Goal: Task Accomplishment & Management: Complete application form

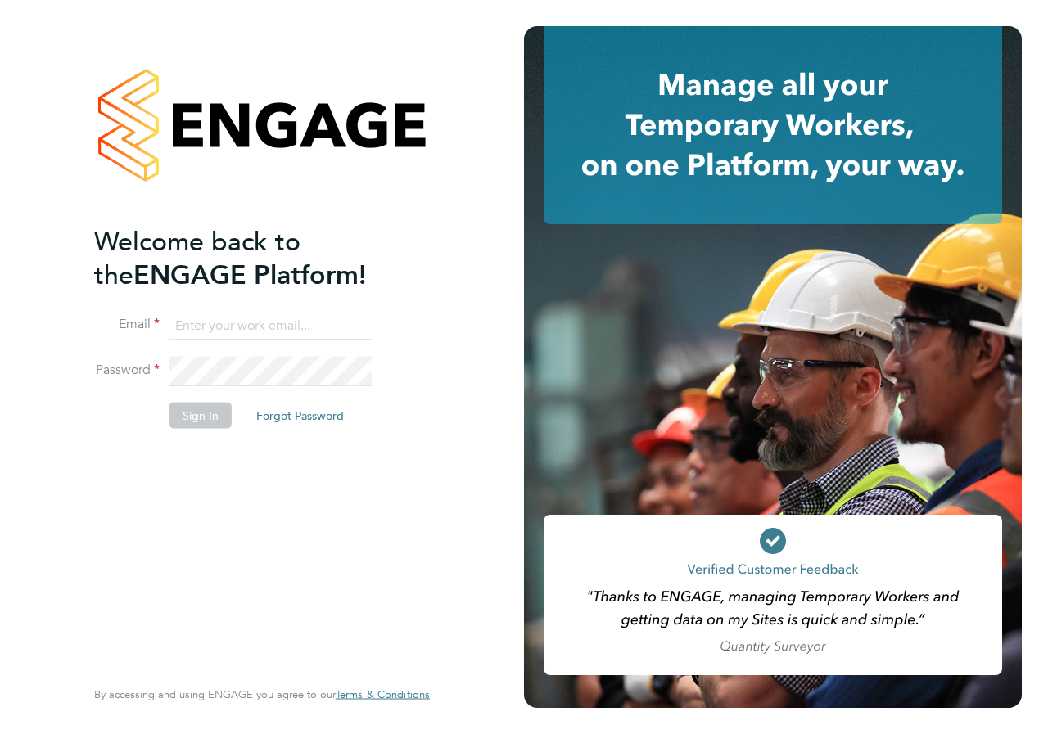
click at [246, 323] on input at bounding box center [270, 325] width 202 height 29
click at [202, 329] on input at bounding box center [270, 325] width 202 height 29
type input "danielle.croombs1@hays.com"
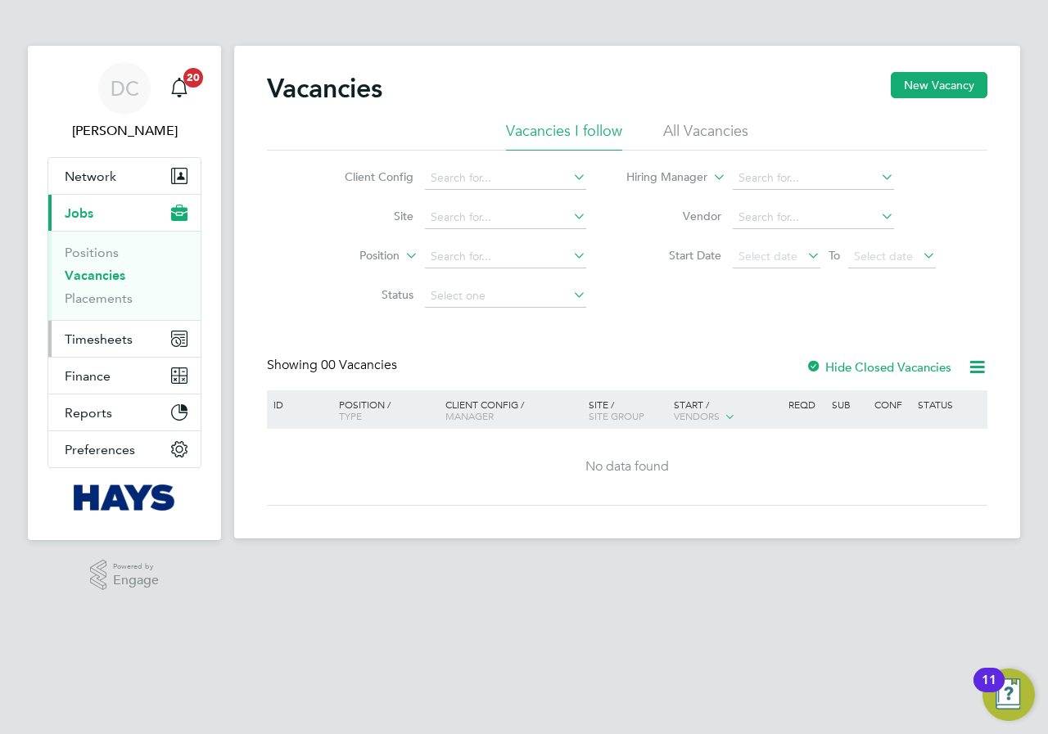
click at [106, 342] on span "Timesheets" at bounding box center [99, 340] width 68 height 16
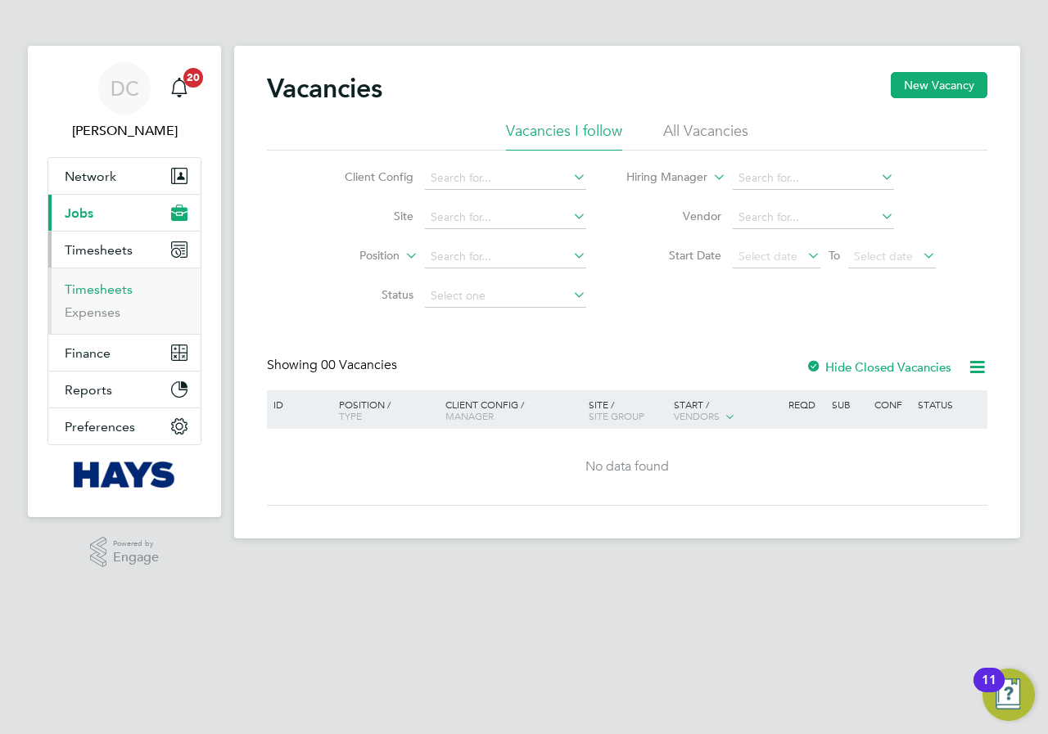
click at [106, 287] on link "Timesheets" at bounding box center [99, 290] width 68 height 16
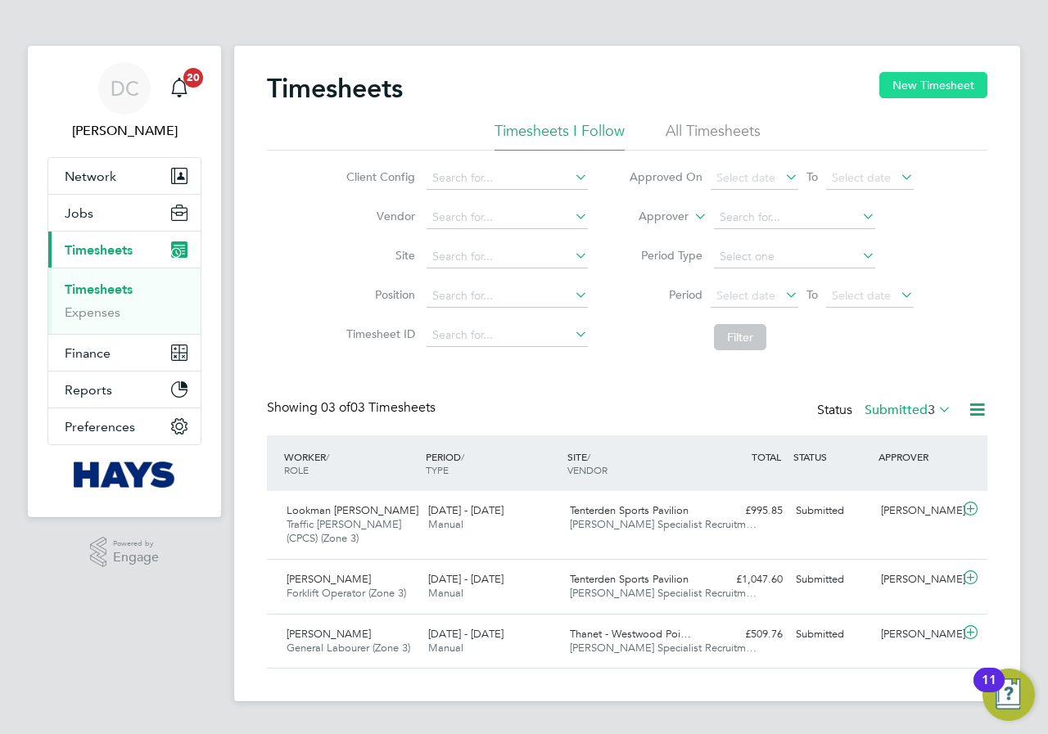
click at [948, 82] on button "New Timesheet" at bounding box center [933, 85] width 108 height 26
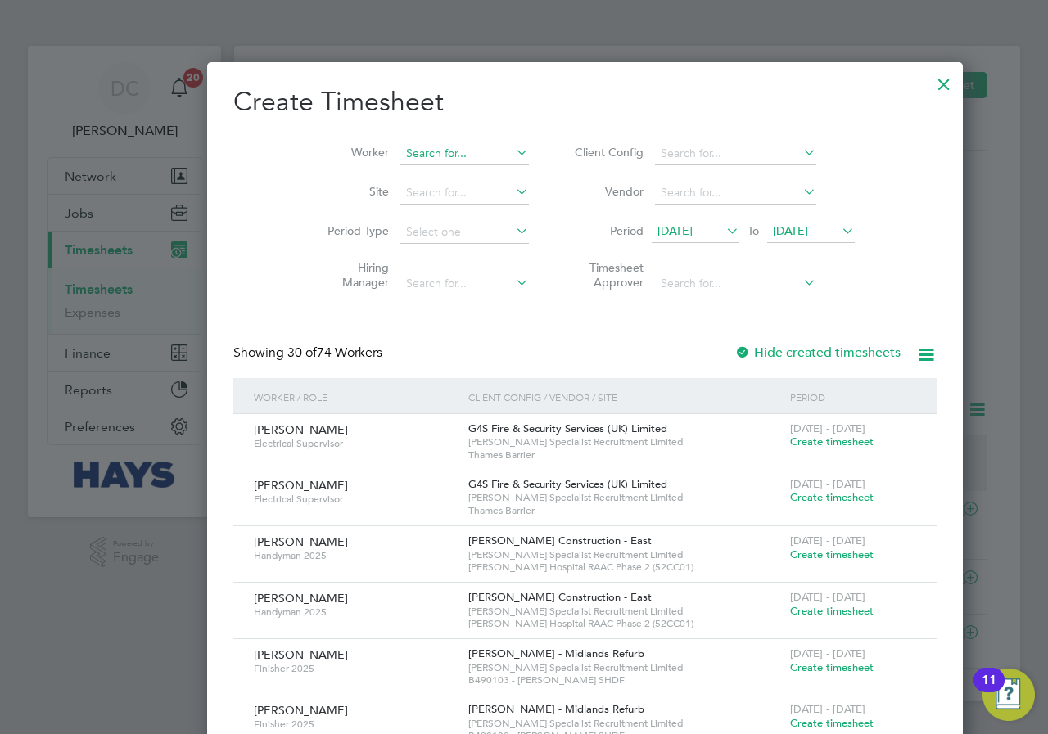
click at [400, 151] on input at bounding box center [464, 153] width 129 height 23
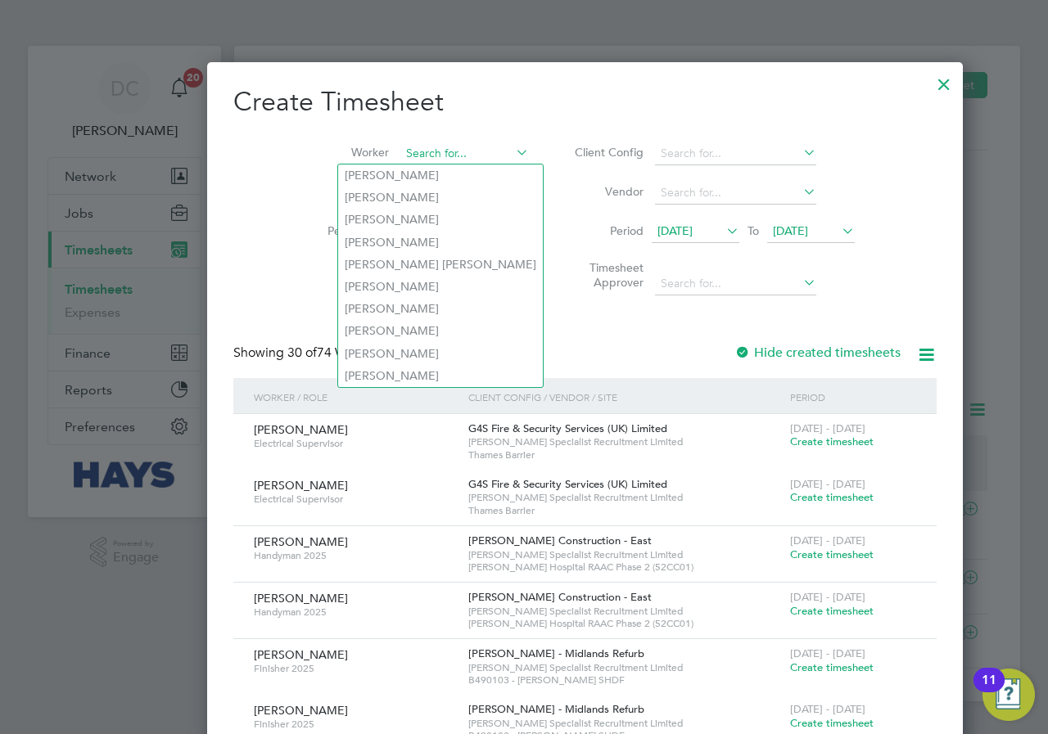
click at [400, 149] on input at bounding box center [464, 153] width 129 height 23
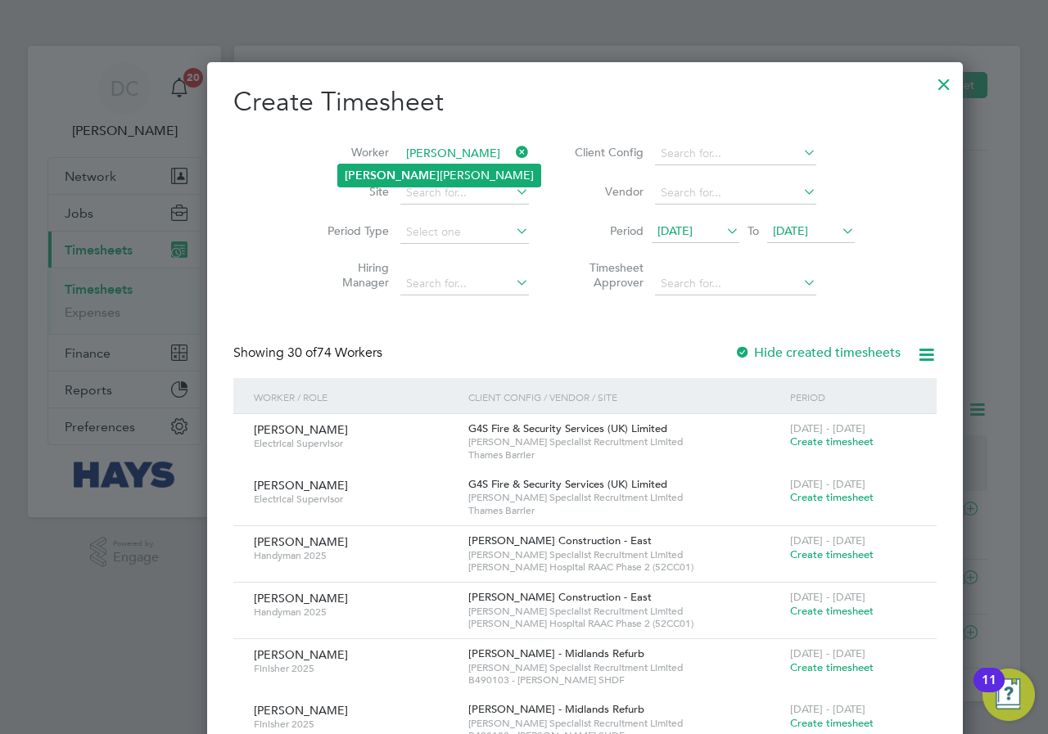
click at [407, 177] on li "[PERSON_NAME]" at bounding box center [439, 176] width 202 height 22
type input "[PERSON_NAME]"
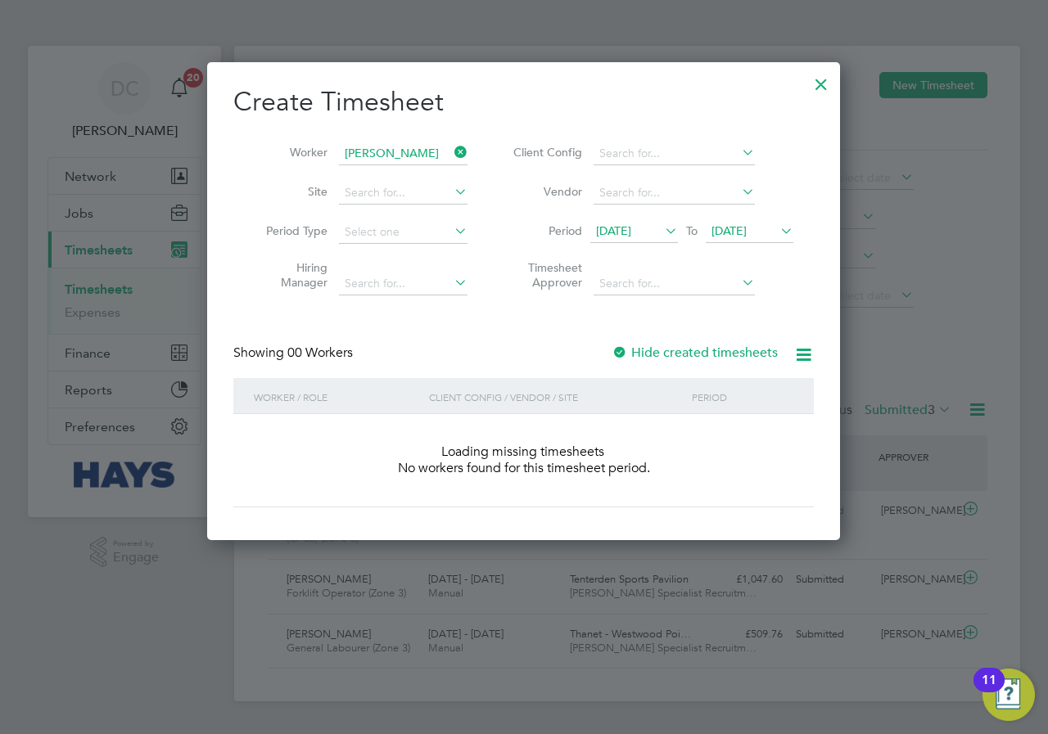
scroll to position [462, 634]
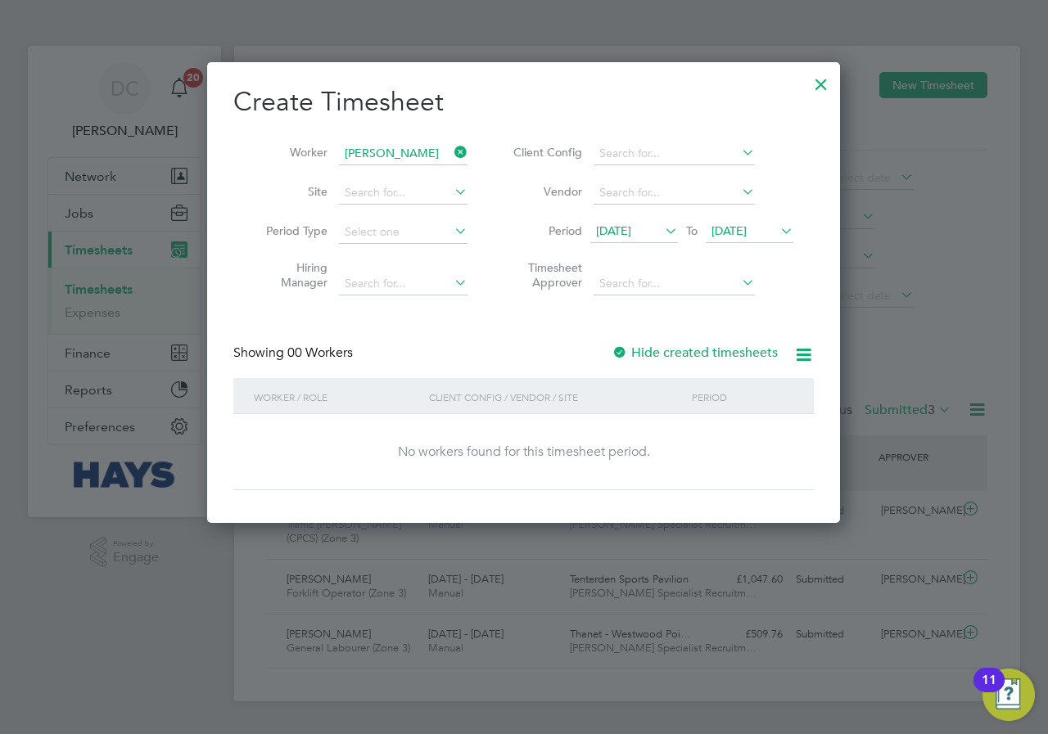
click at [747, 225] on span "[DATE]" at bounding box center [728, 230] width 35 height 15
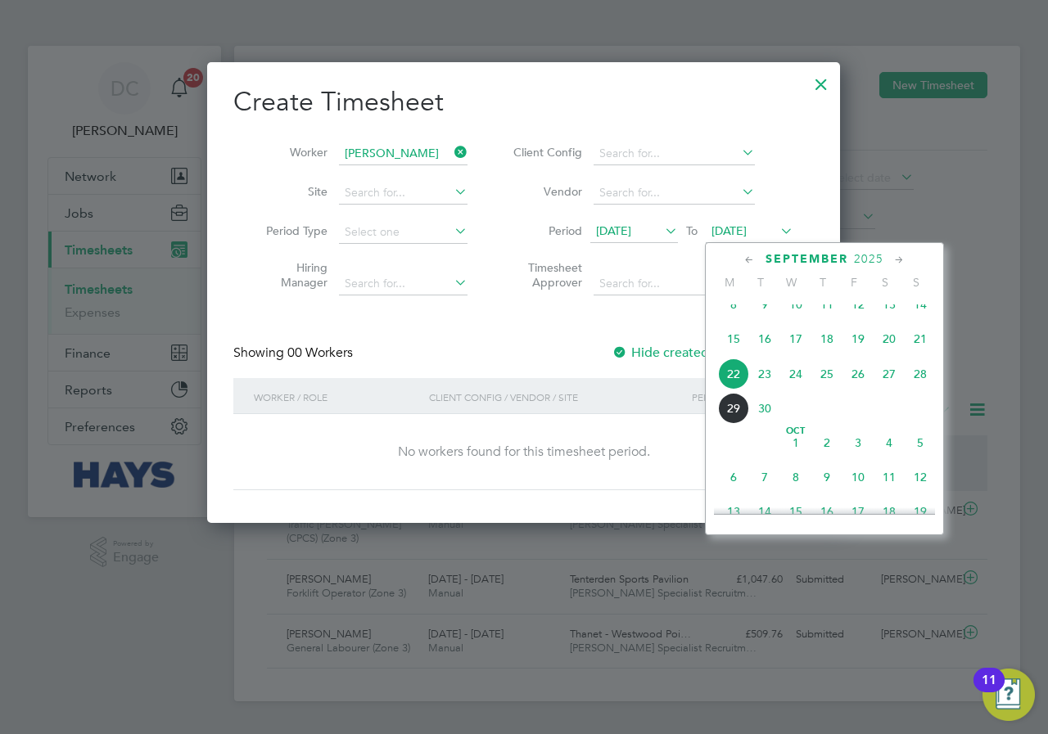
click at [923, 382] on span "28" at bounding box center [920, 374] width 31 height 31
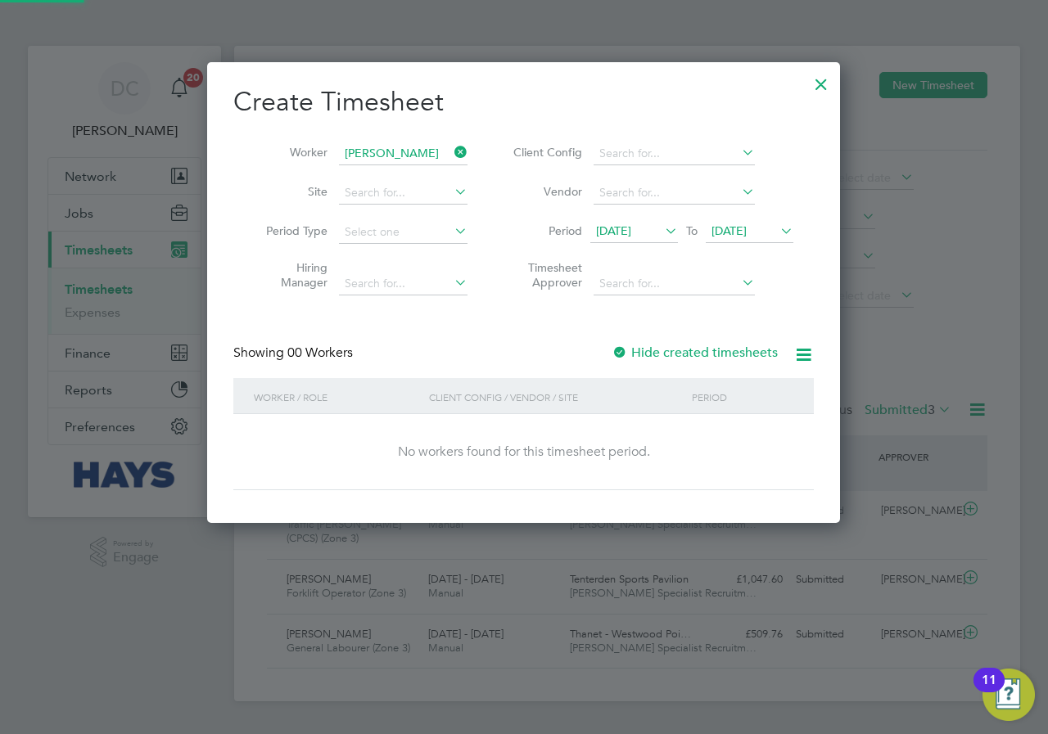
scroll to position [462, 634]
click at [733, 350] on label "Hide created timesheets" at bounding box center [695, 353] width 166 height 16
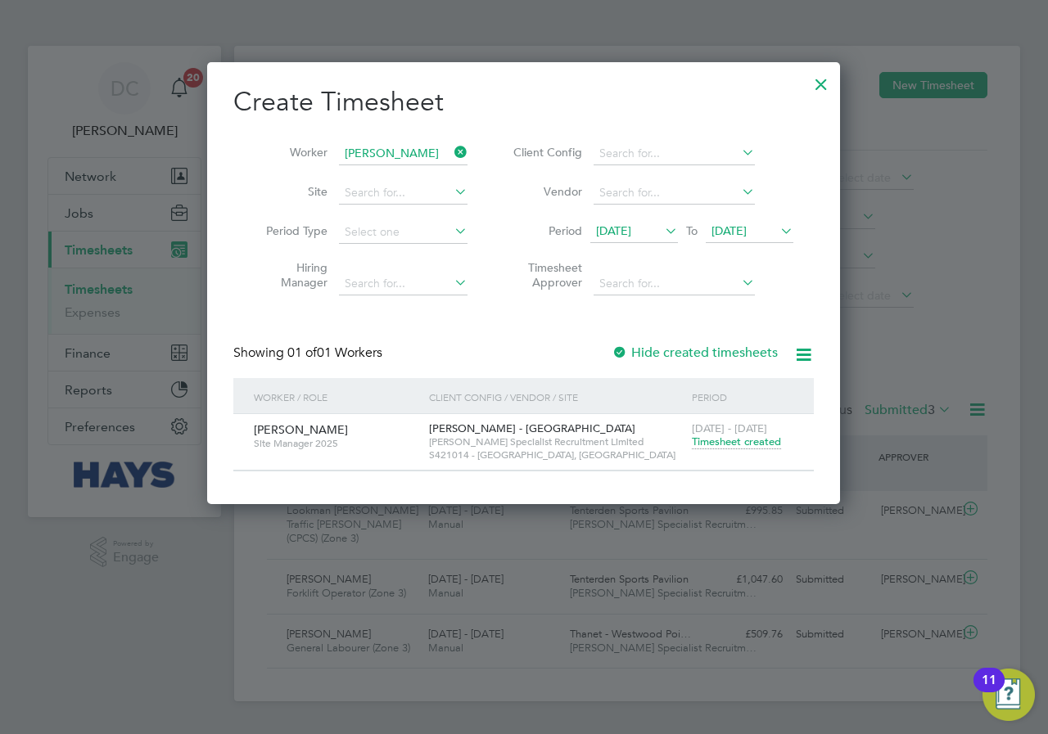
click at [707, 439] on span "Timesheet created" at bounding box center [736, 442] width 89 height 15
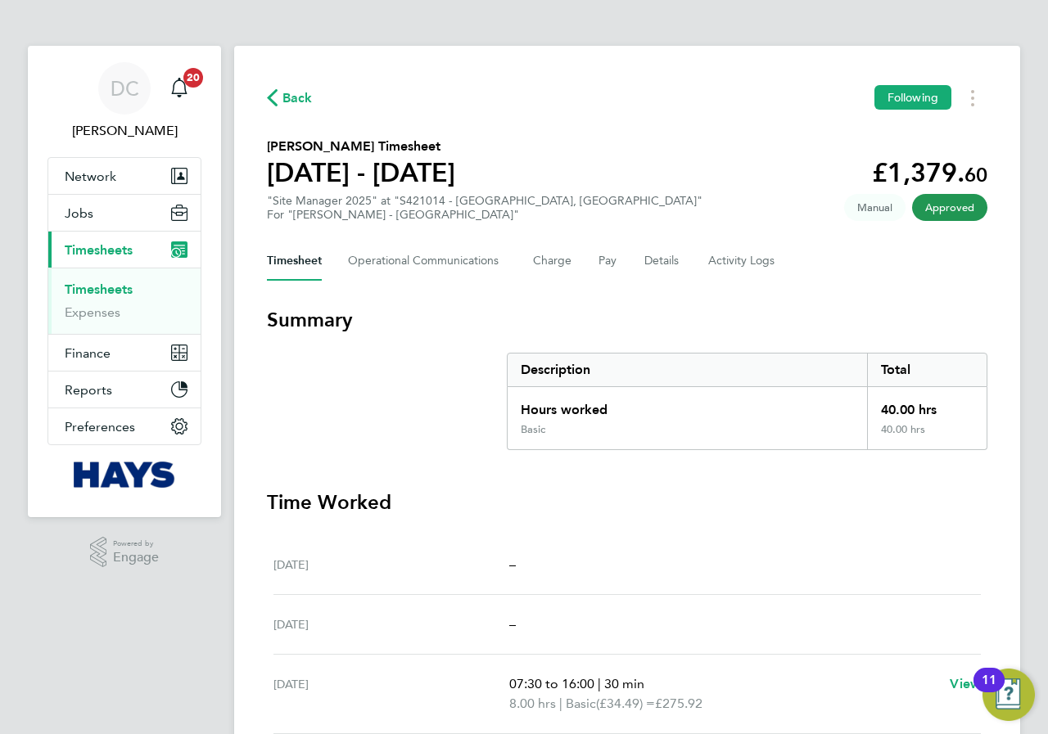
click at [288, 95] on span "Back" at bounding box center [297, 98] width 30 height 20
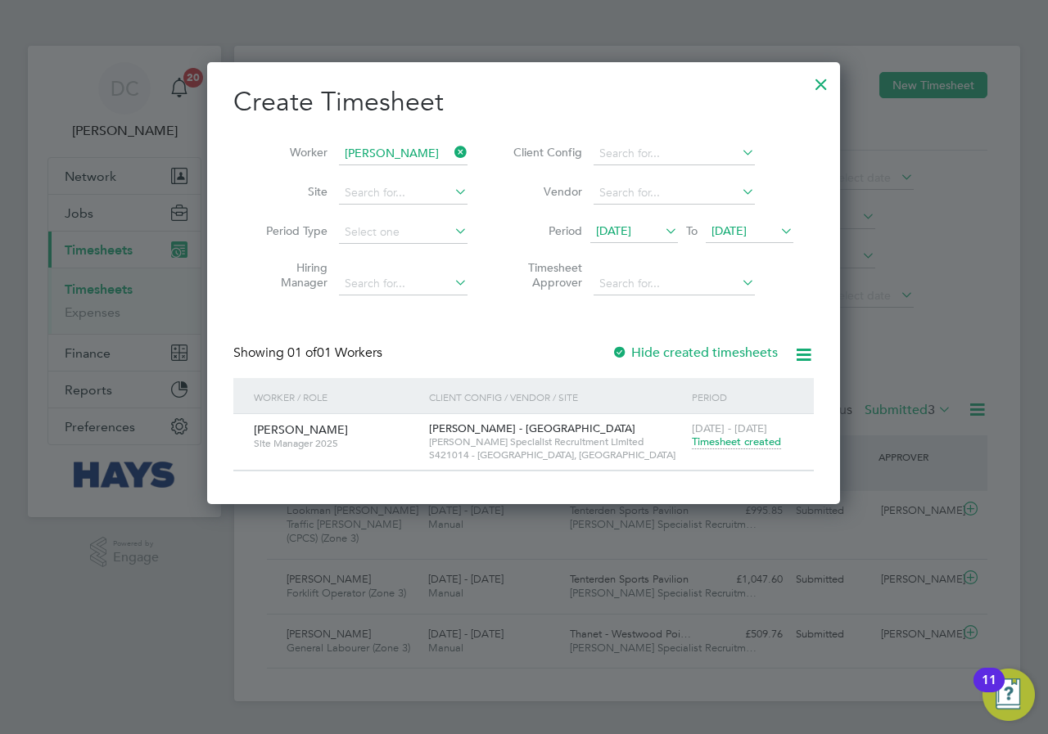
click at [715, 347] on div "Create Timesheet Worker [PERSON_NAME] Site Period Type Hiring Manager Client Co…" at bounding box center [523, 278] width 580 height 386
click at [712, 354] on label "Hide created timesheets" at bounding box center [695, 353] width 166 height 16
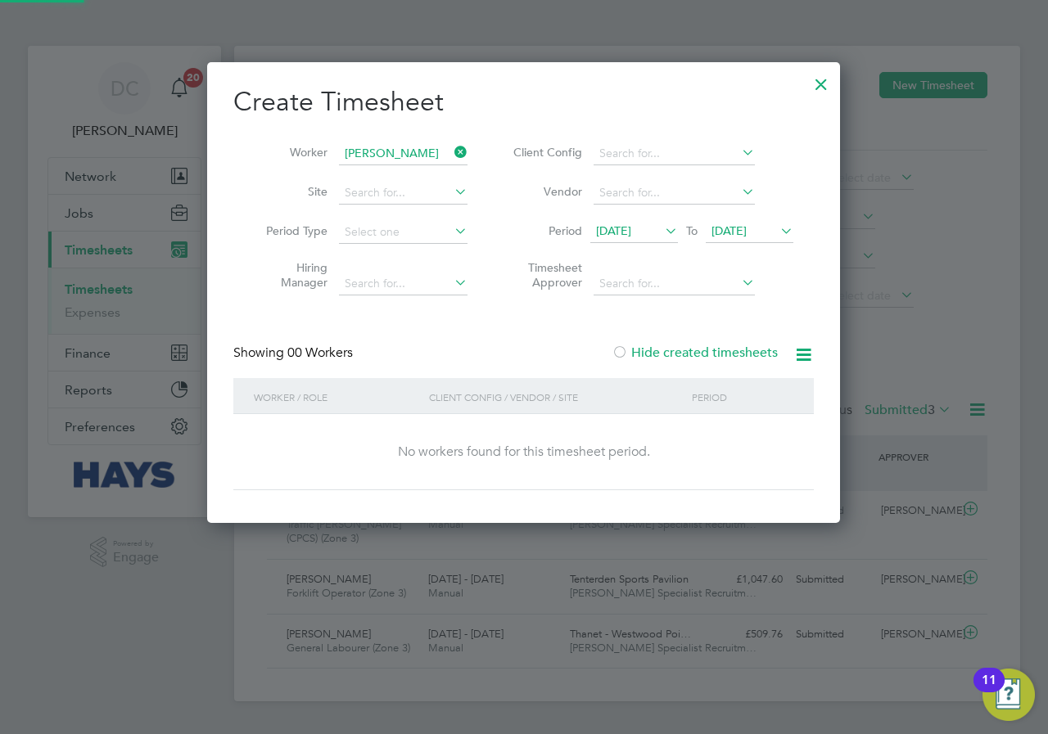
click at [745, 357] on label "Hide created timesheets" at bounding box center [695, 353] width 166 height 16
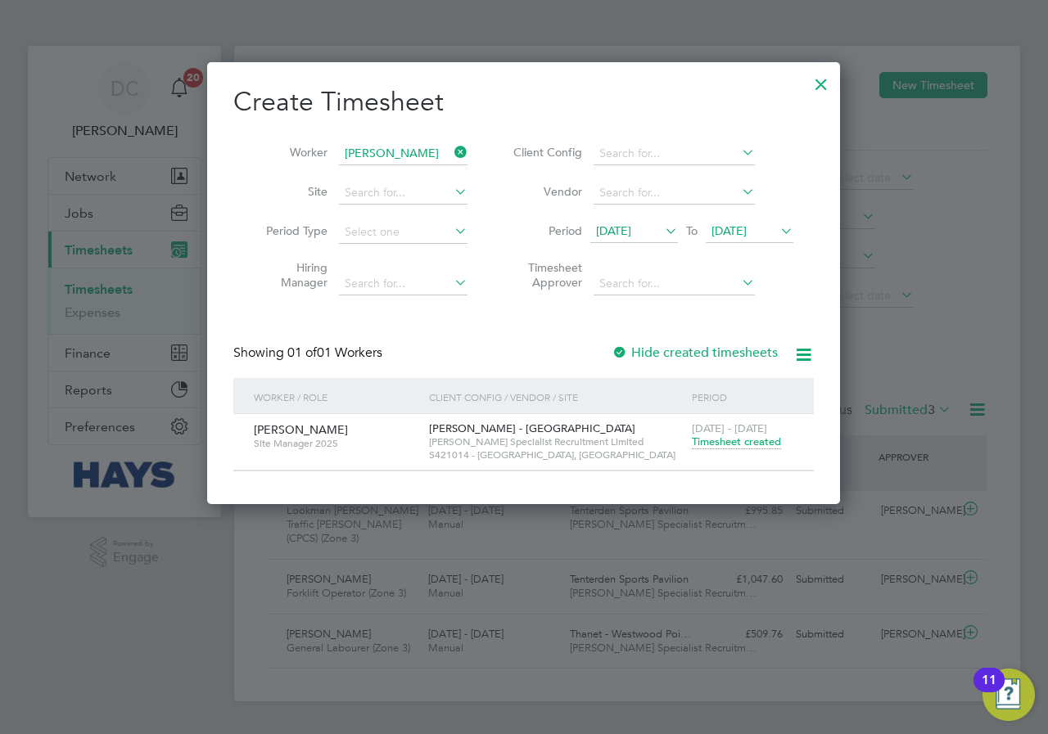
click at [747, 227] on span "[DATE]" at bounding box center [728, 230] width 35 height 15
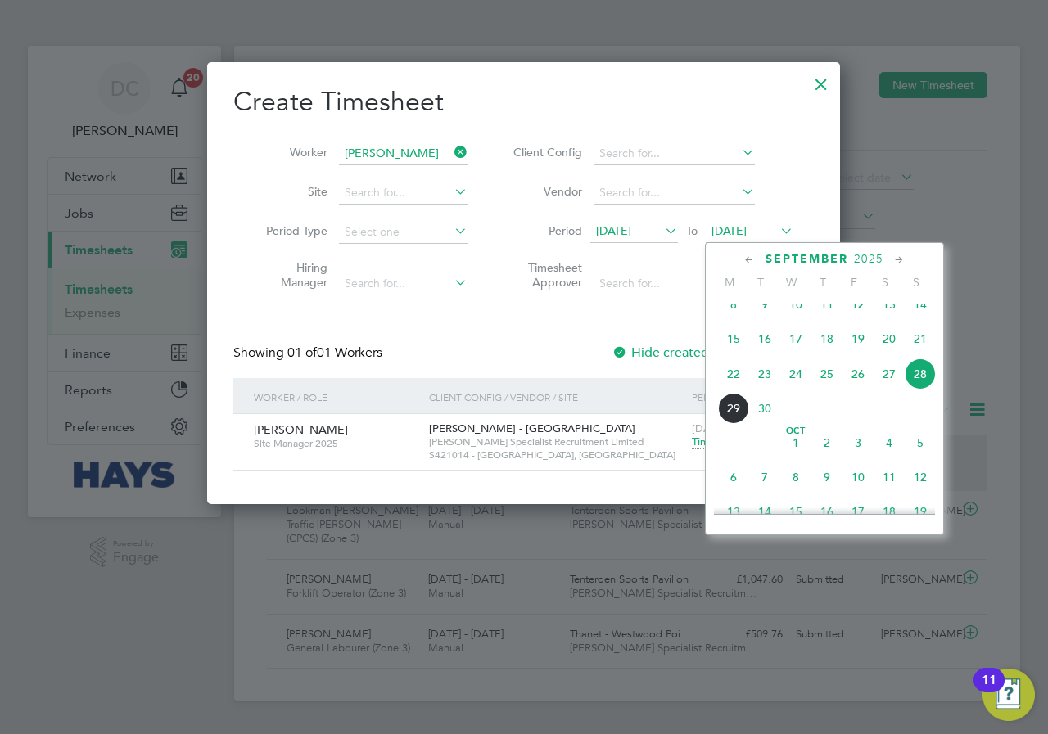
click at [920, 455] on span "5" at bounding box center [920, 442] width 31 height 31
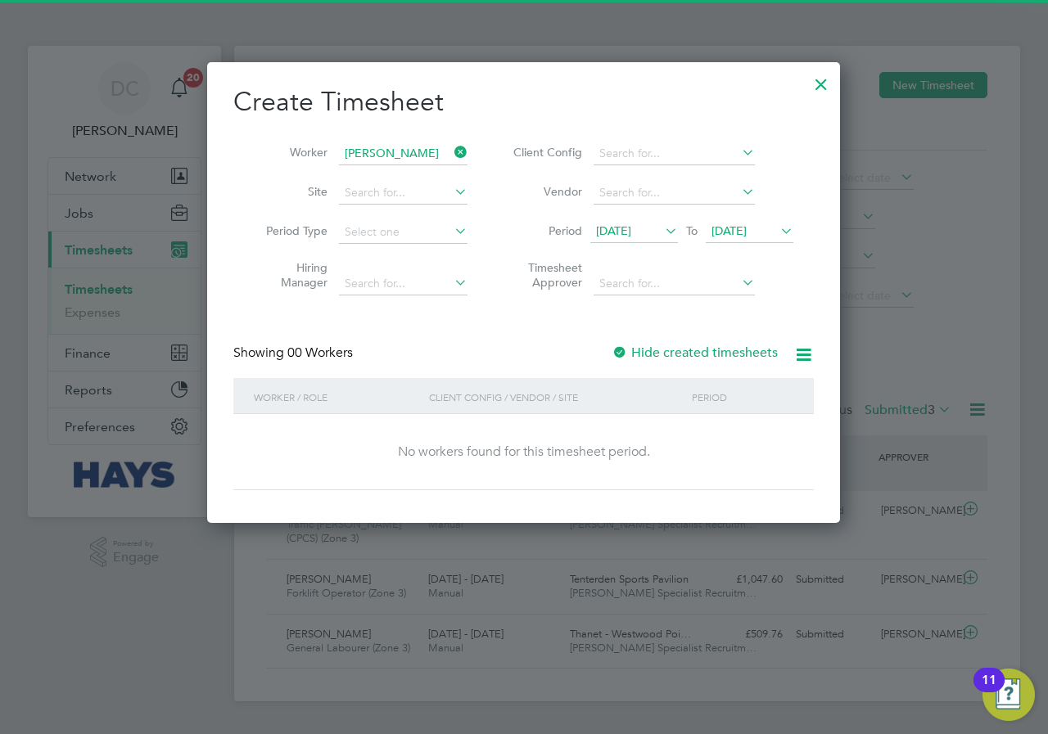
click at [724, 363] on div "Showing 00 Workers Hide created timesheets" at bounding box center [523, 362] width 580 height 34
click at [728, 351] on label "Hide created timesheets" at bounding box center [695, 353] width 166 height 16
click at [713, 351] on label "Hide created timesheets" at bounding box center [695, 353] width 166 height 16
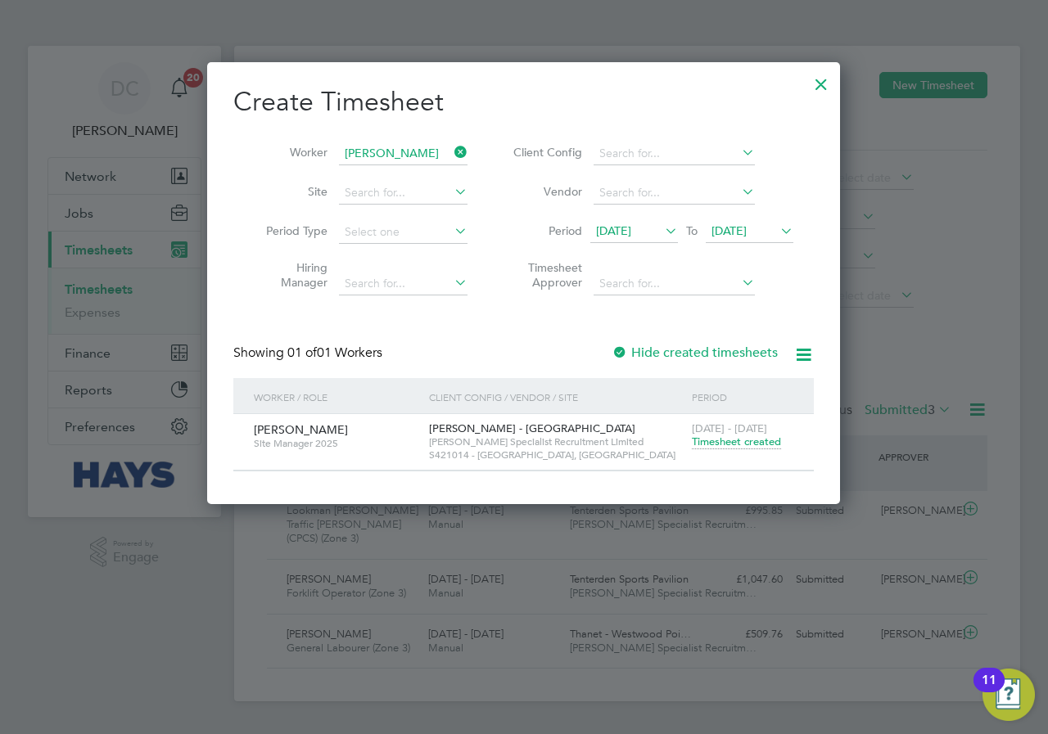
click at [818, 82] on div at bounding box center [820, 79] width 29 height 29
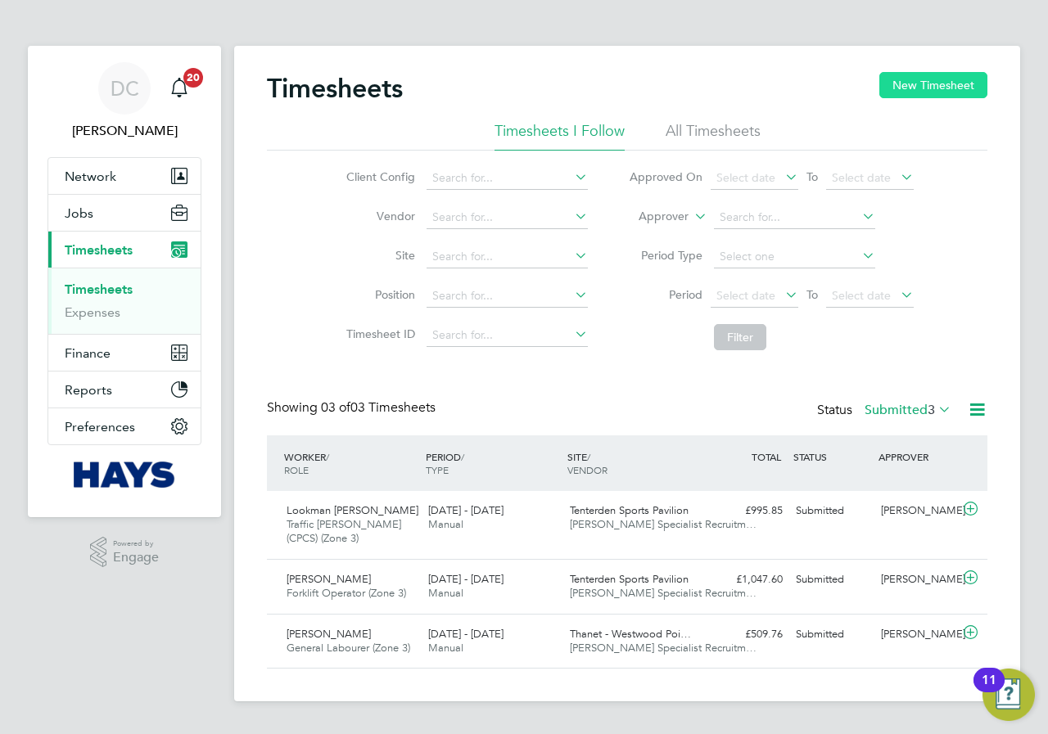
click at [946, 85] on button "New Timesheet" at bounding box center [933, 85] width 108 height 26
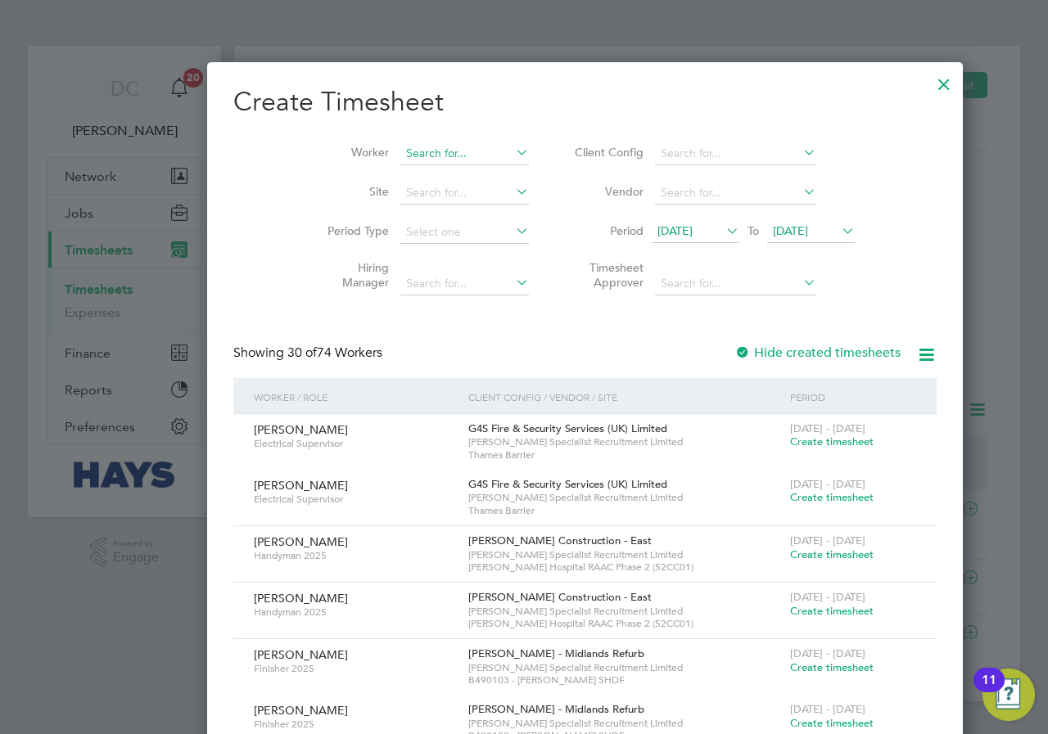
scroll to position [8, 8]
click at [416, 152] on input at bounding box center [464, 153] width 129 height 23
click at [396, 167] on li "[PERSON_NAME] ulkes" at bounding box center [413, 176] width 151 height 22
type input "[PERSON_NAME]"
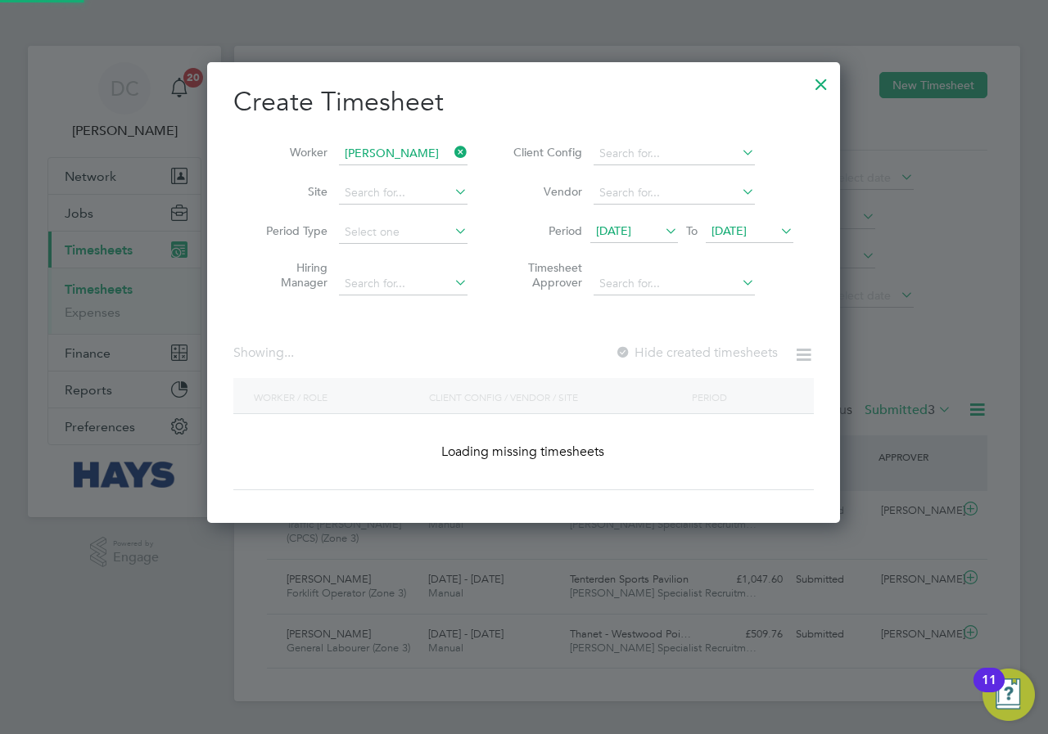
scroll to position [441, 634]
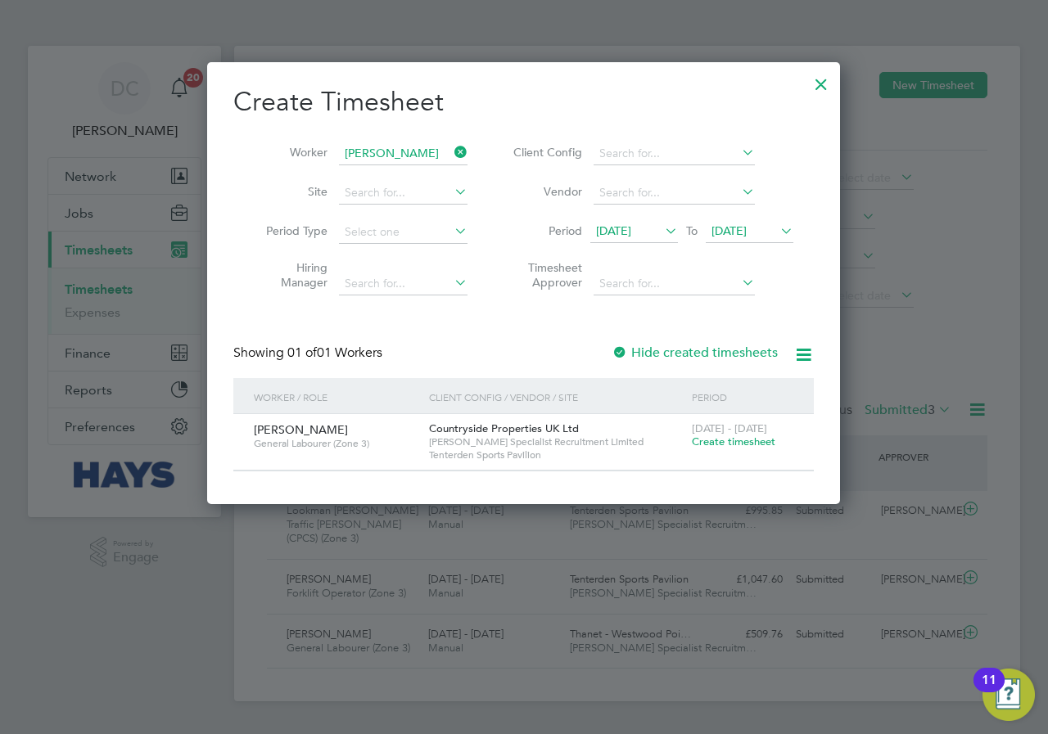
click at [724, 440] on span "Create timesheet" at bounding box center [734, 442] width 84 height 14
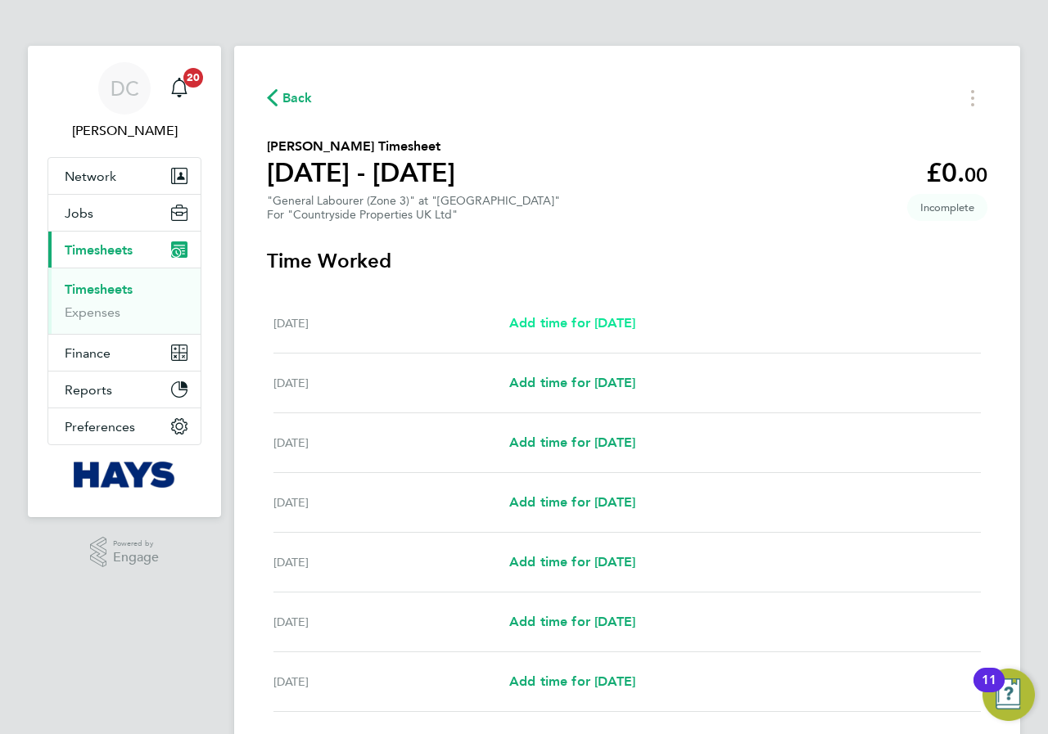
click at [603, 320] on span "Add time for [DATE]" at bounding box center [572, 323] width 126 height 16
select select "30"
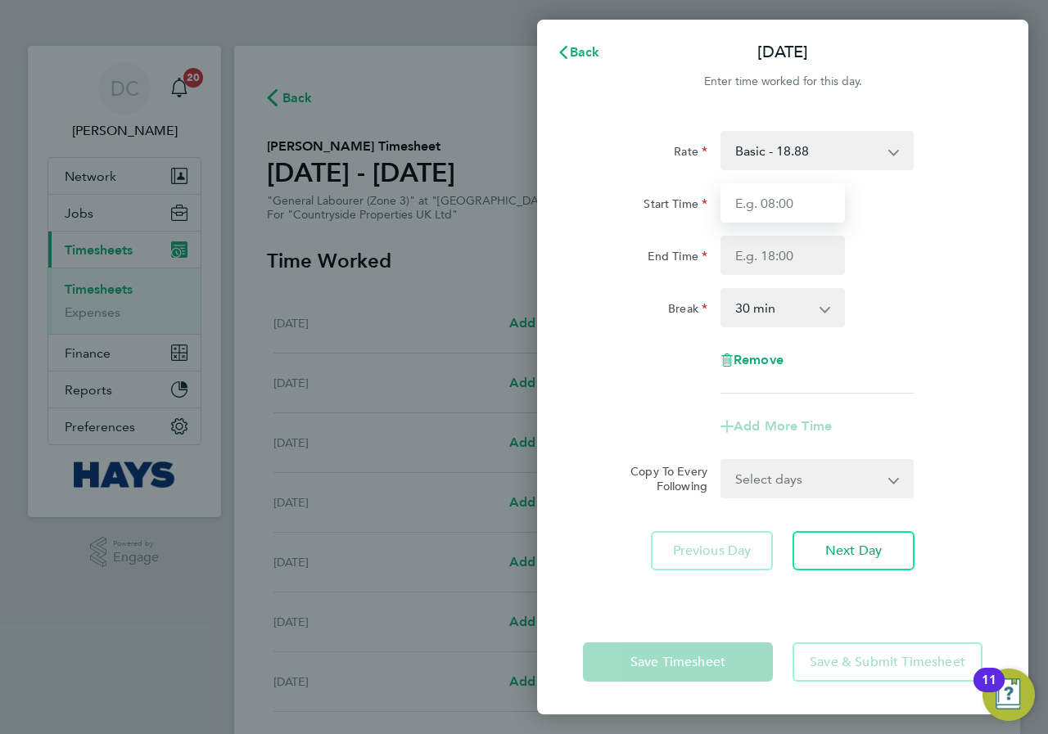
drag, startPoint x: 789, startPoint y: 187, endPoint x: 790, endPoint y: 204, distance: 17.2
click at [789, 187] on input "Start Time" at bounding box center [782, 202] width 124 height 39
type input "07:30"
click at [791, 255] on input "End Time" at bounding box center [782, 255] width 124 height 39
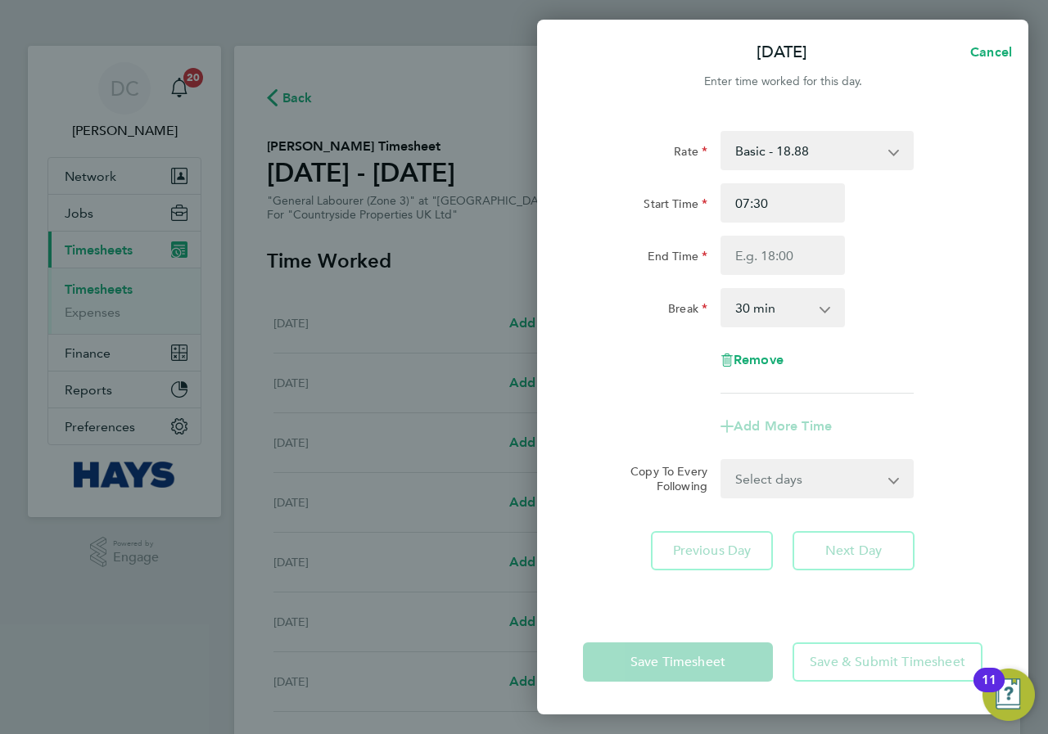
click at [897, 303] on div "Break 0 min 15 min 30 min 45 min 60 min 75 min 90 min" at bounding box center [782, 307] width 413 height 39
click at [826, 269] on input "End Time" at bounding box center [782, 255] width 124 height 39
click at [923, 276] on div "Rate Basic - 18.88 Start Time 07:30 End Time Break 0 min 15 min 30 min 45 min 6…" at bounding box center [782, 262] width 399 height 263
click at [824, 252] on input "End Time" at bounding box center [782, 255] width 124 height 39
type input "17:00"
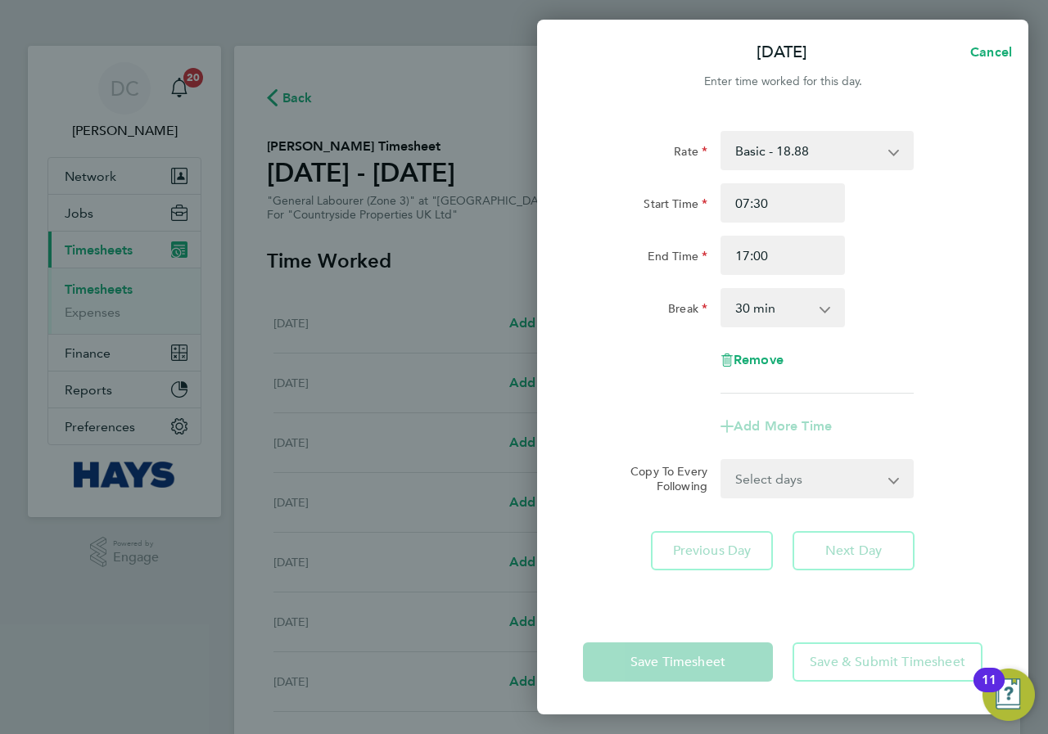
click at [898, 264] on div "End Time 17:00" at bounding box center [782, 255] width 413 height 39
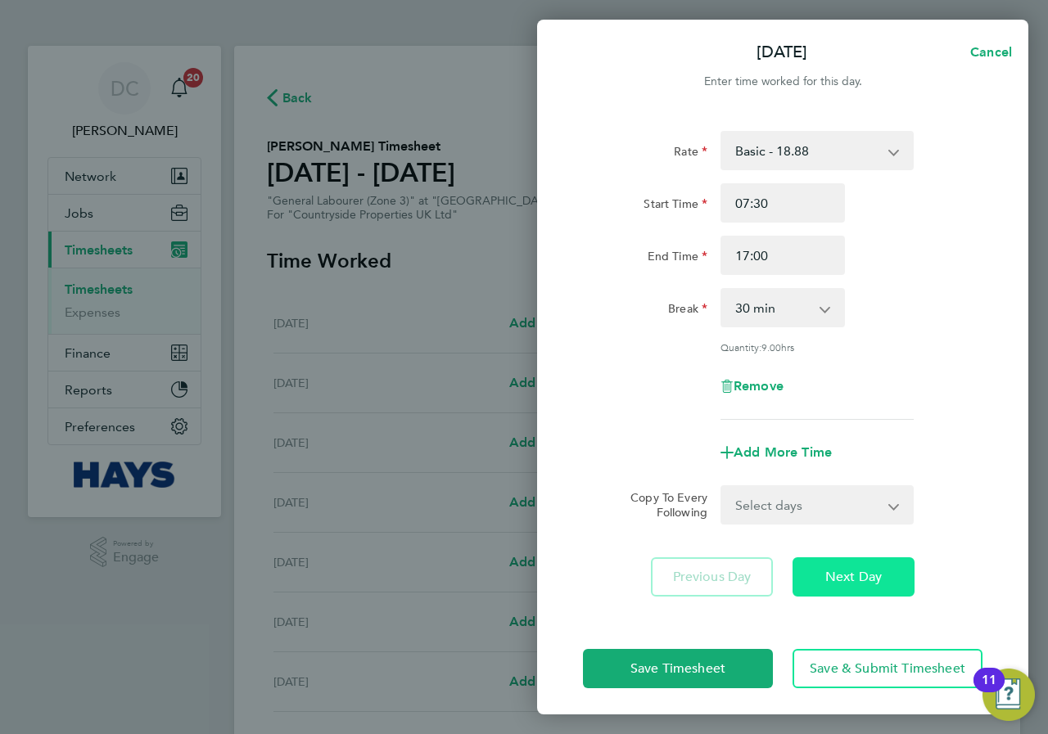
click at [860, 578] on span "Next Day" at bounding box center [853, 577] width 56 height 16
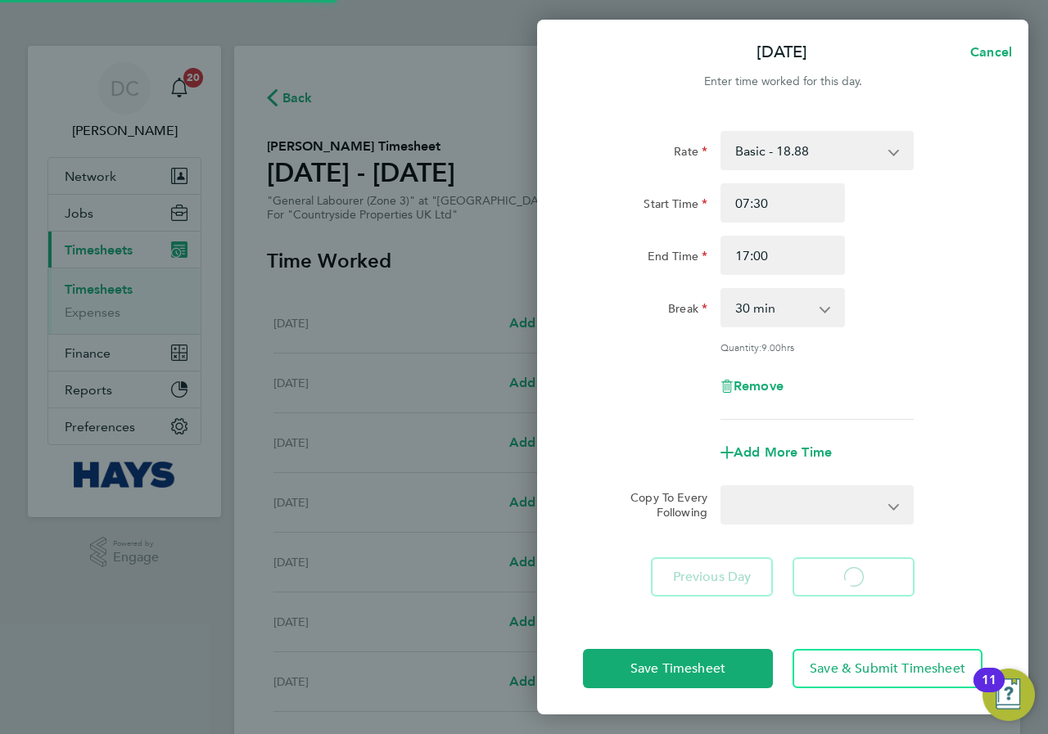
select select "30"
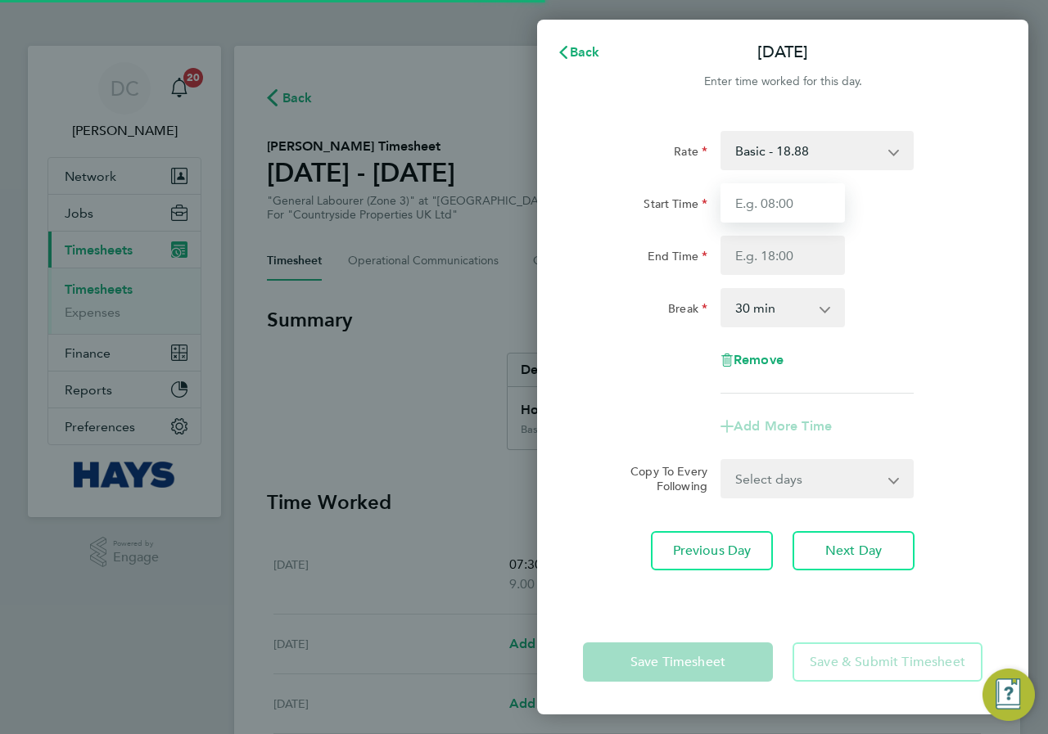
click at [788, 199] on input "Start Time" at bounding box center [782, 202] width 124 height 39
type input "07:30"
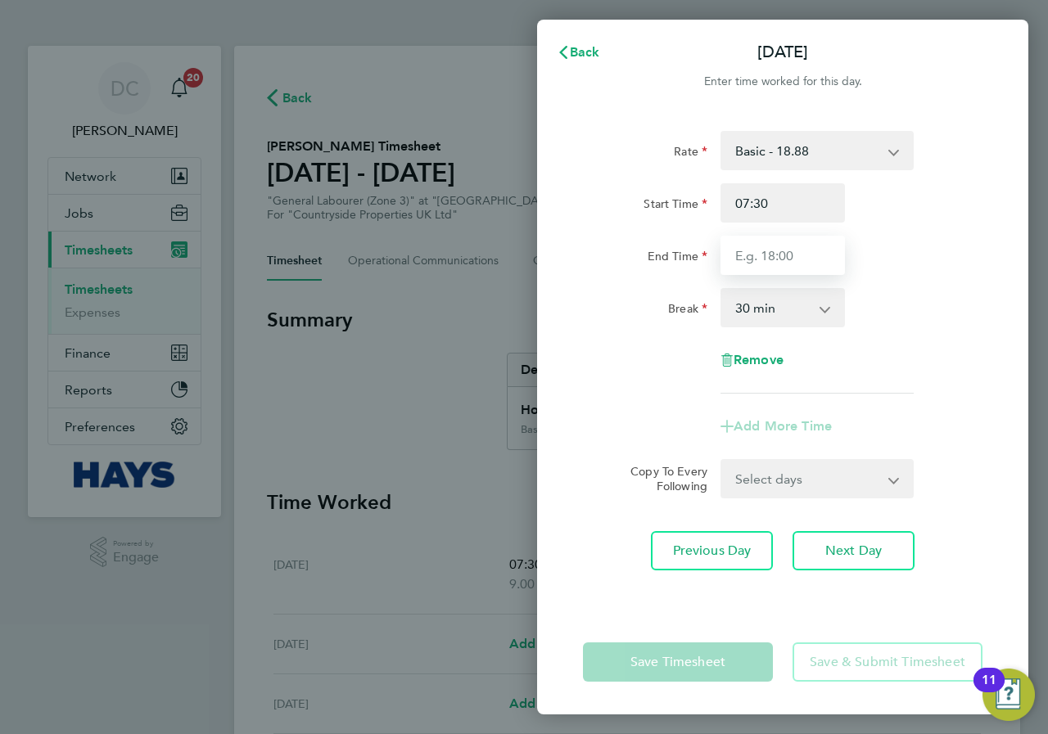
click at [808, 252] on input "End Time" at bounding box center [782, 255] width 124 height 39
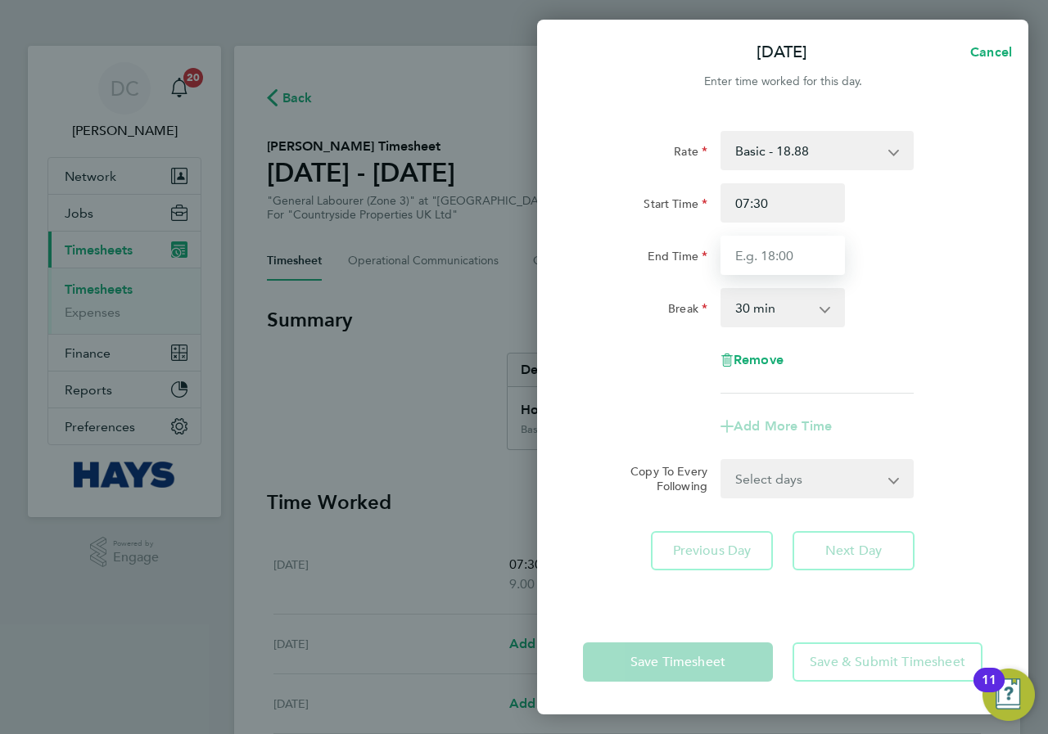
type input "17:00"
click at [905, 285] on div "Rate Basic - 18.88 Start Time 07:30 End Time 17:00 Break 0 min 15 min 30 min 45…" at bounding box center [782, 262] width 399 height 263
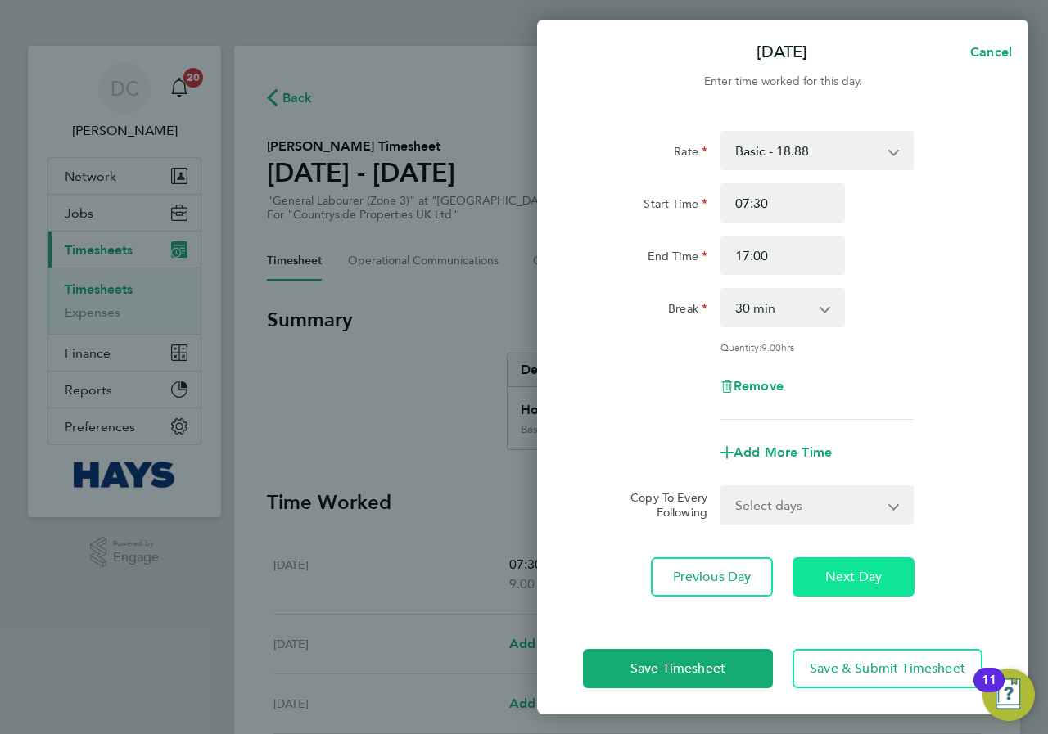
click at [873, 570] on span "Next Day" at bounding box center [853, 577] width 56 height 16
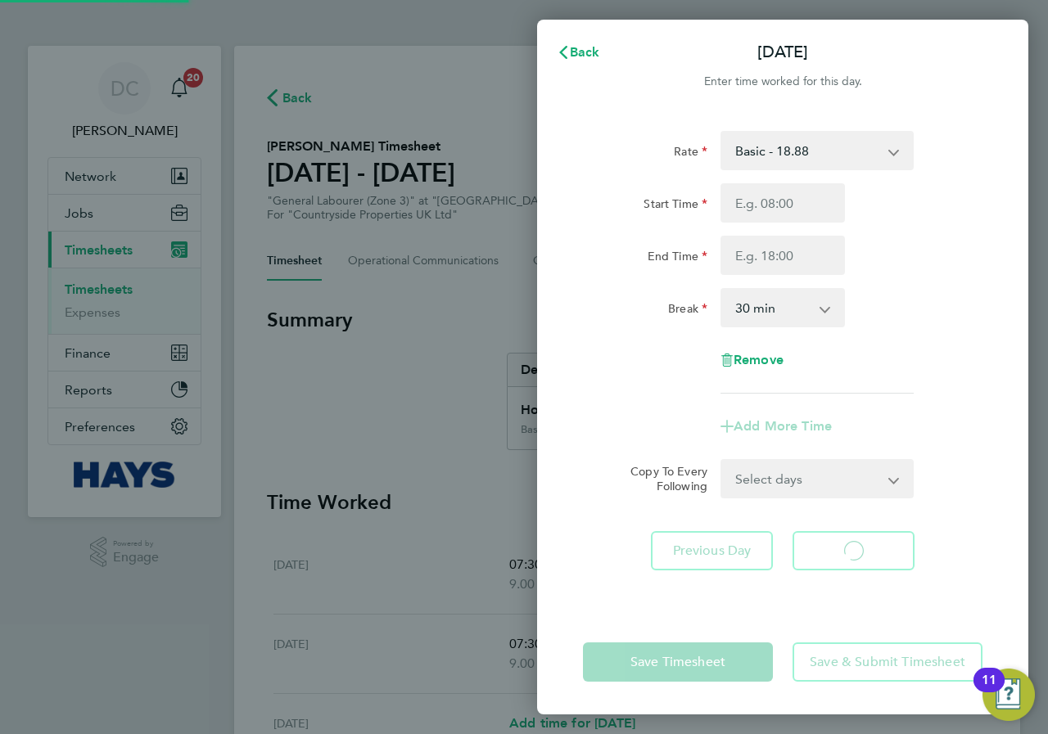
select select "30"
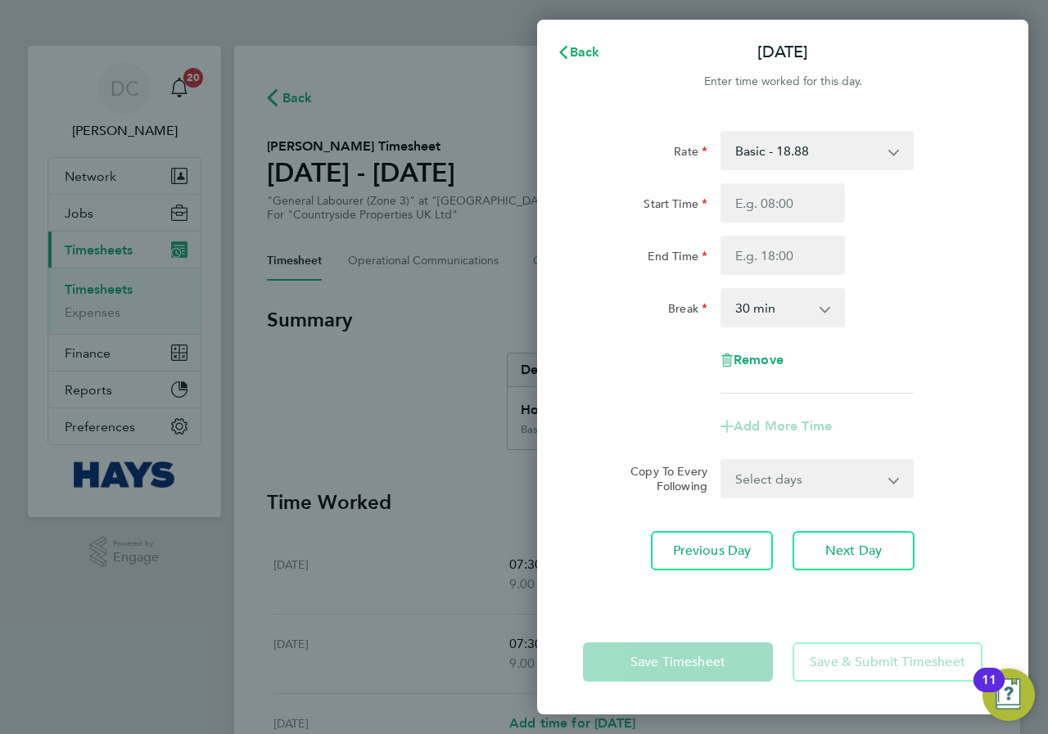
type input "07:30"
drag, startPoint x: 794, startPoint y: 250, endPoint x: 798, endPoint y: 269, distance: 20.1
click at [794, 250] on input "End Time" at bounding box center [782, 255] width 124 height 39
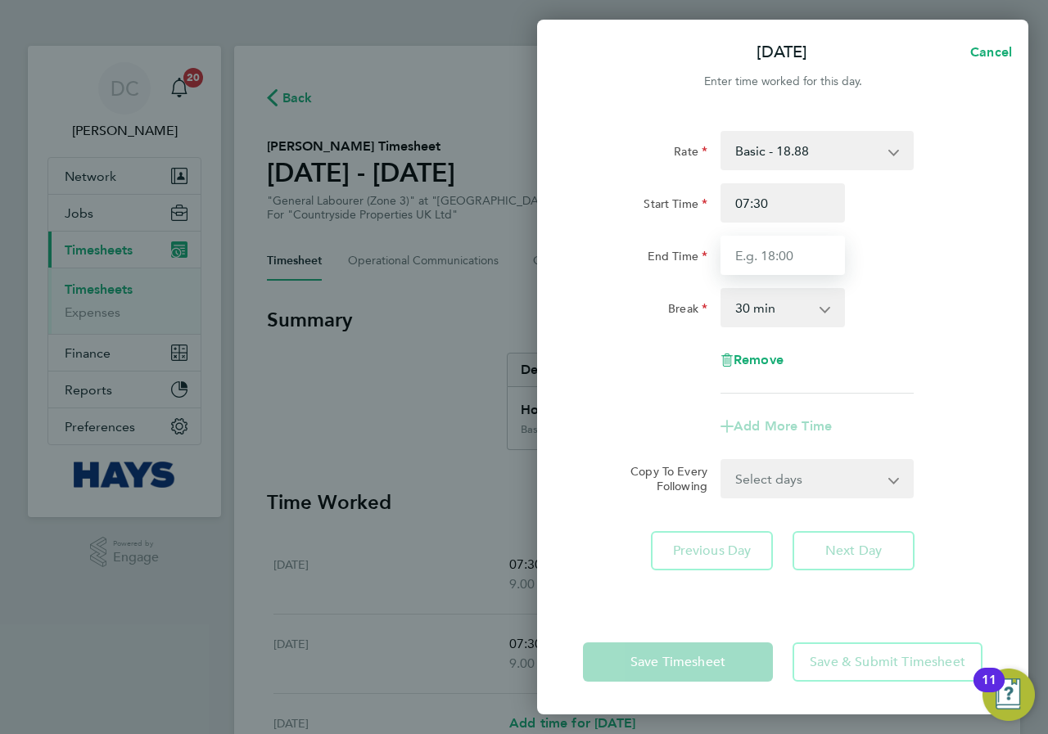
type input "17:00"
click at [872, 296] on div "Break 0 min 15 min 30 min 45 min 60 min 75 min 90 min" at bounding box center [782, 307] width 413 height 39
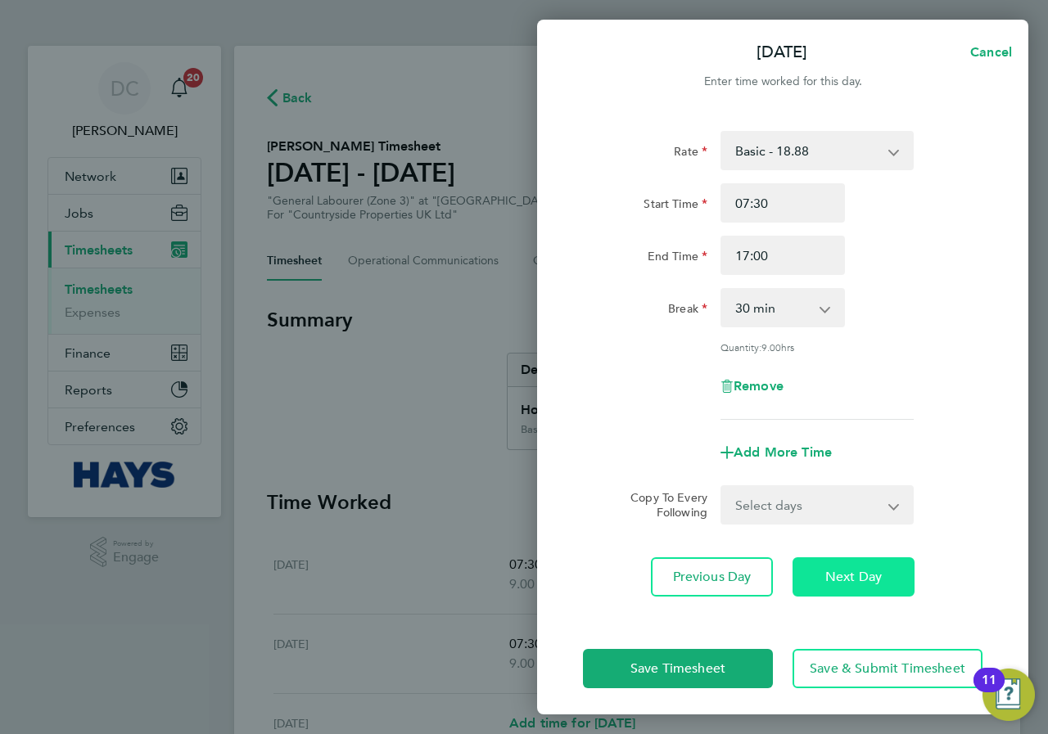
click at [885, 566] on button "Next Day" at bounding box center [853, 576] width 122 height 39
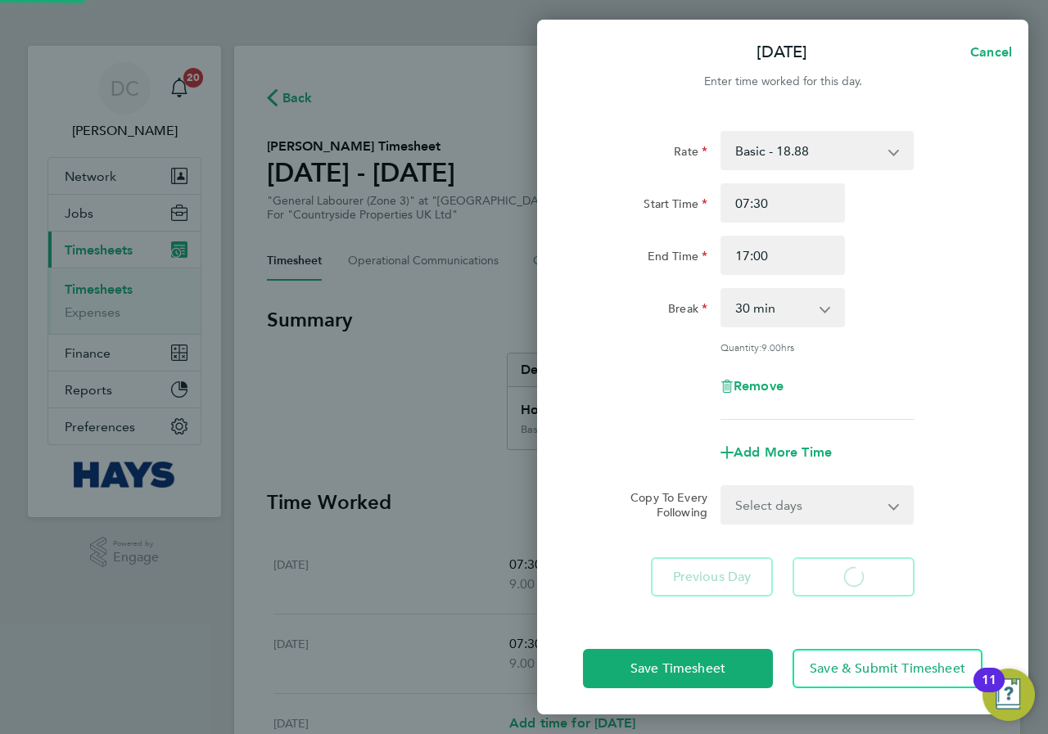
select select "30"
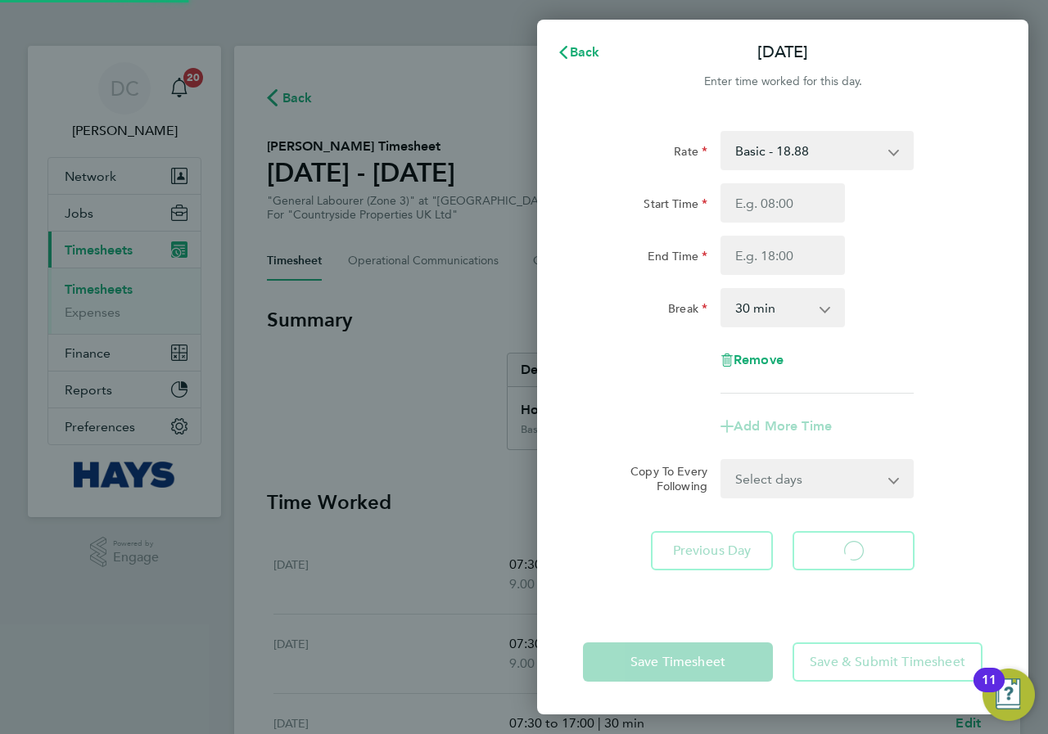
select select "30"
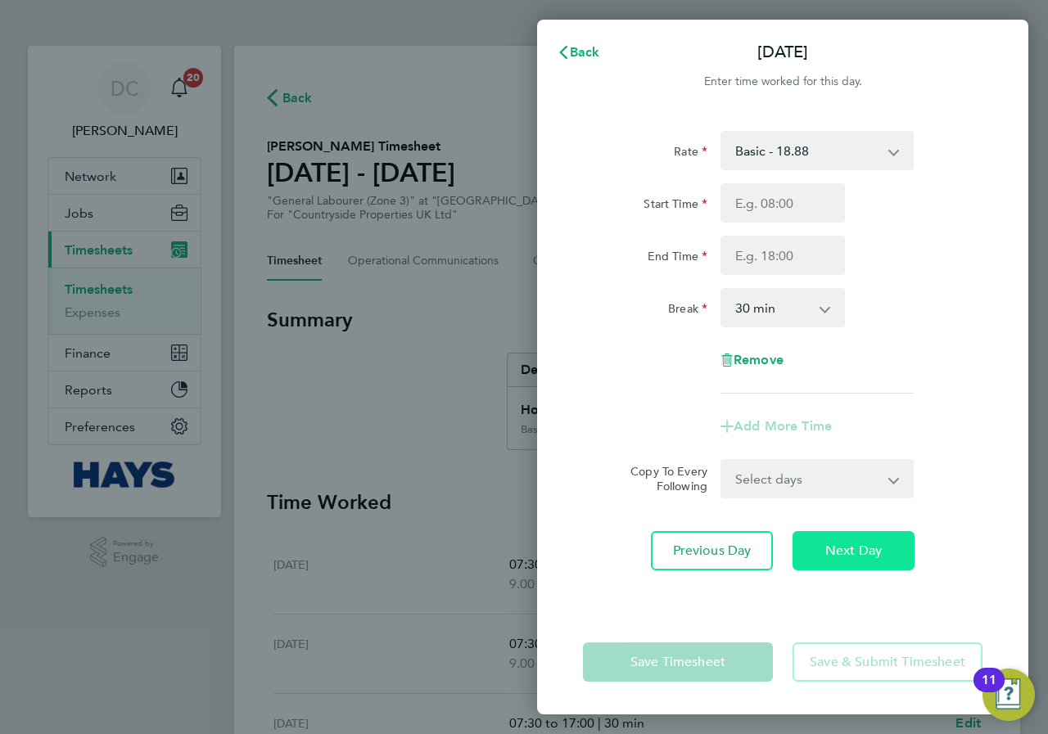
click at [861, 555] on span "Next Day" at bounding box center [853, 551] width 56 height 16
select select "30"
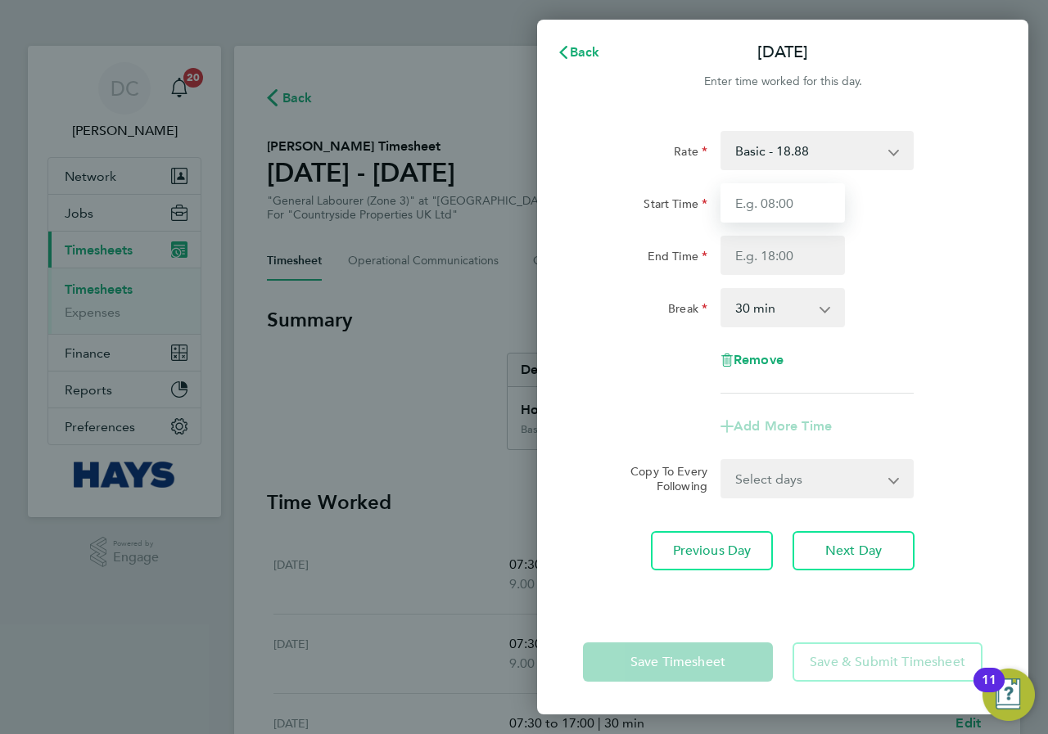
drag, startPoint x: 786, startPoint y: 197, endPoint x: 787, endPoint y: 206, distance: 9.0
click at [786, 197] on input "Start Time" at bounding box center [782, 202] width 124 height 39
type input "07:30"
click at [795, 251] on input "End Time" at bounding box center [782, 255] width 124 height 39
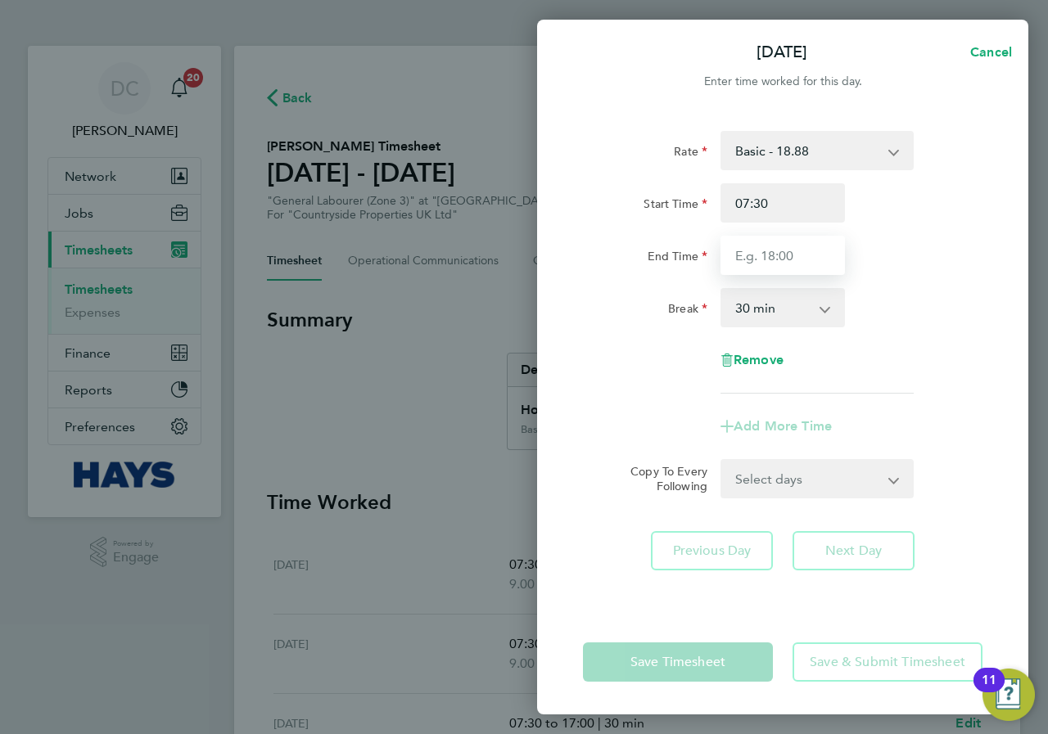
type input "17:00"
click at [914, 291] on div "Break 0 min 15 min 30 min 45 min 60 min 75 min 90 min" at bounding box center [782, 307] width 413 height 39
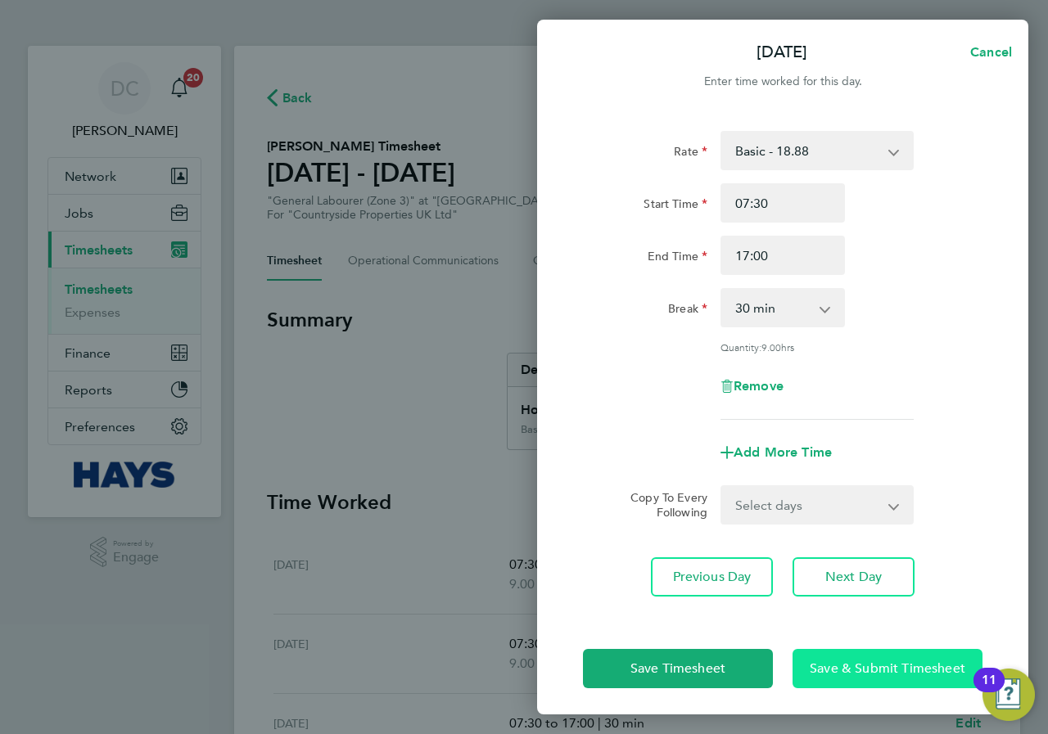
click at [873, 676] on button "Save & Submit Timesheet" at bounding box center [887, 668] width 190 height 39
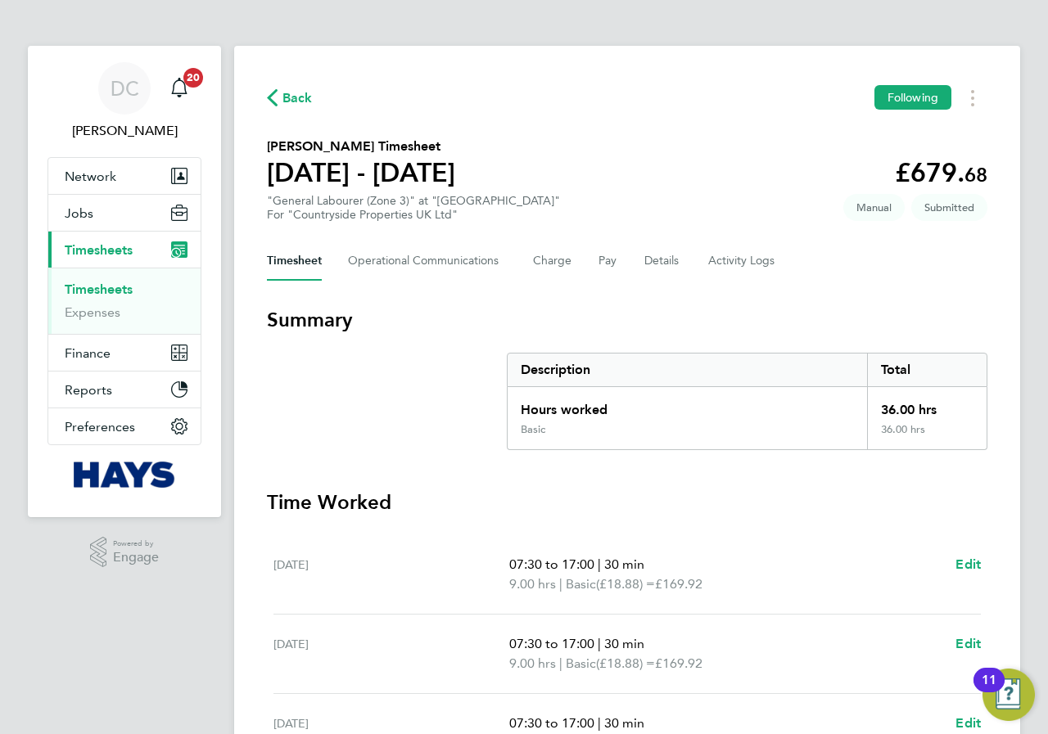
click at [287, 96] on span "Back" at bounding box center [297, 98] width 30 height 20
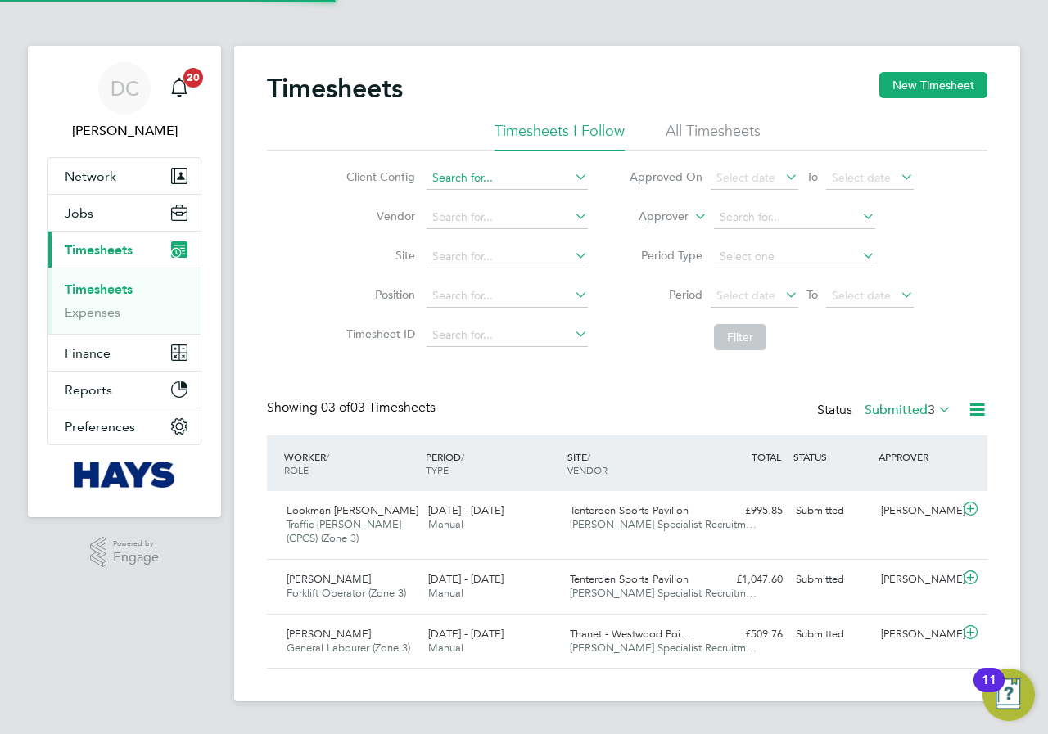
scroll to position [42, 142]
click at [481, 170] on input at bounding box center [507, 178] width 161 height 23
type input "w"
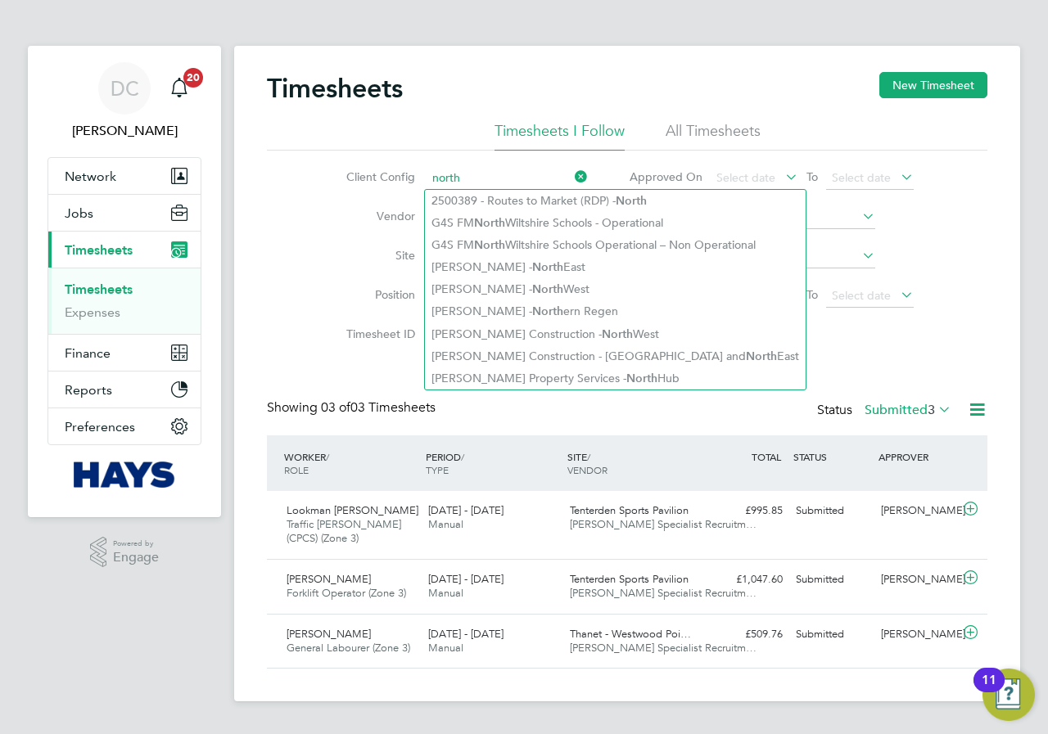
type input "north"
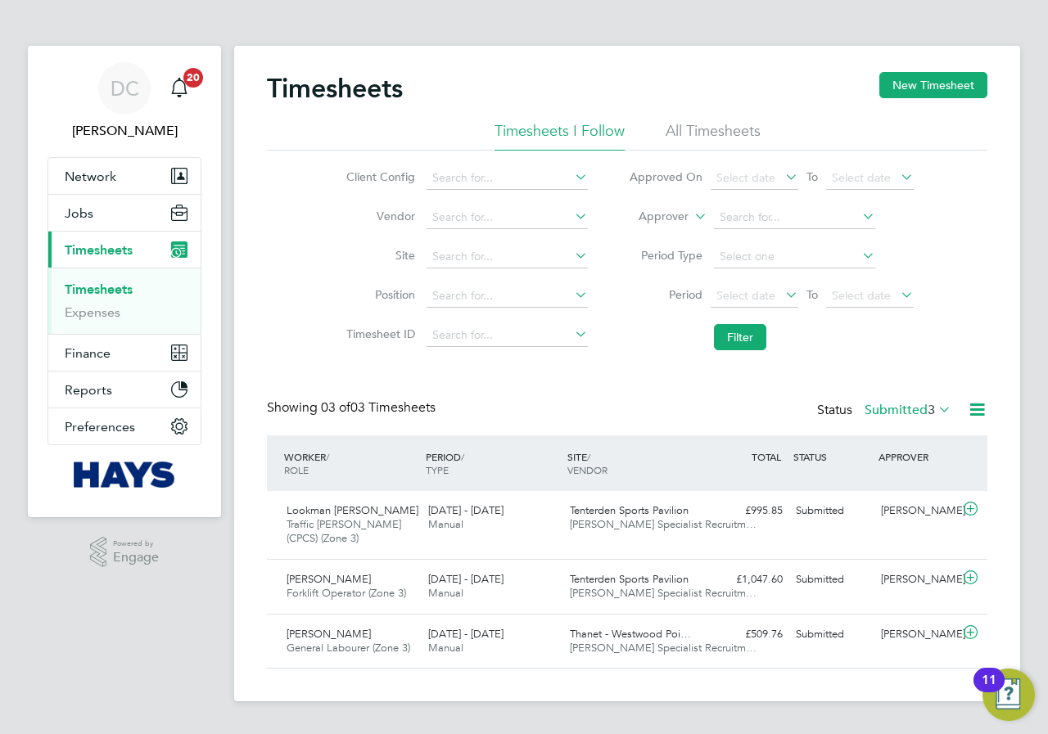
click at [117, 284] on link "Timesheets" at bounding box center [99, 290] width 68 height 16
click at [923, 97] on button "New Timesheet" at bounding box center [933, 85] width 108 height 26
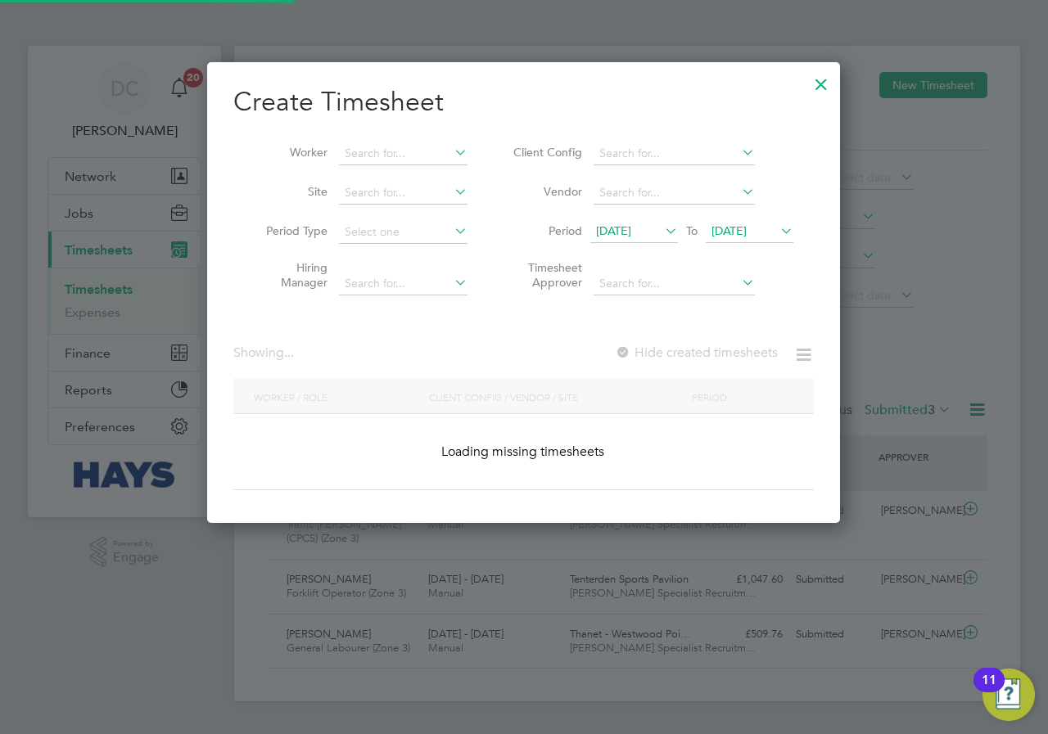
scroll to position [462, 634]
click at [404, 153] on input at bounding box center [403, 153] width 129 height 23
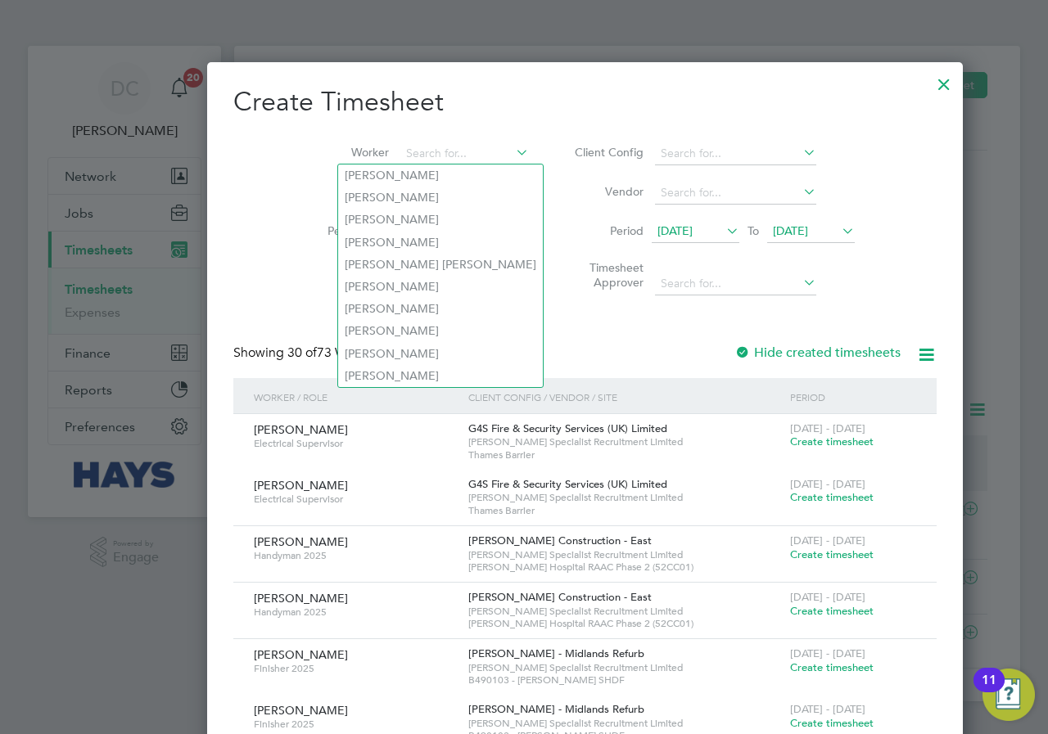
scroll to position [3057, 634]
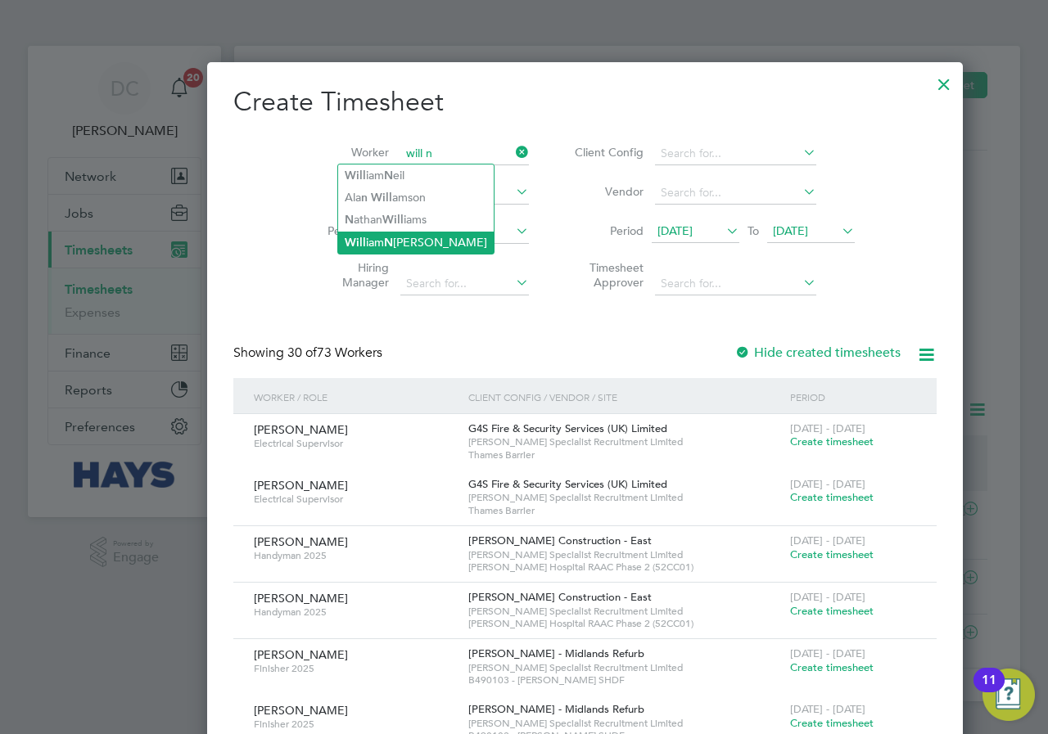
click at [396, 241] on li "Will iam N [PERSON_NAME]" at bounding box center [416, 243] width 156 height 22
type input "[PERSON_NAME]"
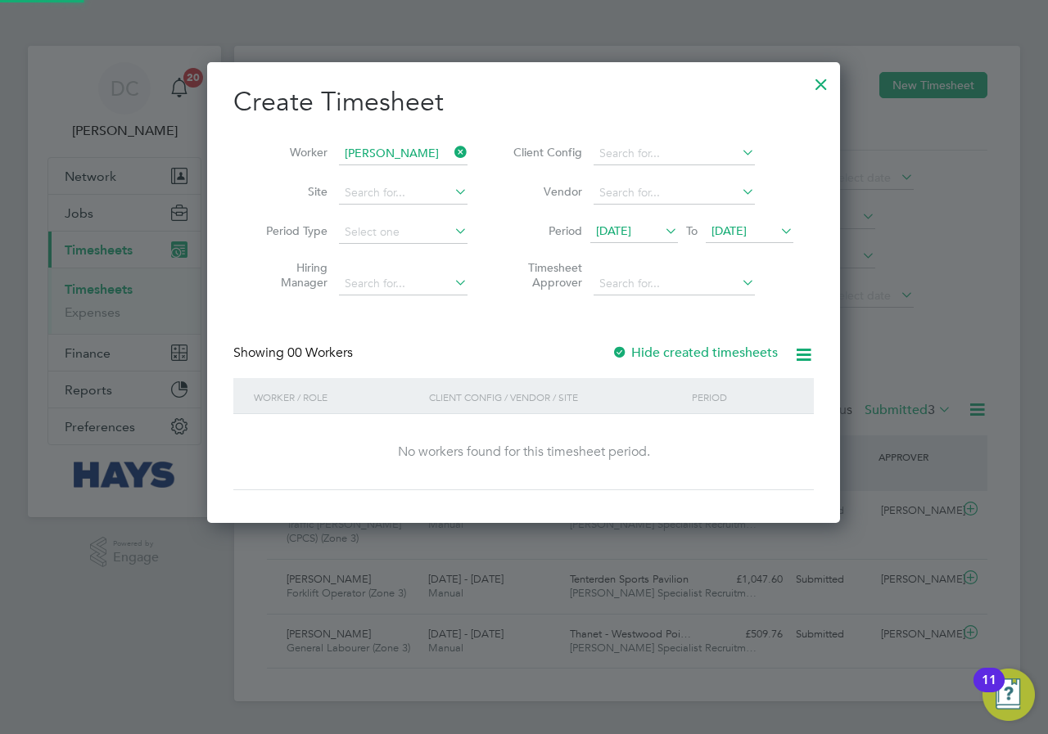
scroll to position [462, 634]
click at [735, 221] on span "[DATE]" at bounding box center [750, 232] width 88 height 22
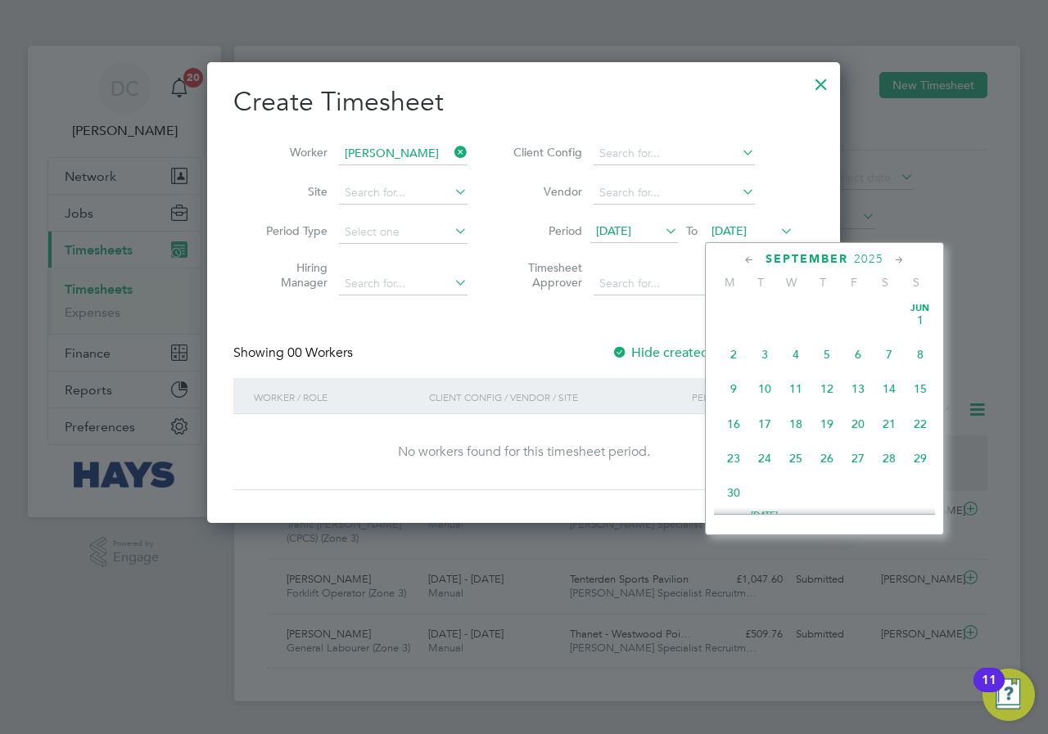
scroll to position [603, 0]
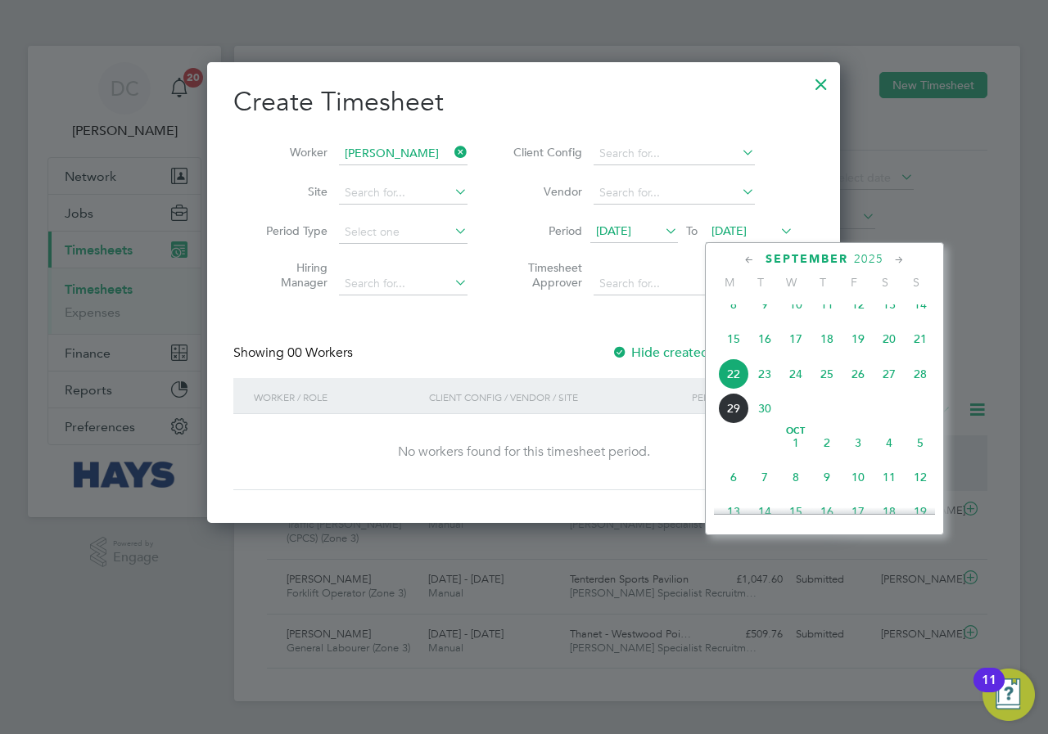
click at [928, 385] on span "28" at bounding box center [920, 374] width 31 height 31
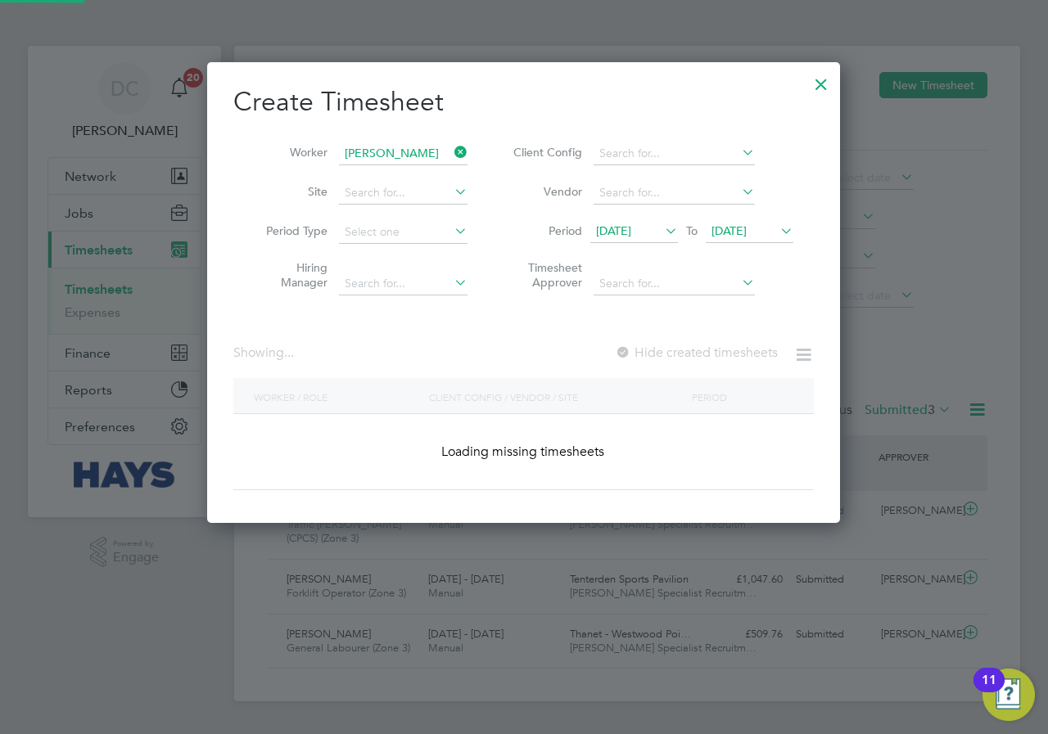
scroll to position [462, 634]
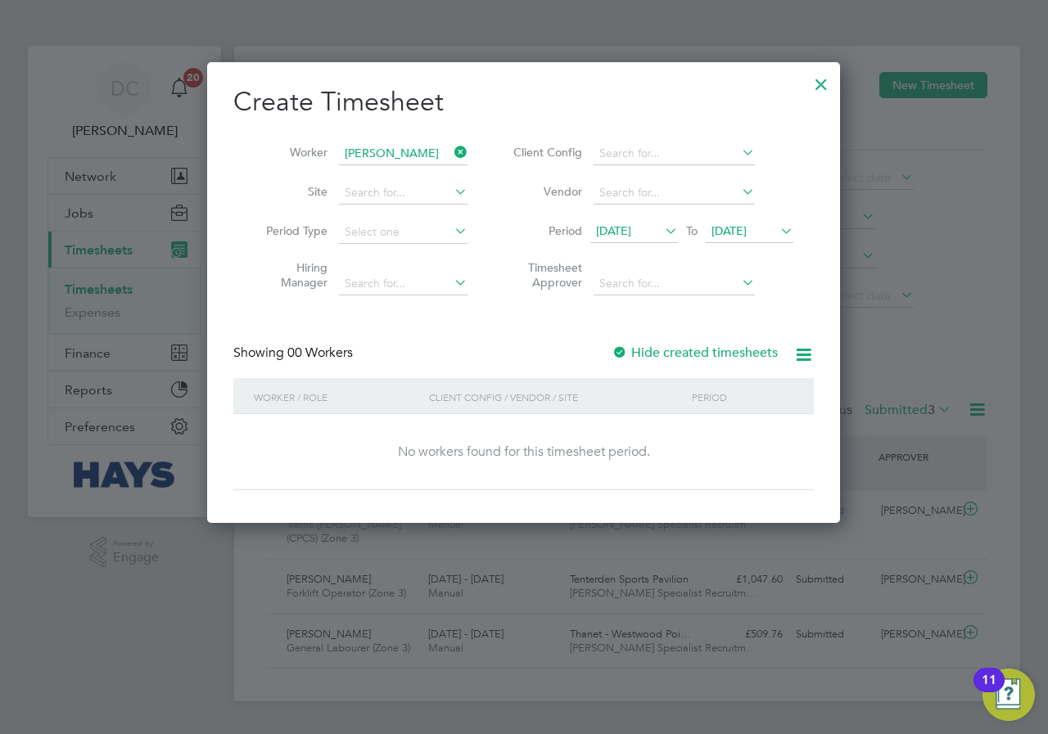
click at [740, 347] on label "Hide created timesheets" at bounding box center [695, 353] width 166 height 16
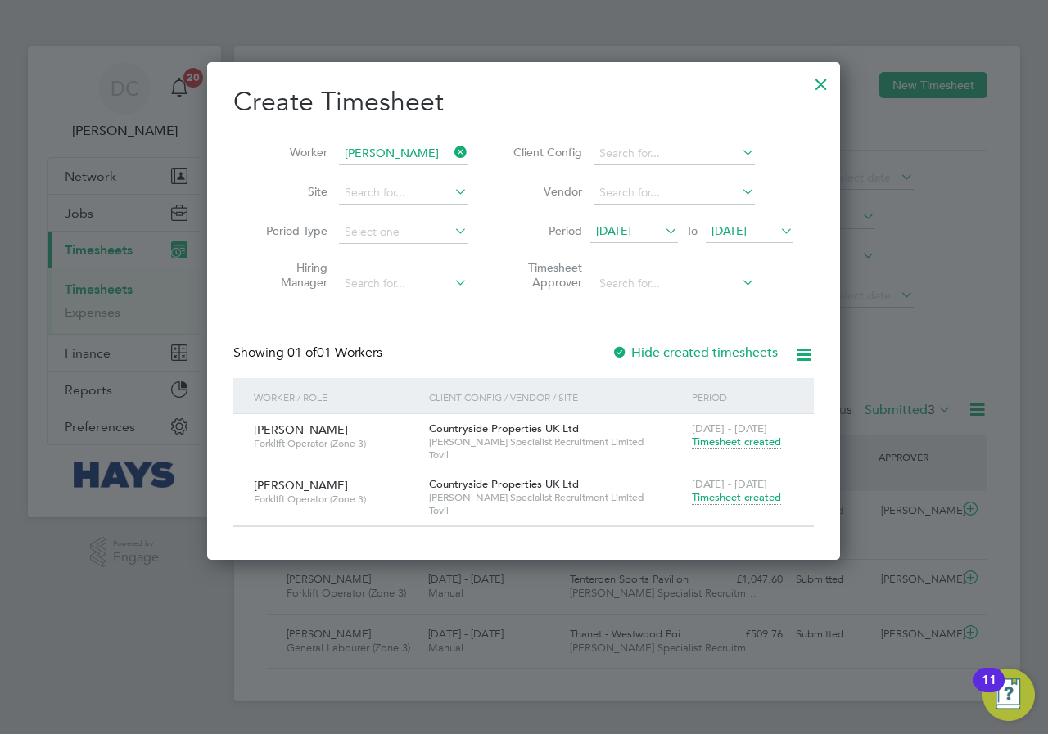
click at [741, 497] on span "Timesheet created" at bounding box center [736, 497] width 89 height 15
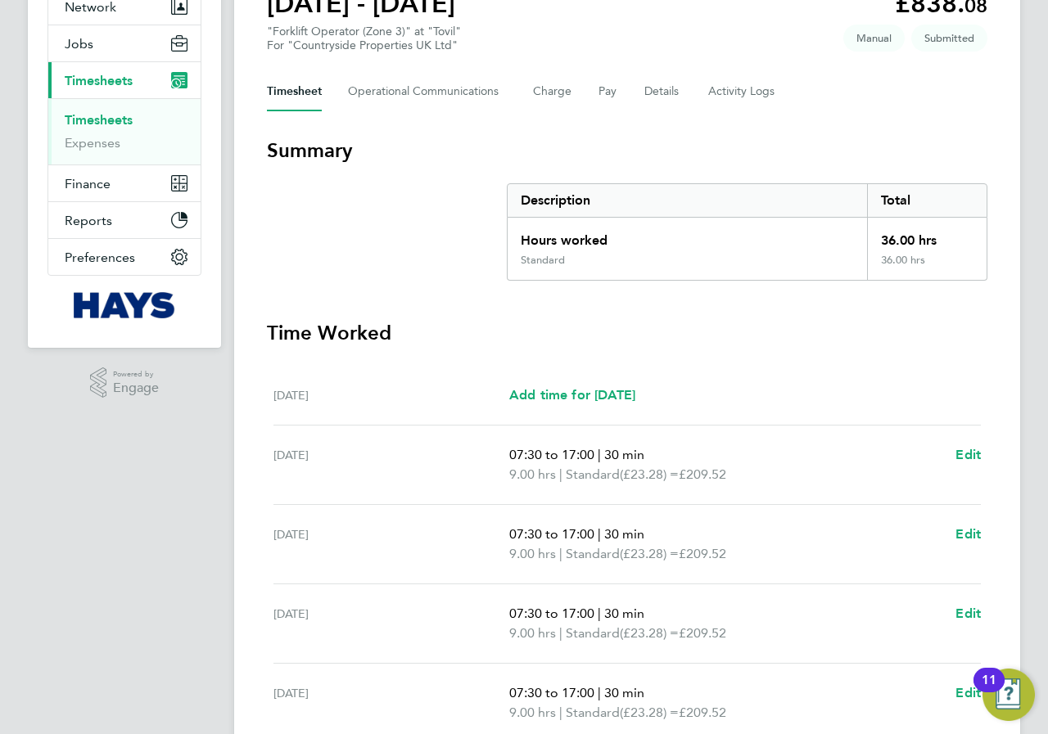
scroll to position [76, 0]
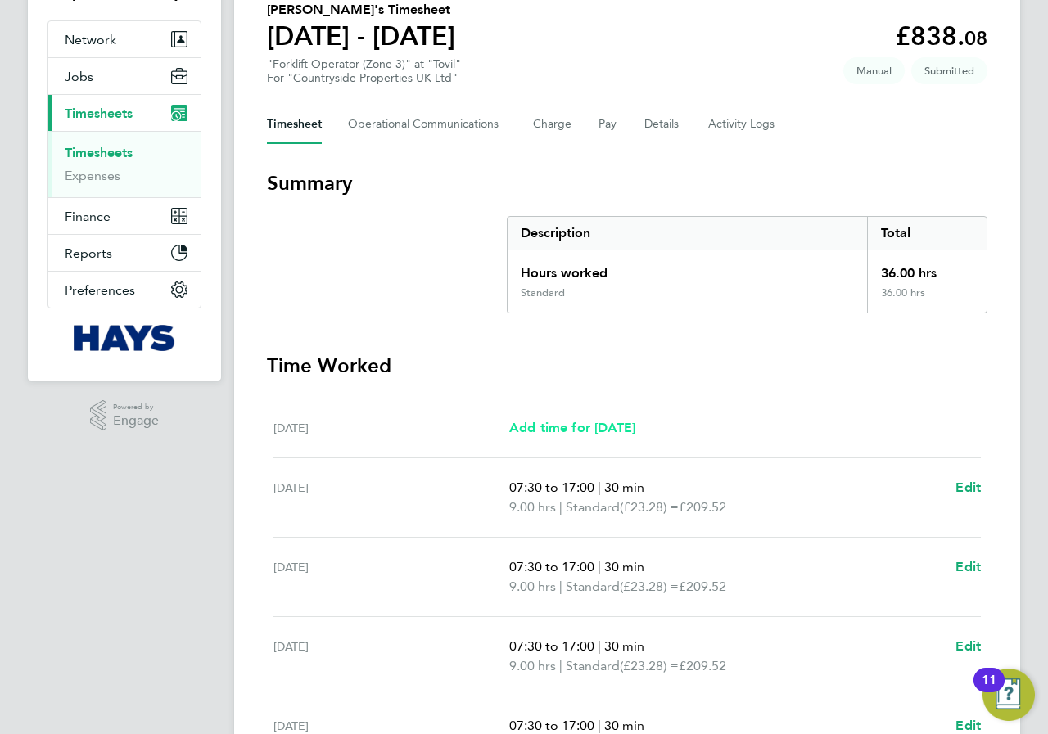
click at [571, 422] on span "Add time for [DATE]" at bounding box center [572, 428] width 126 height 16
select select "30"
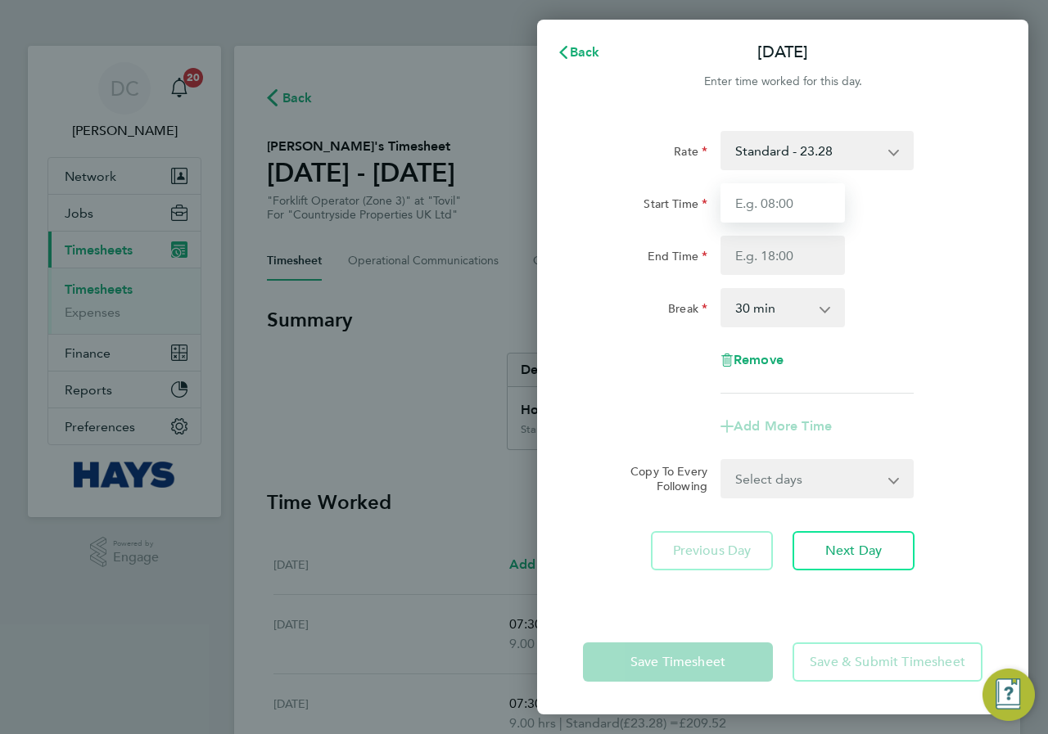
click at [802, 192] on input "Start Time" at bounding box center [782, 202] width 124 height 39
type input "07:00"
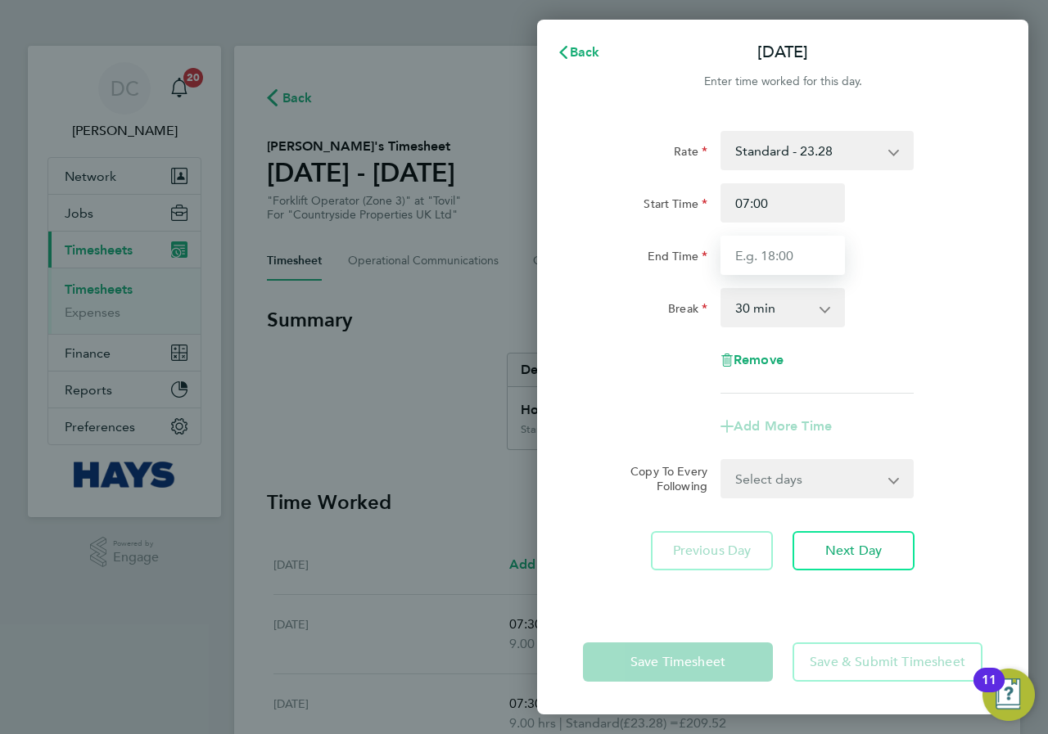
click at [786, 250] on input "End Time" at bounding box center [782, 255] width 124 height 39
type input "17:00"
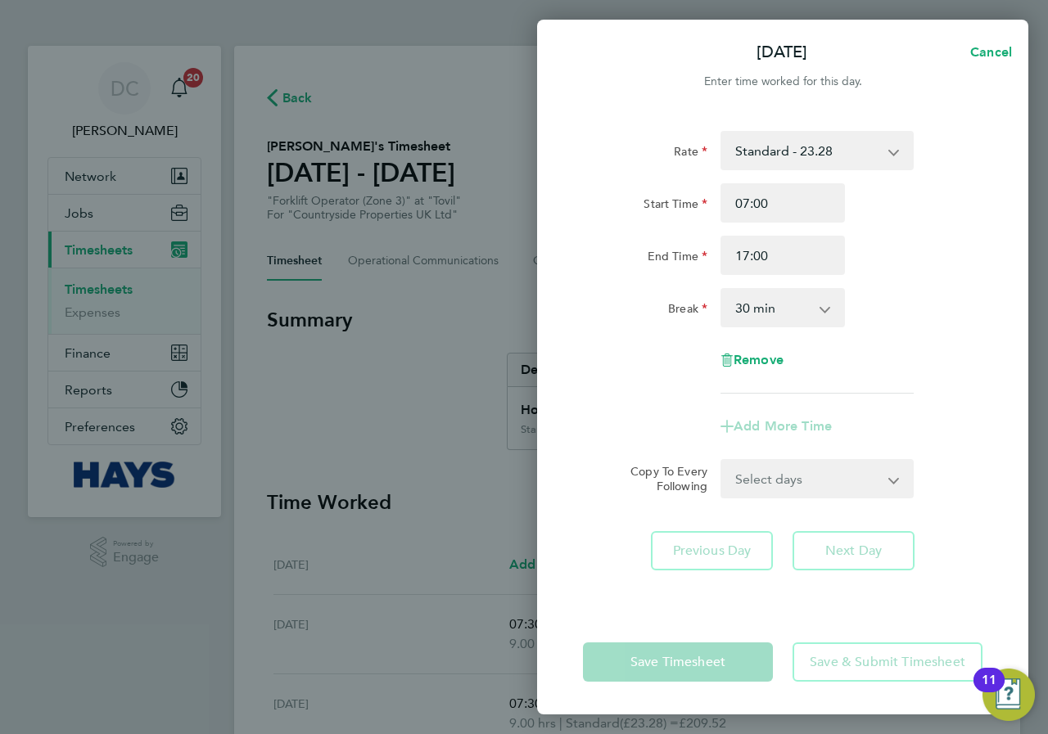
click at [876, 284] on div "Rate Standard - 23.28 Start Time 07:00 End Time 17:00 Break 0 min 15 min 30 min…" at bounding box center [782, 262] width 399 height 263
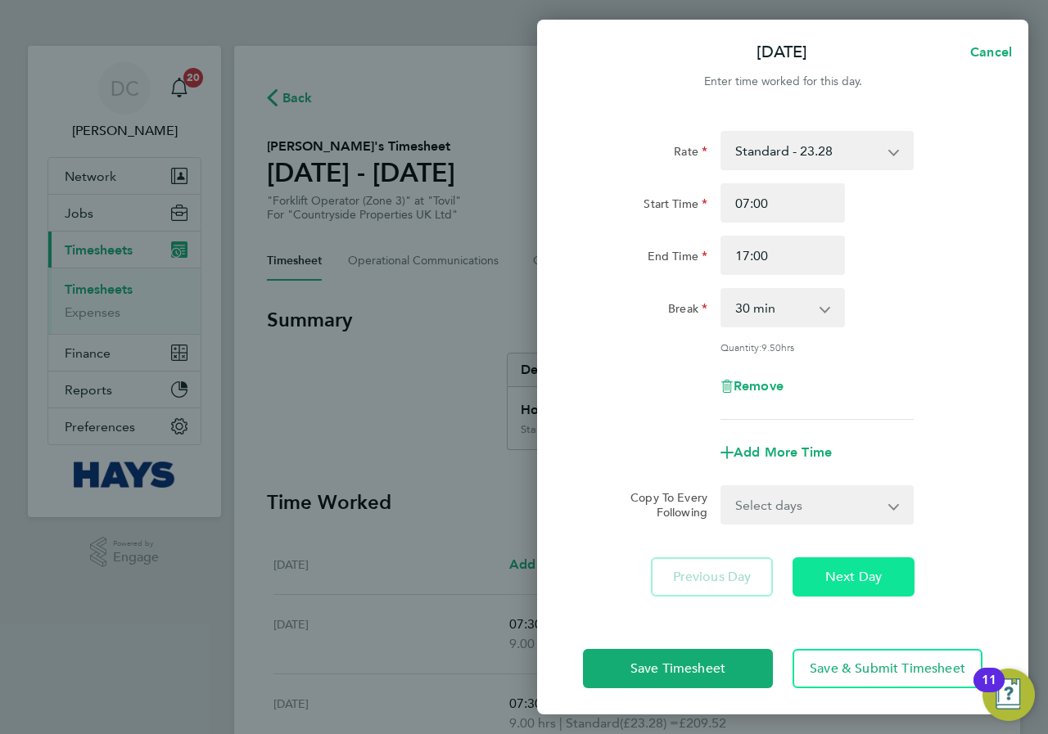
click at [863, 580] on span "Next Day" at bounding box center [853, 577] width 56 height 16
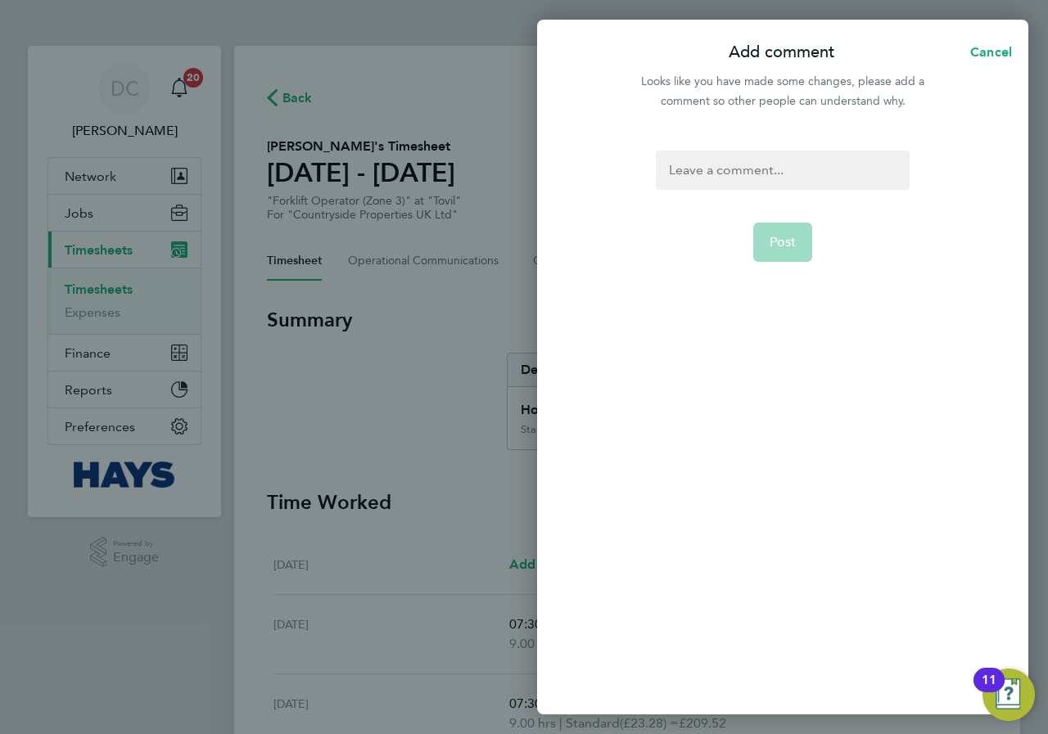
click at [747, 163] on div at bounding box center [782, 170] width 253 height 39
click at [785, 233] on button "Post" at bounding box center [783, 242] width 60 height 39
select select "30"
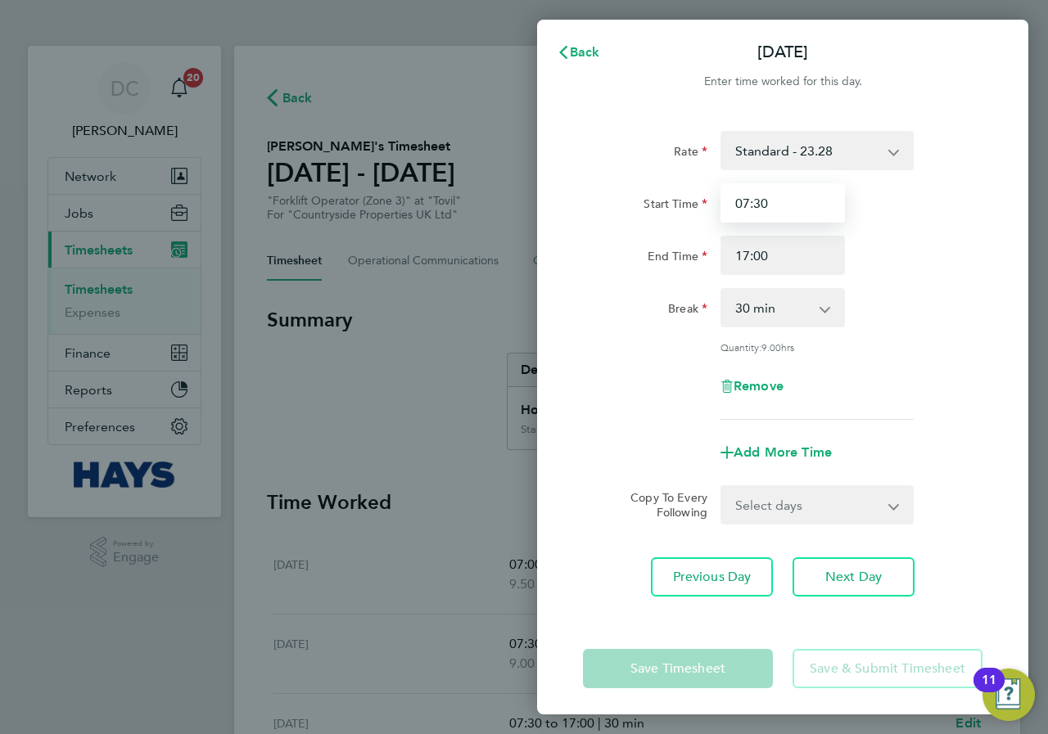
click at [795, 207] on input "07:30" at bounding box center [782, 202] width 124 height 39
drag, startPoint x: 795, startPoint y: 207, endPoint x: 783, endPoint y: 205, distance: 11.6
click at [783, 205] on input "07:30" at bounding box center [782, 202] width 124 height 39
type input "07:00"
click at [922, 287] on div "Rate Standard - 23.28 Start Time 07:00 End Time 17:00 Break 0 min 15 min 30 min…" at bounding box center [782, 275] width 399 height 289
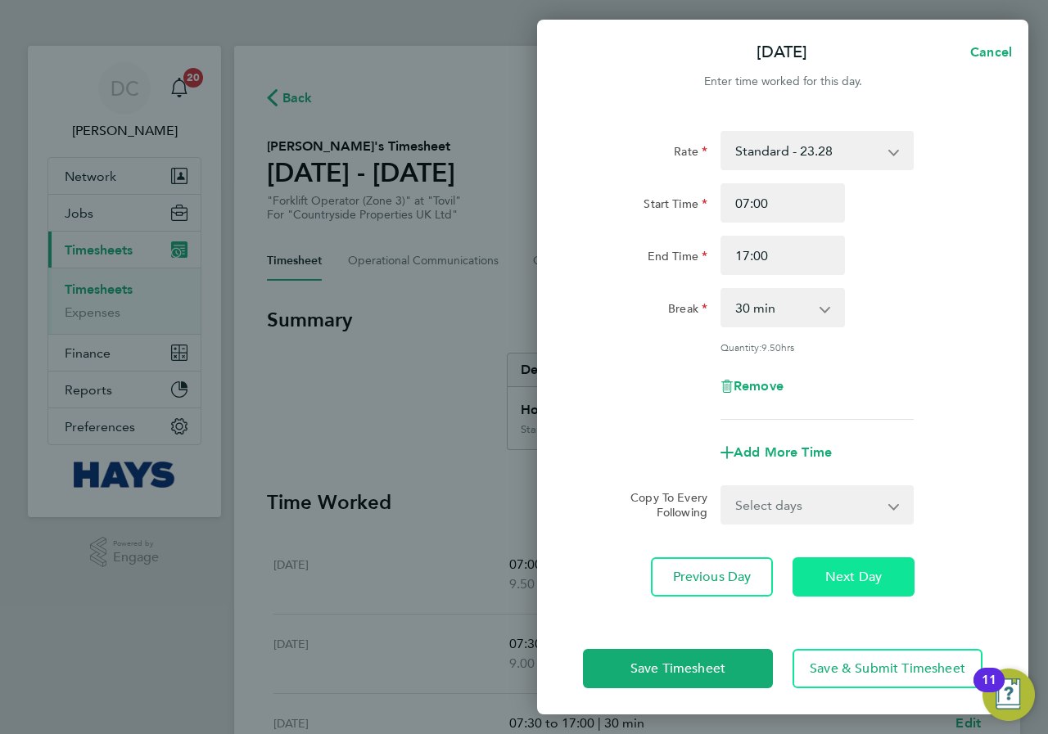
click at [863, 573] on span "Next Day" at bounding box center [853, 577] width 56 height 16
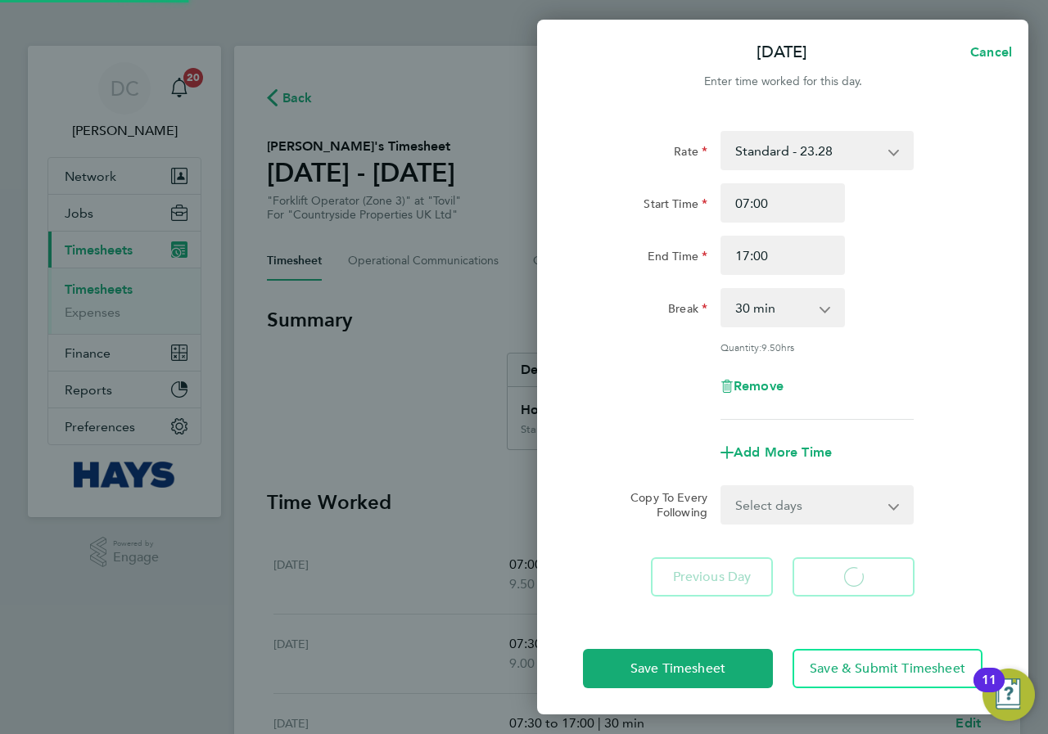
select select "30"
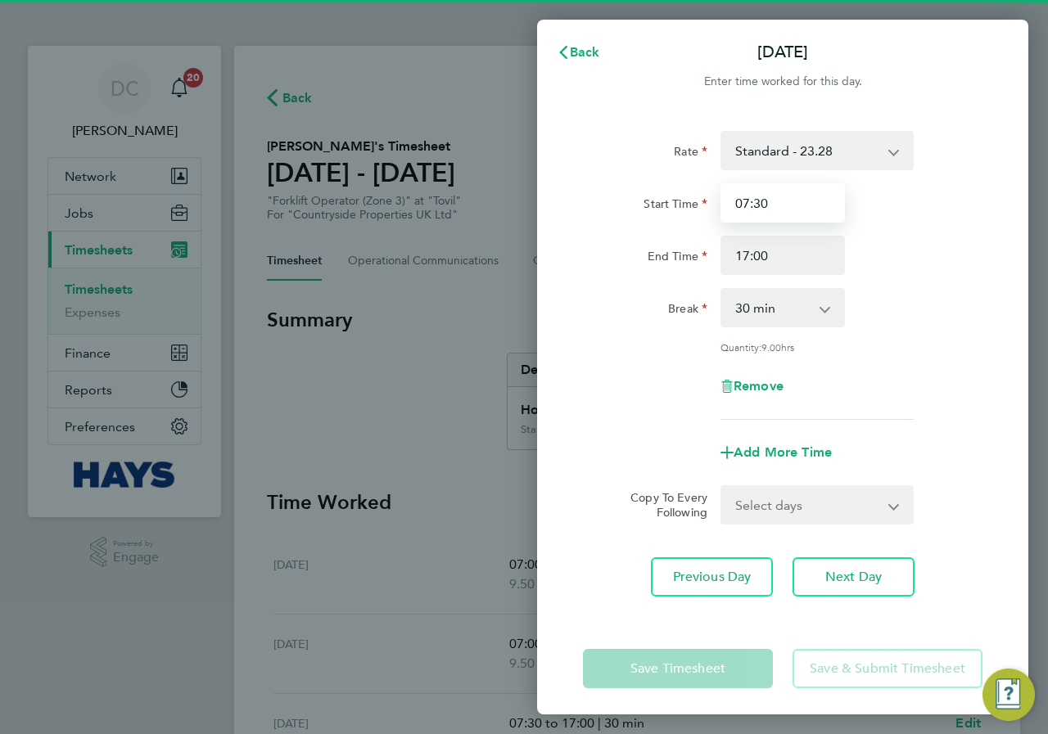
click at [798, 207] on input "07:30" at bounding box center [782, 202] width 124 height 39
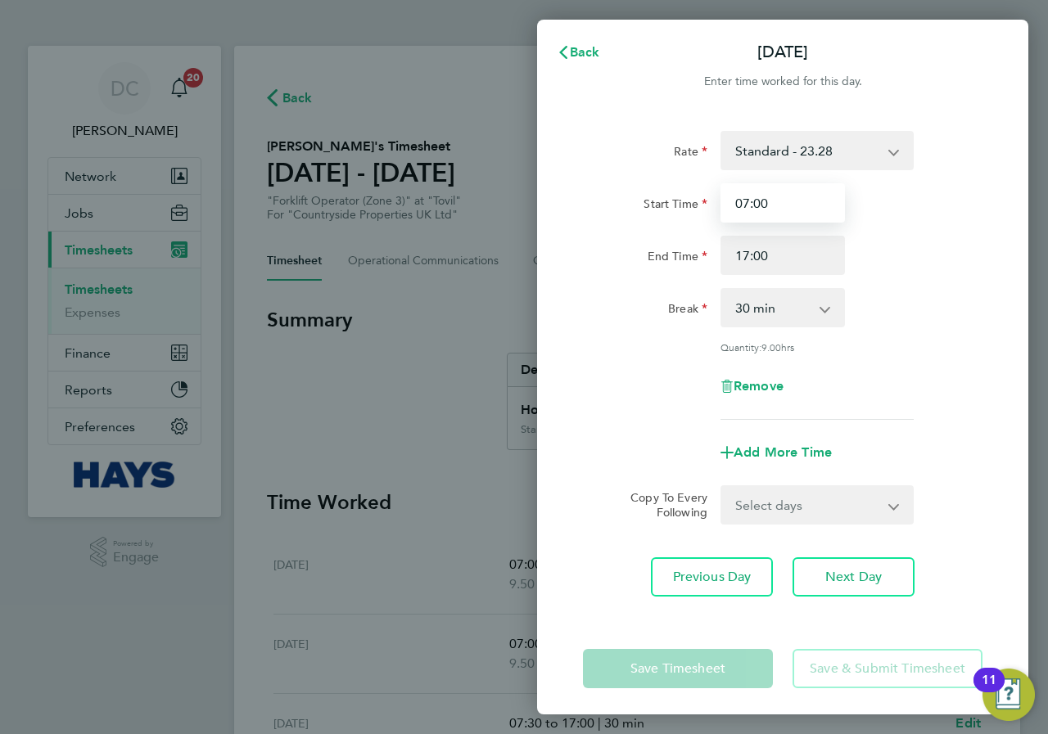
type input "07:00"
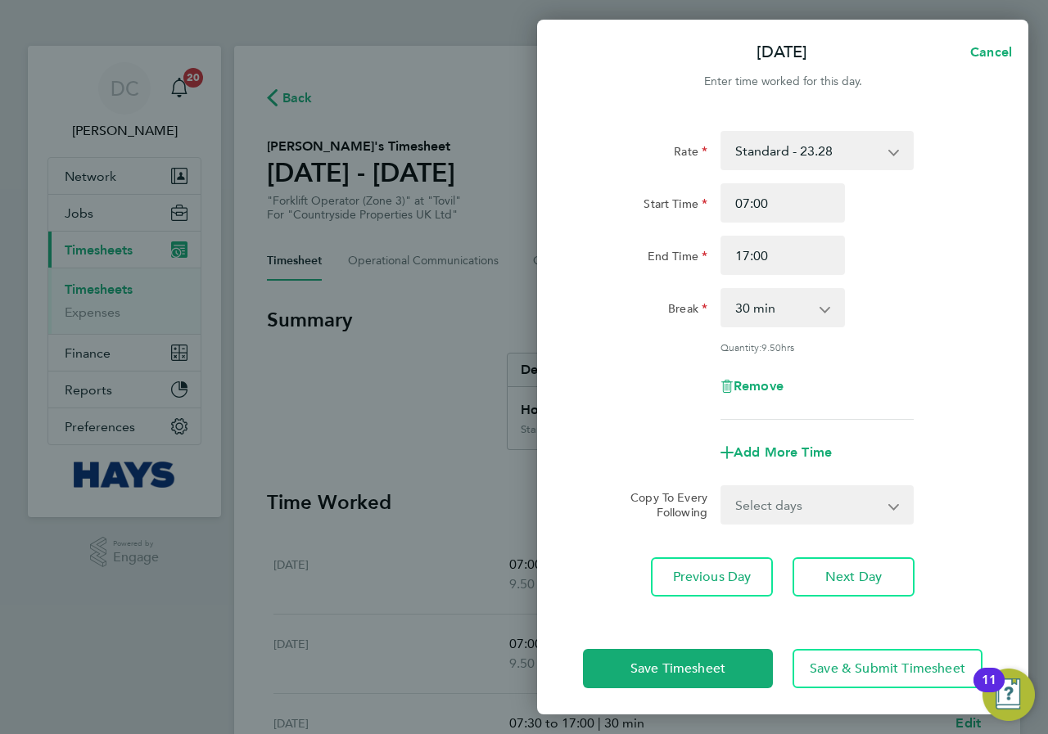
click at [966, 300] on div "Break 0 min 15 min 30 min 45 min 60 min 75 min 90 min" at bounding box center [782, 307] width 413 height 39
click at [862, 580] on span "Next Day" at bounding box center [853, 577] width 56 height 16
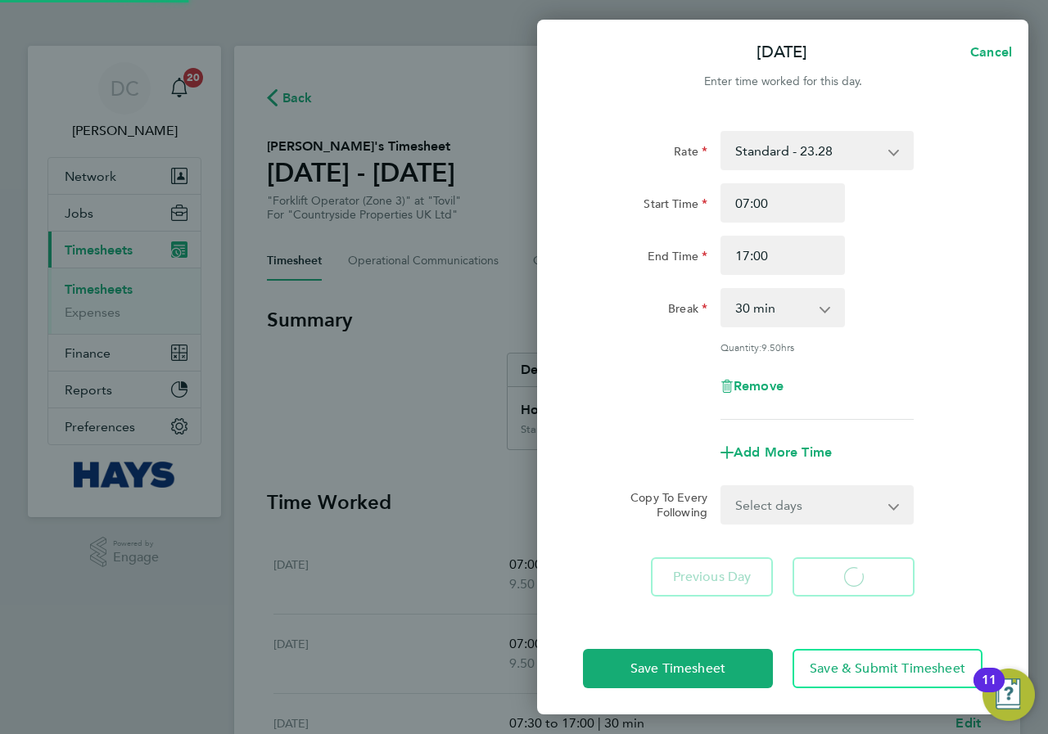
select select "30"
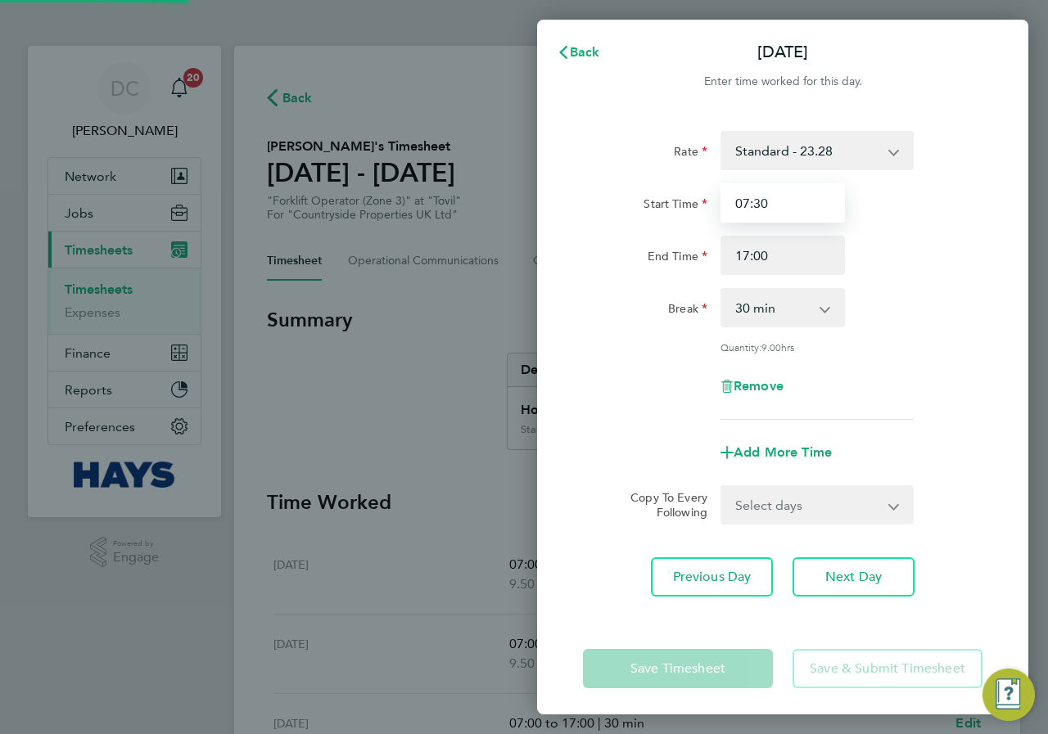
click at [797, 201] on input "07:30" at bounding box center [782, 202] width 124 height 39
type input "07:00"
click at [904, 300] on div "Break 0 min 15 min 30 min 45 min 60 min 75 min 90 min" at bounding box center [782, 307] width 413 height 39
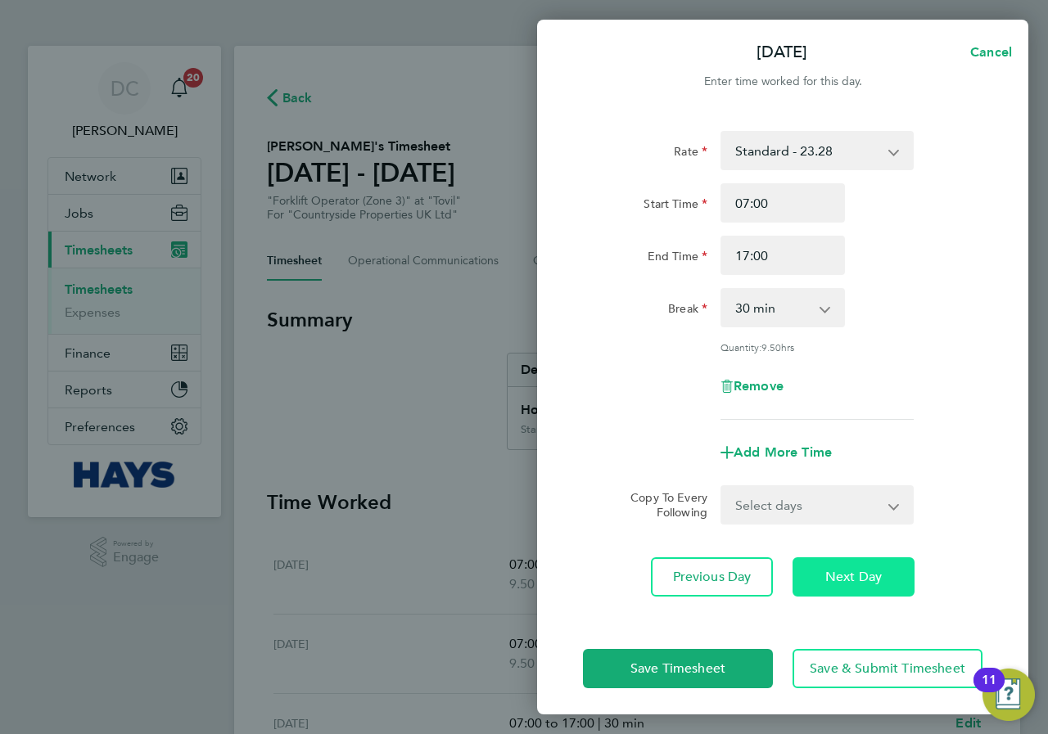
click at [861, 574] on span "Next Day" at bounding box center [853, 577] width 56 height 16
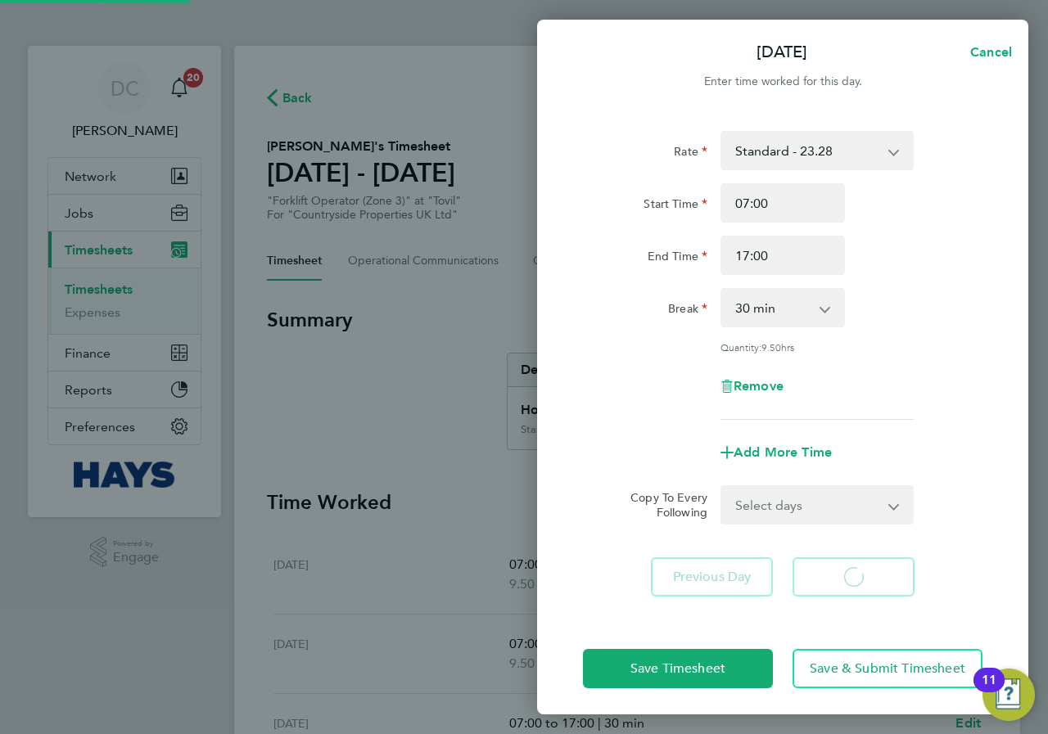
select select "30"
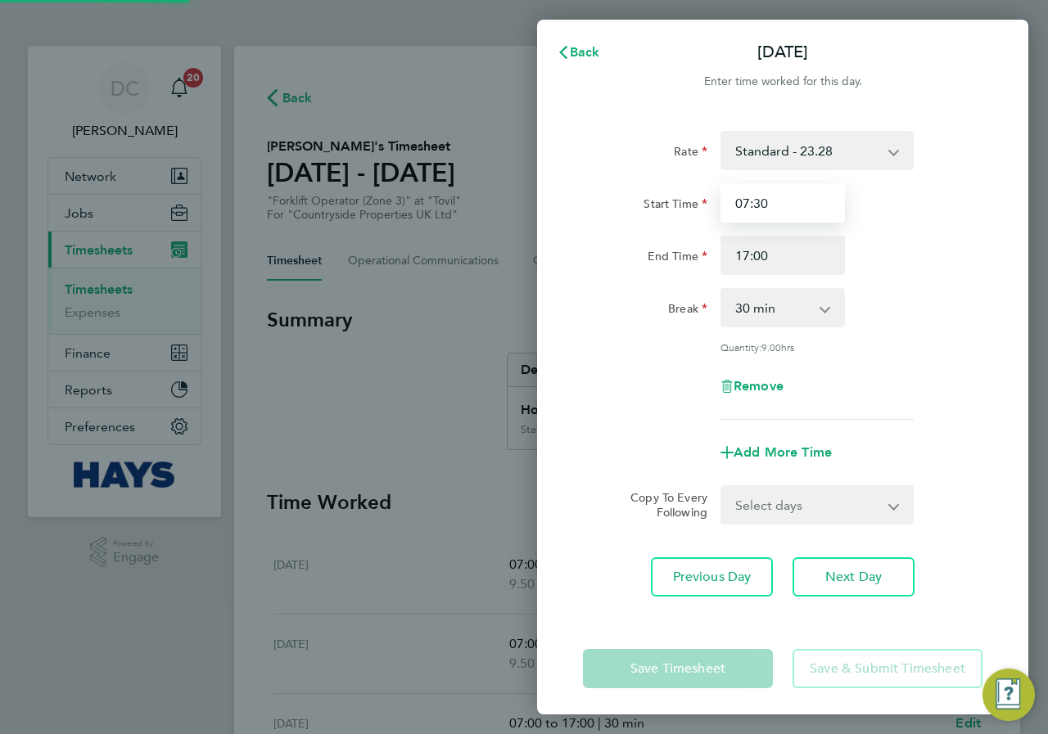
click at [797, 210] on input "07:30" at bounding box center [782, 202] width 124 height 39
type input "07:00"
click at [939, 311] on div "Break 0 min 15 min 30 min 45 min 60 min 75 min 90 min" at bounding box center [782, 307] width 413 height 39
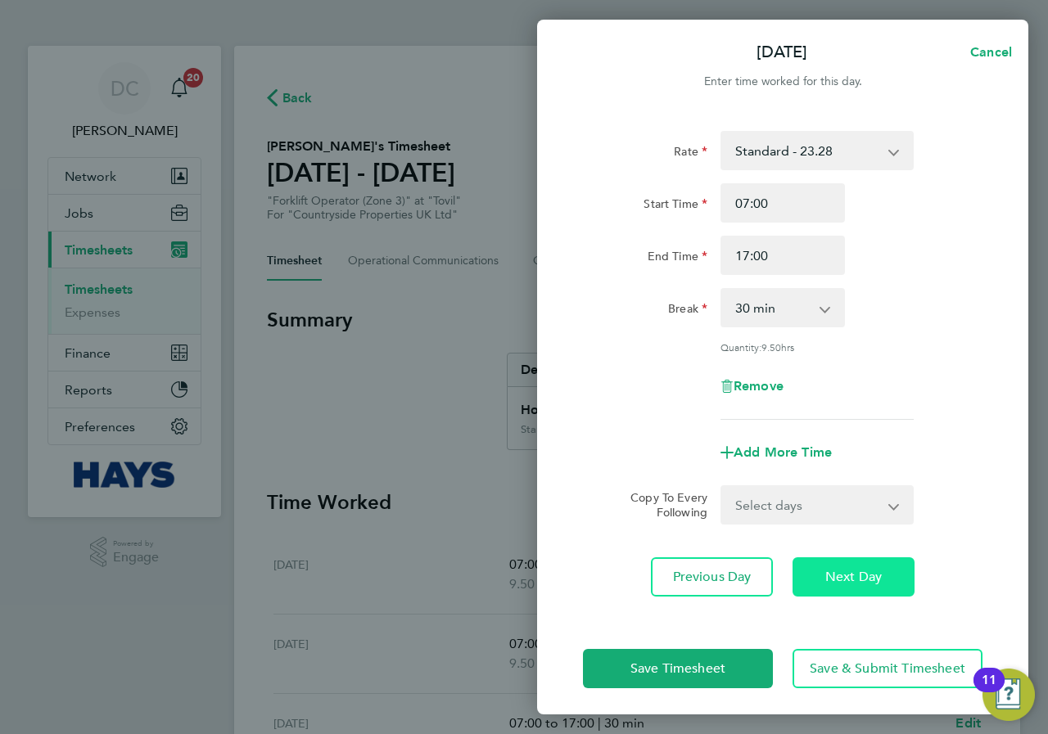
click at [845, 578] on span "Next Day" at bounding box center [853, 577] width 56 height 16
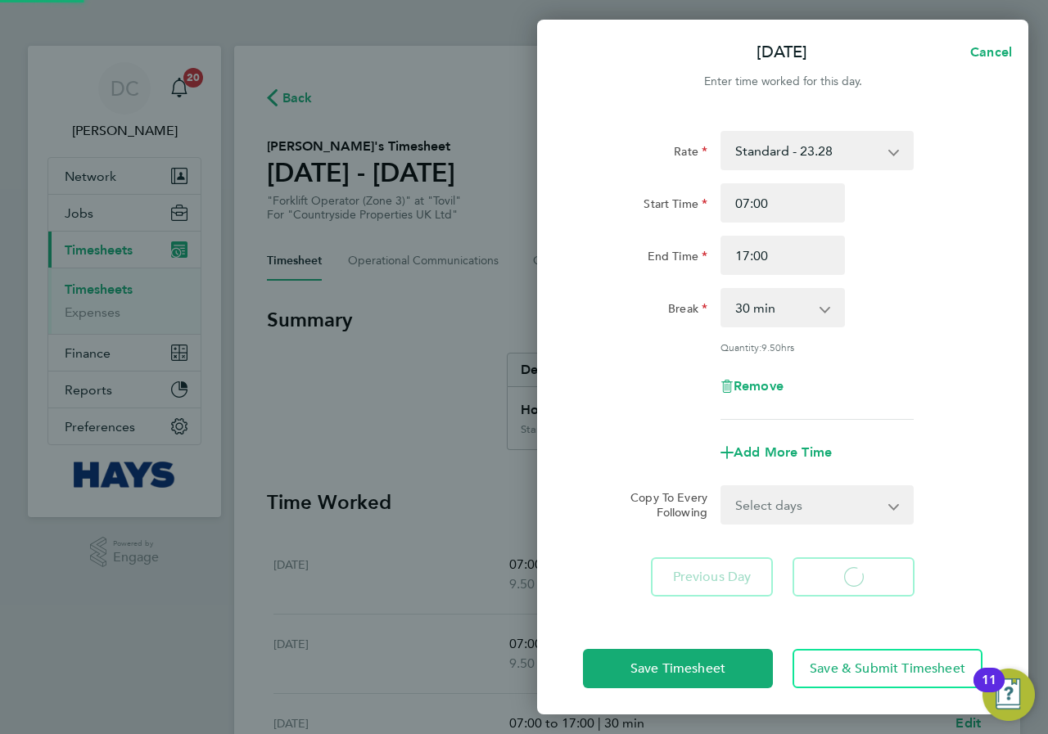
select select "30"
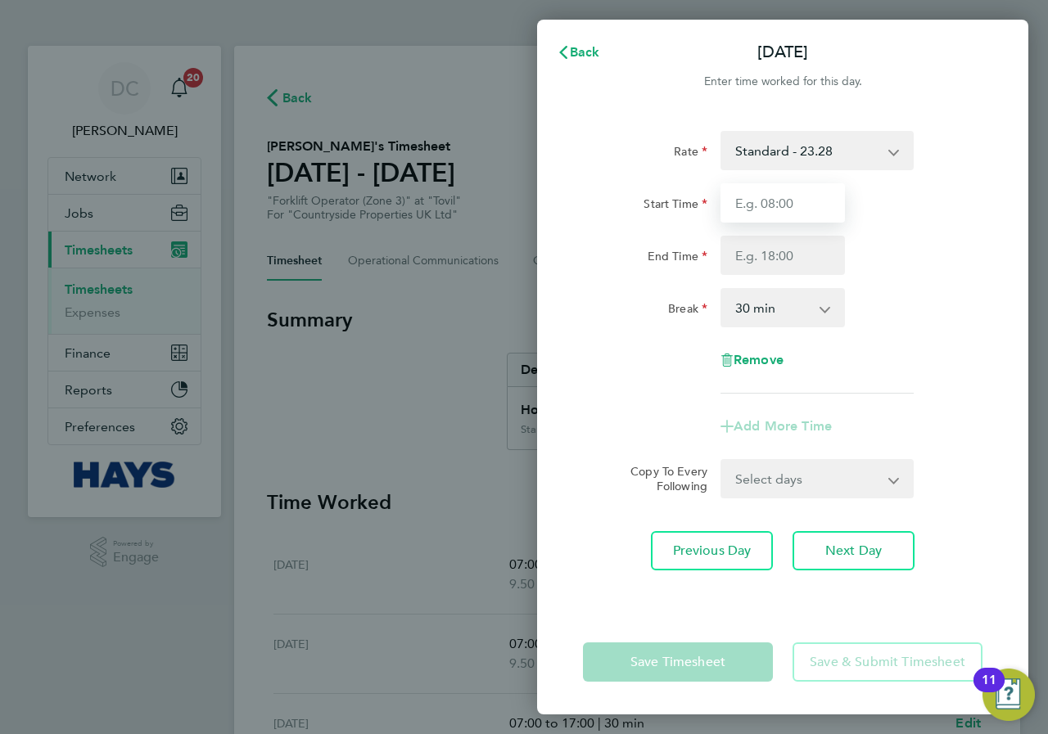
click at [791, 201] on input "Start Time" at bounding box center [782, 202] width 124 height 39
type input "07:30"
click at [787, 254] on input "End Time" at bounding box center [782, 255] width 124 height 39
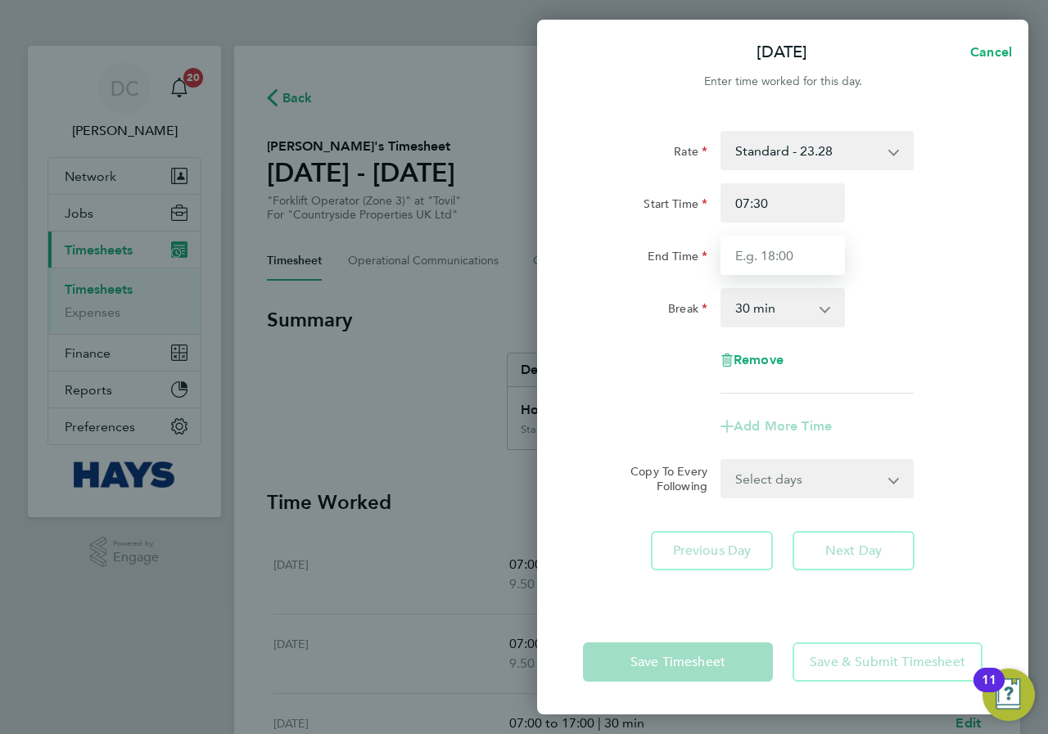
type input "14:30"
click at [886, 355] on div "Rate Standard - 23.28 Start Time 07:30 End Time 14:30 Break 0 min 15 min 30 min…" at bounding box center [782, 262] width 399 height 263
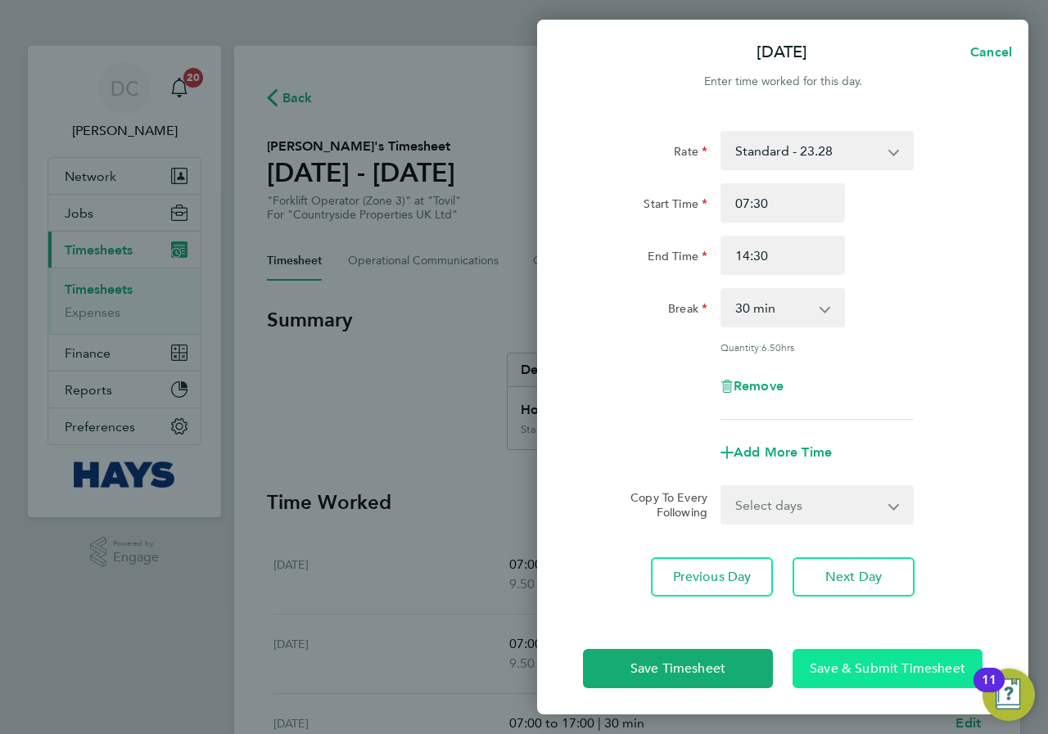
click at [855, 684] on button "Save & Submit Timesheet" at bounding box center [887, 668] width 190 height 39
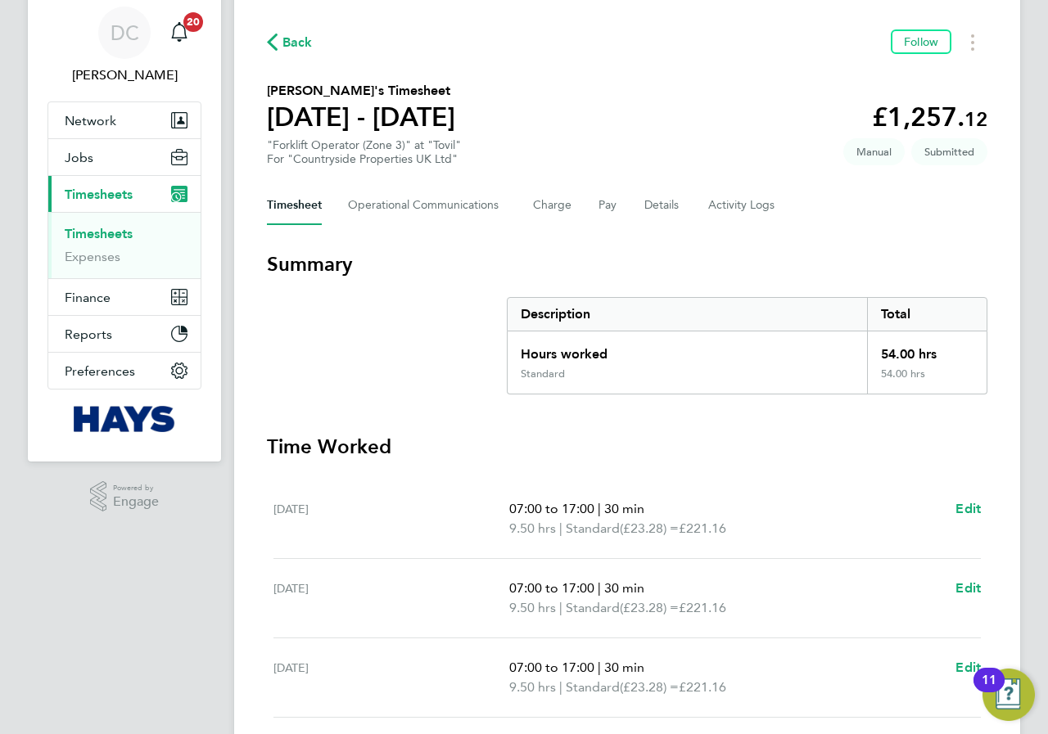
scroll to position [137, 0]
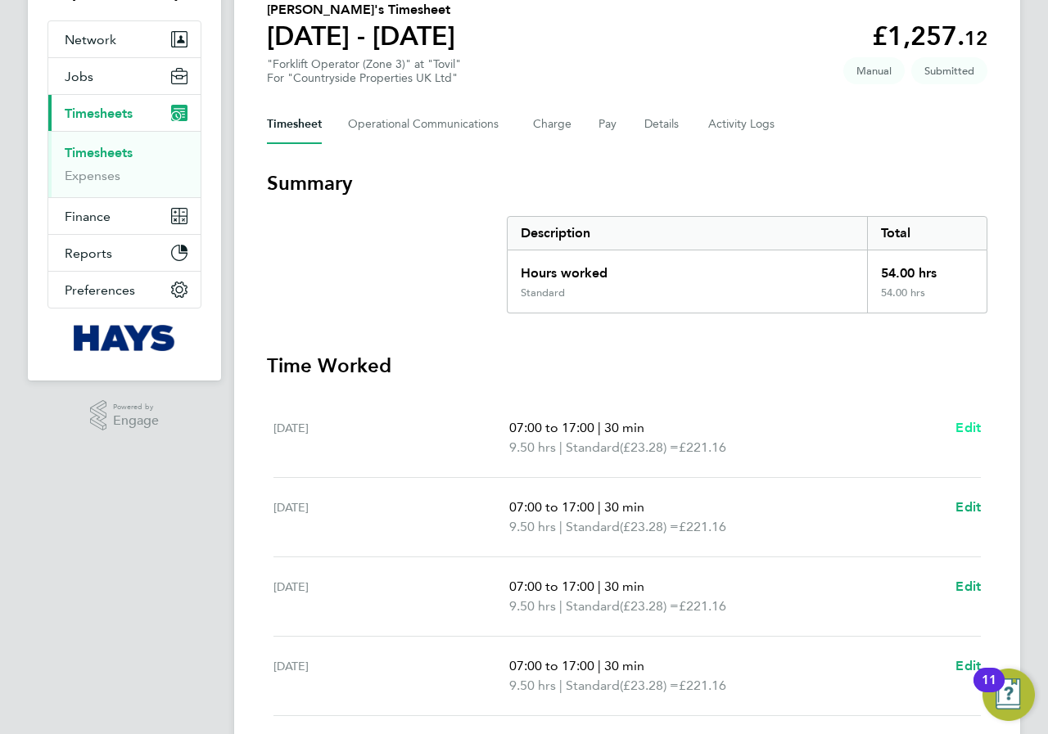
click at [970, 430] on span "Edit" at bounding box center [967, 428] width 25 height 16
select select "30"
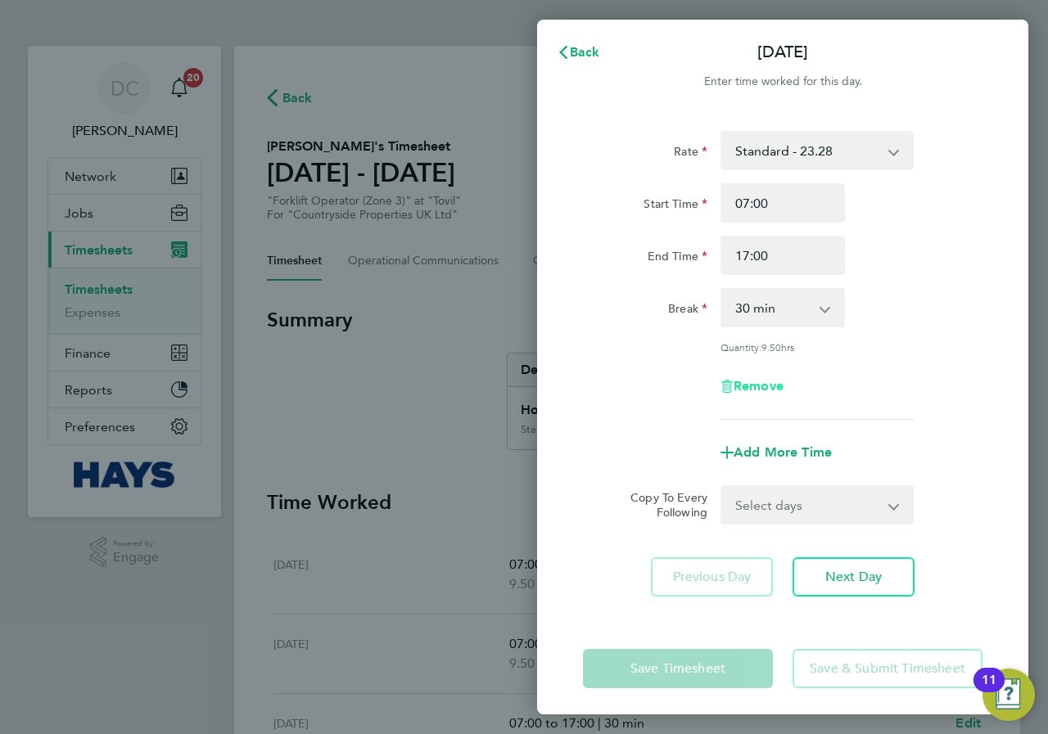
click at [768, 388] on span "Remove" at bounding box center [758, 386] width 50 height 16
select select "null"
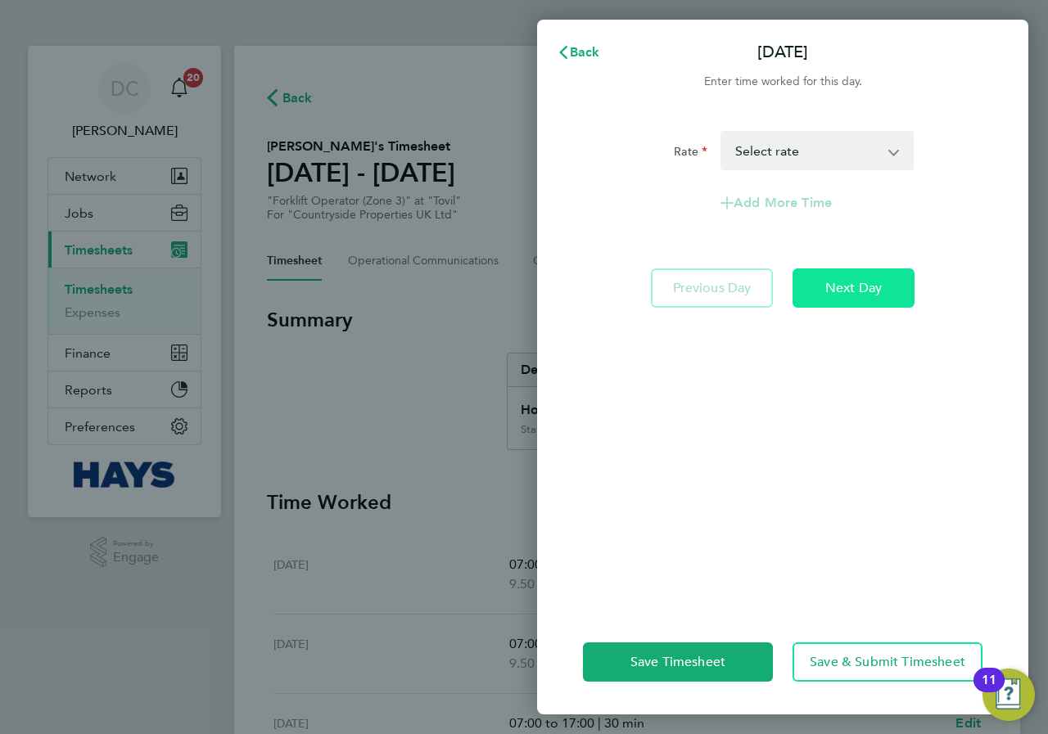
click at [867, 288] on span "Next Day" at bounding box center [853, 288] width 56 height 16
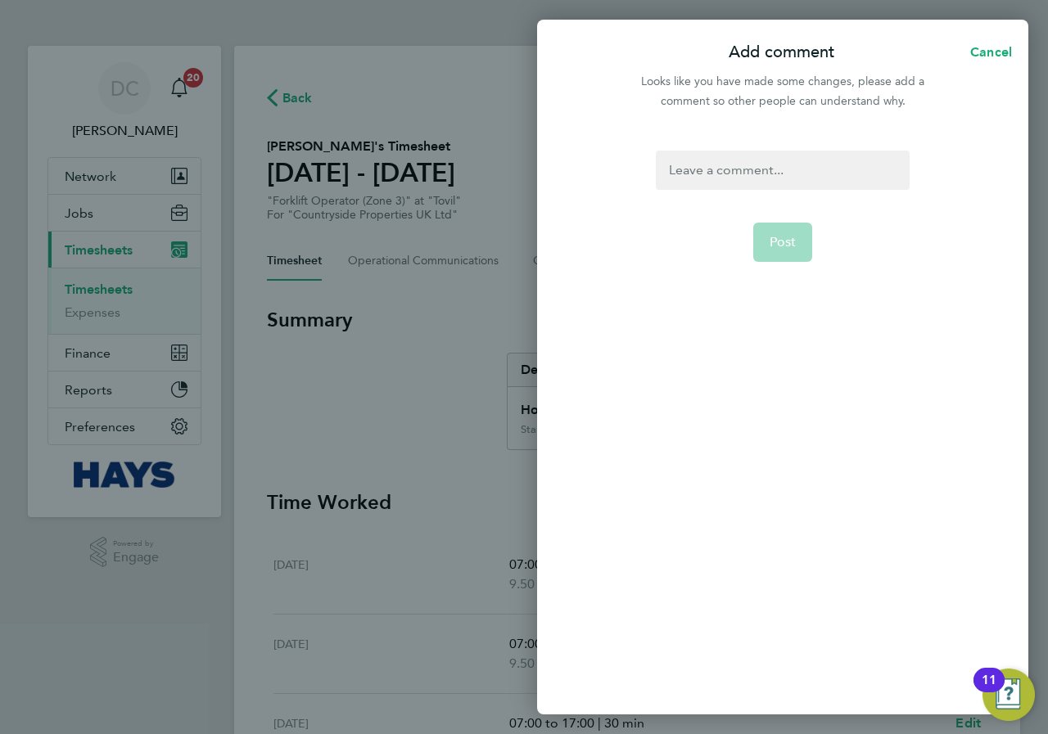
click at [747, 172] on div at bounding box center [782, 170] width 253 height 39
click at [749, 166] on div at bounding box center [782, 170] width 253 height 39
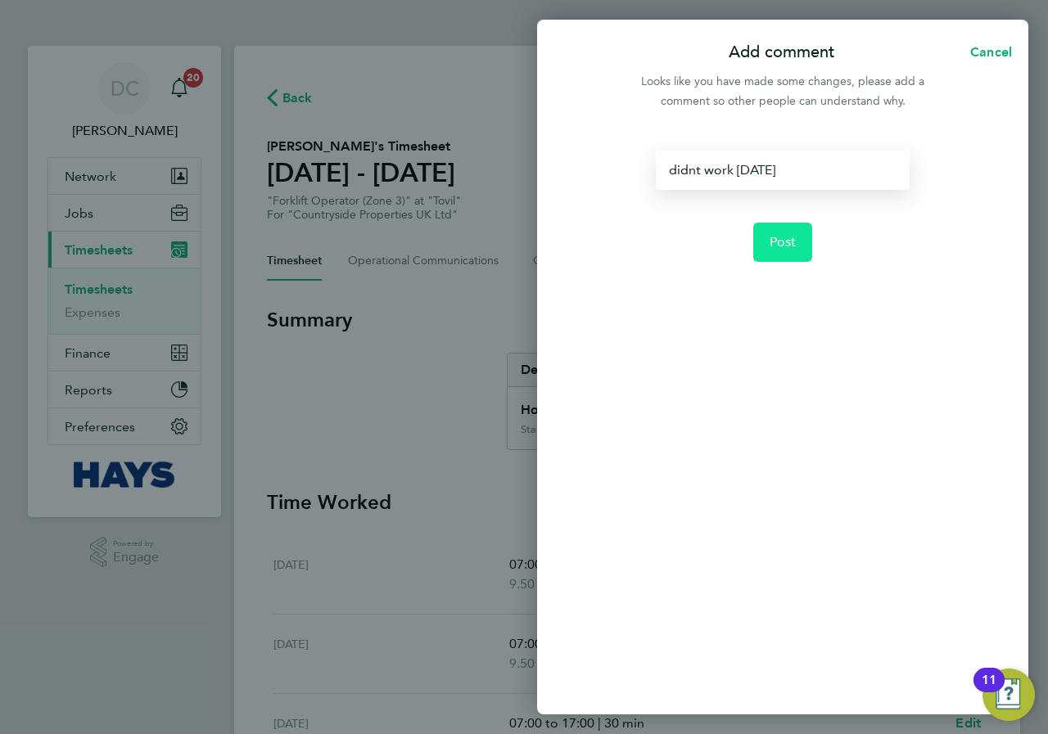
click at [788, 230] on button "Post" at bounding box center [783, 242] width 60 height 39
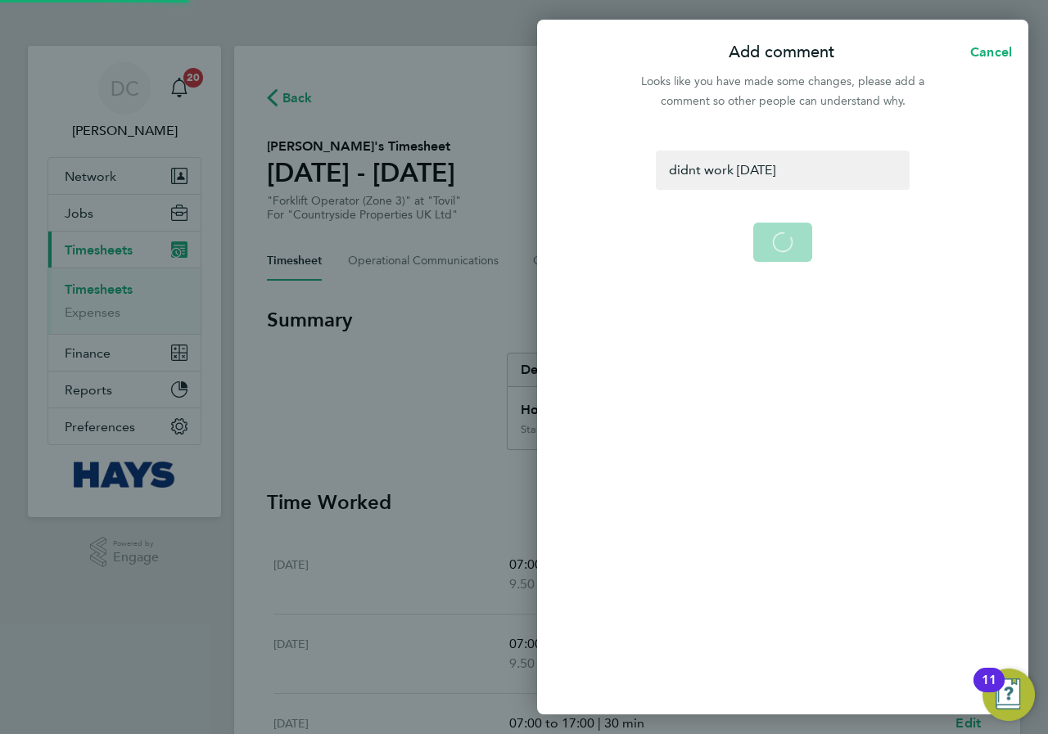
select select "30"
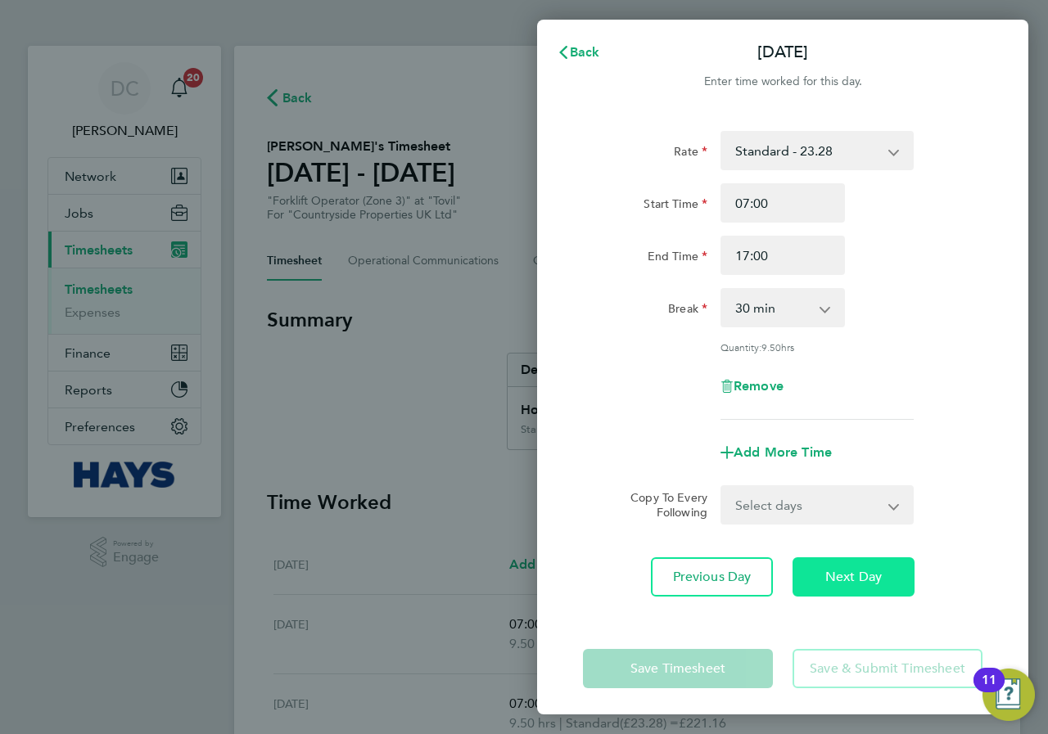
click at [847, 582] on span "Next Day" at bounding box center [853, 577] width 56 height 16
select select "30"
click at [845, 571] on span "Next Day" at bounding box center [853, 577] width 56 height 16
select select "30"
click at [858, 573] on span "Next Day" at bounding box center [853, 577] width 56 height 16
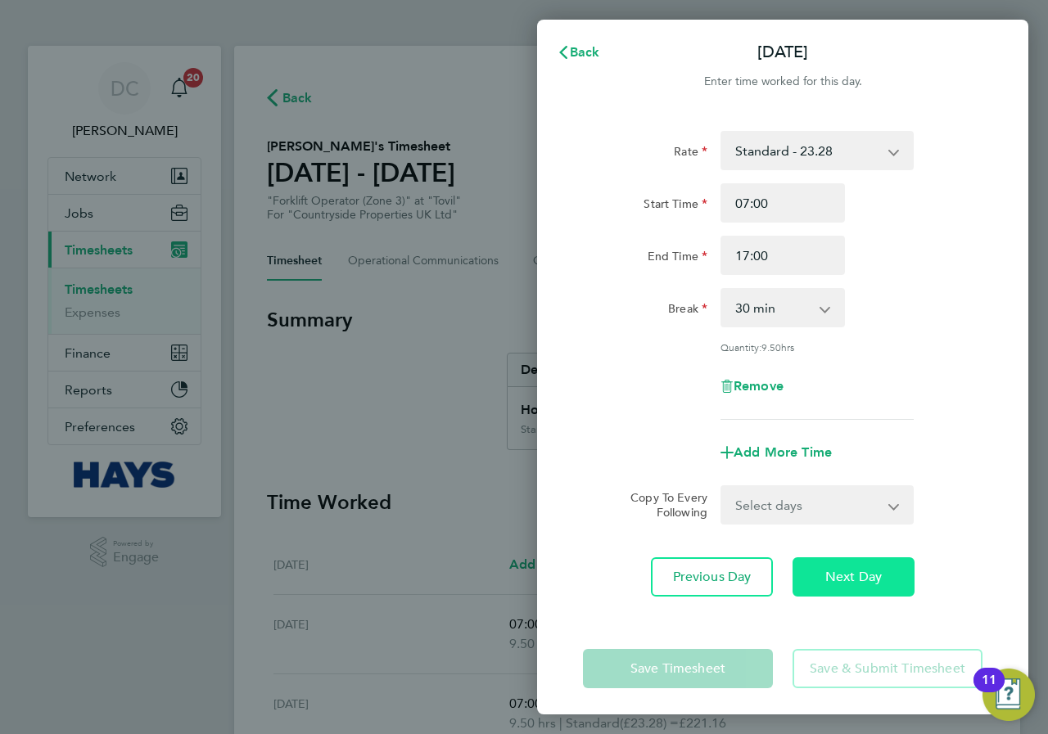
select select "30"
click at [852, 573] on span "Next Day" at bounding box center [853, 577] width 56 height 16
select select "30"
click at [853, 573] on span "Next Day" at bounding box center [853, 577] width 56 height 16
select select "30"
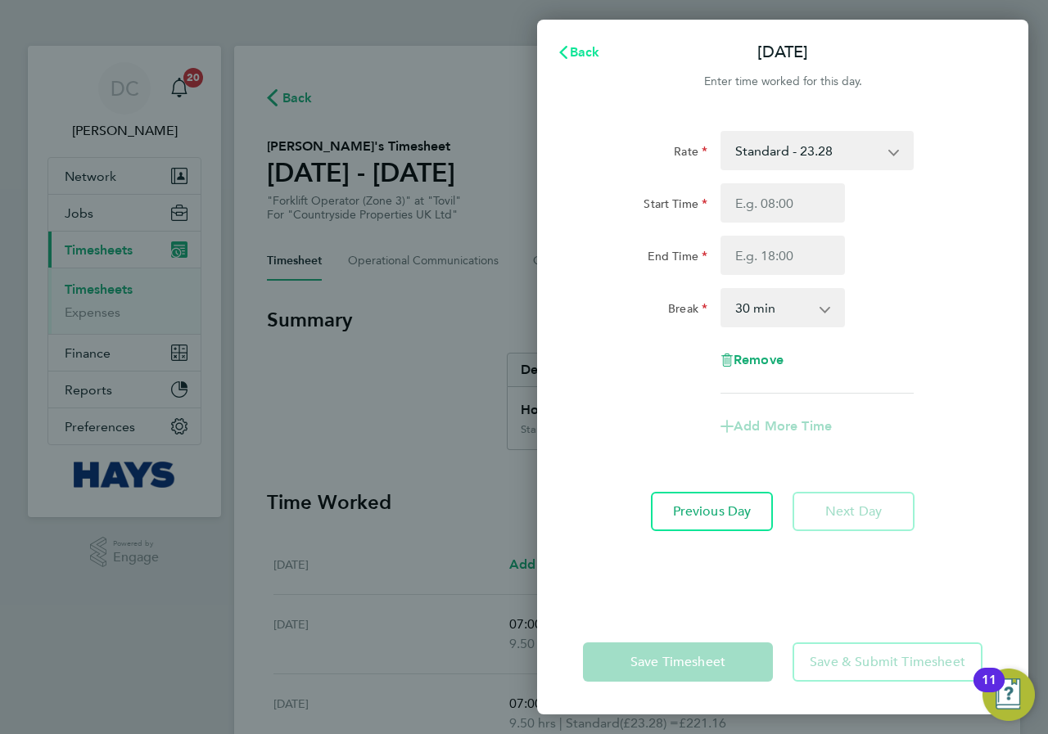
click at [593, 47] on span "Back" at bounding box center [585, 52] width 30 height 16
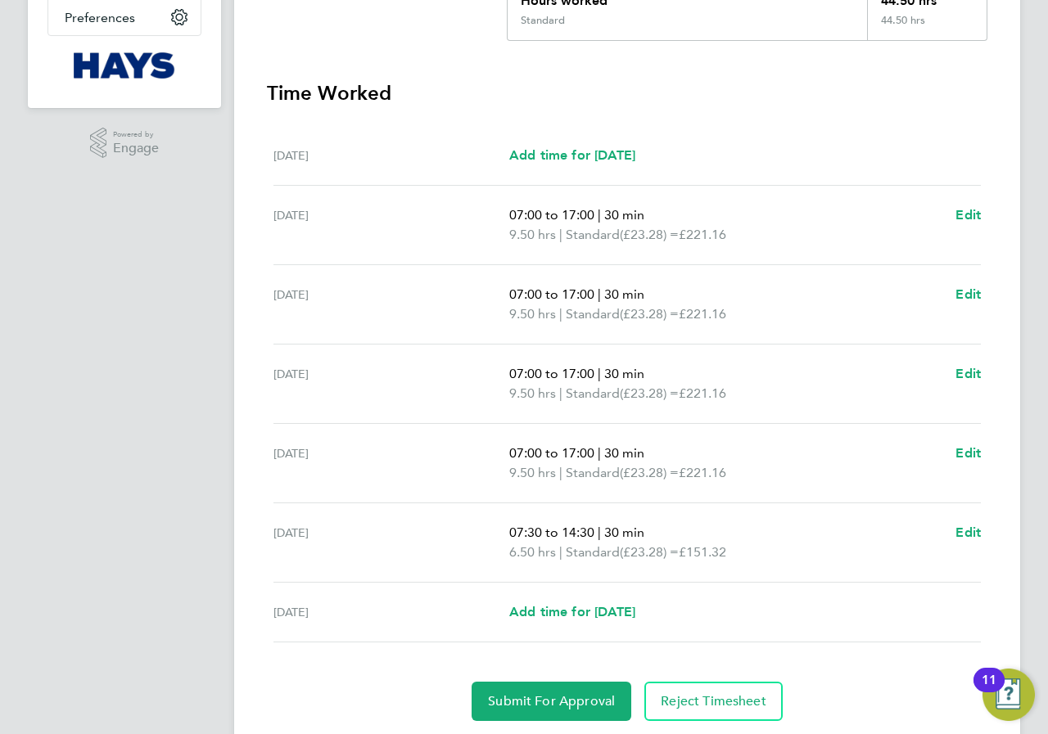
scroll to position [462, 0]
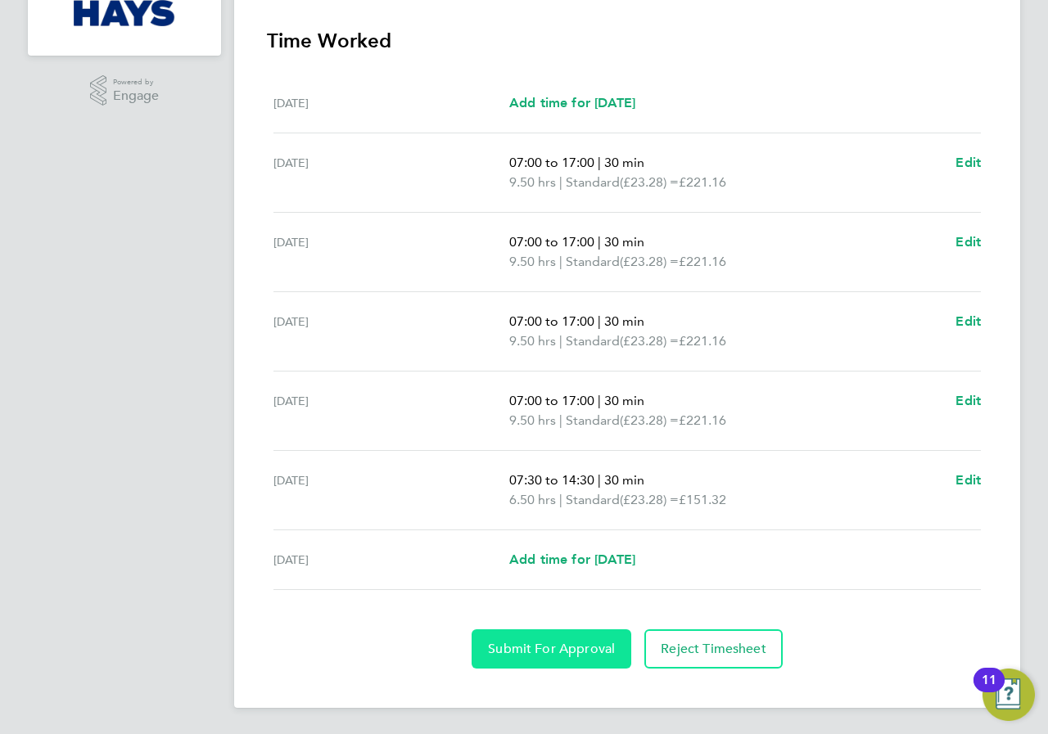
click at [575, 649] on span "Submit For Approval" at bounding box center [551, 649] width 127 height 16
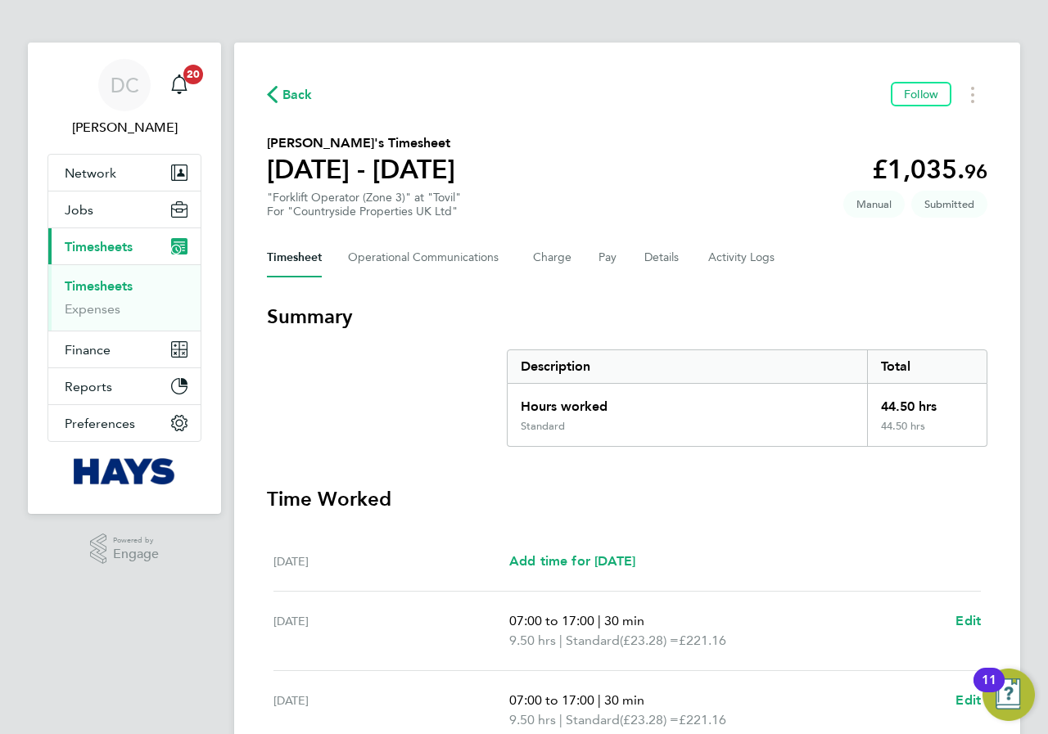
scroll to position [0, 0]
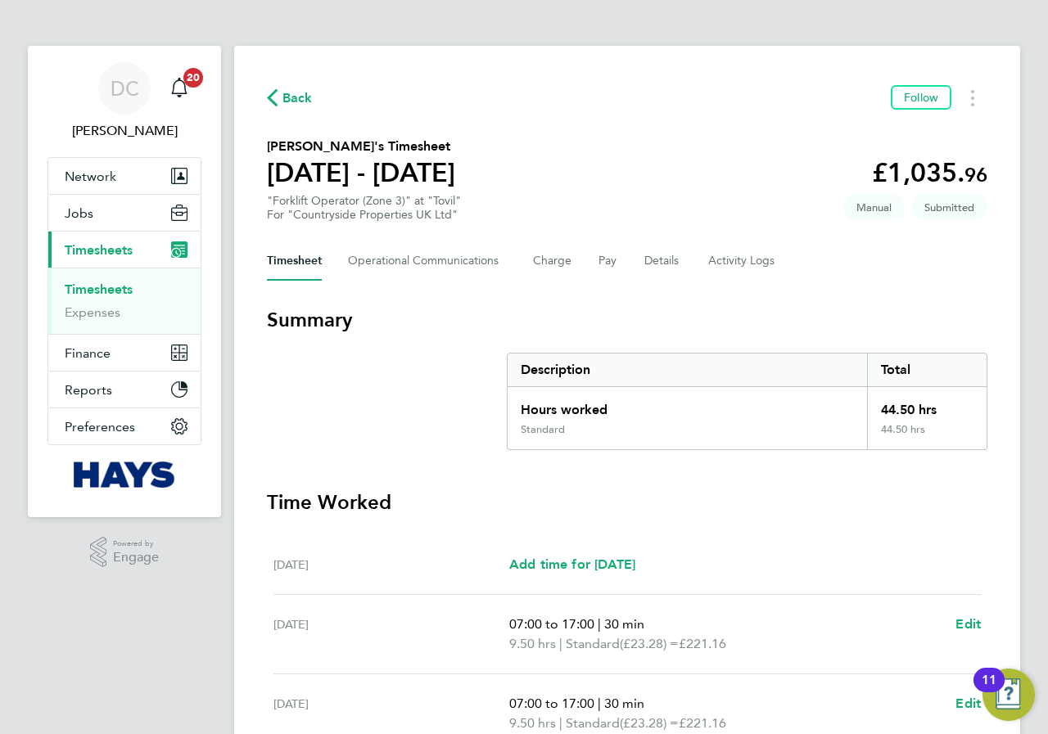
click at [296, 93] on span "Back" at bounding box center [297, 98] width 30 height 20
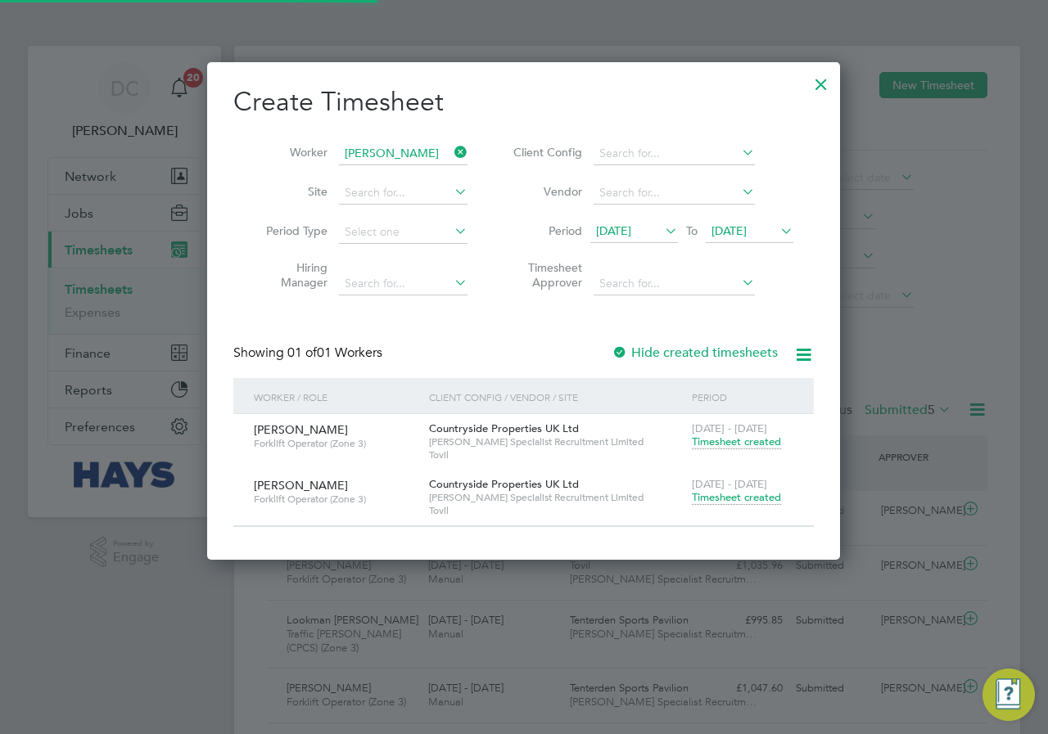
scroll to position [42, 142]
click at [451, 152] on icon at bounding box center [451, 152] width 0 height 23
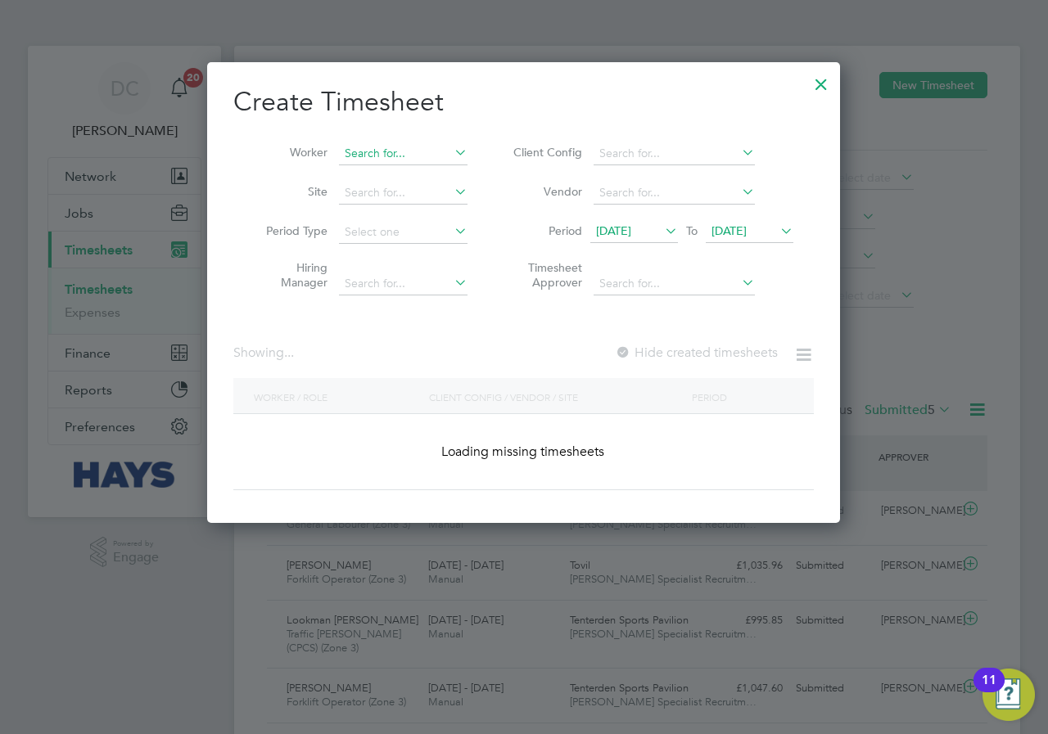
click at [422, 157] on input at bounding box center [403, 153] width 129 height 23
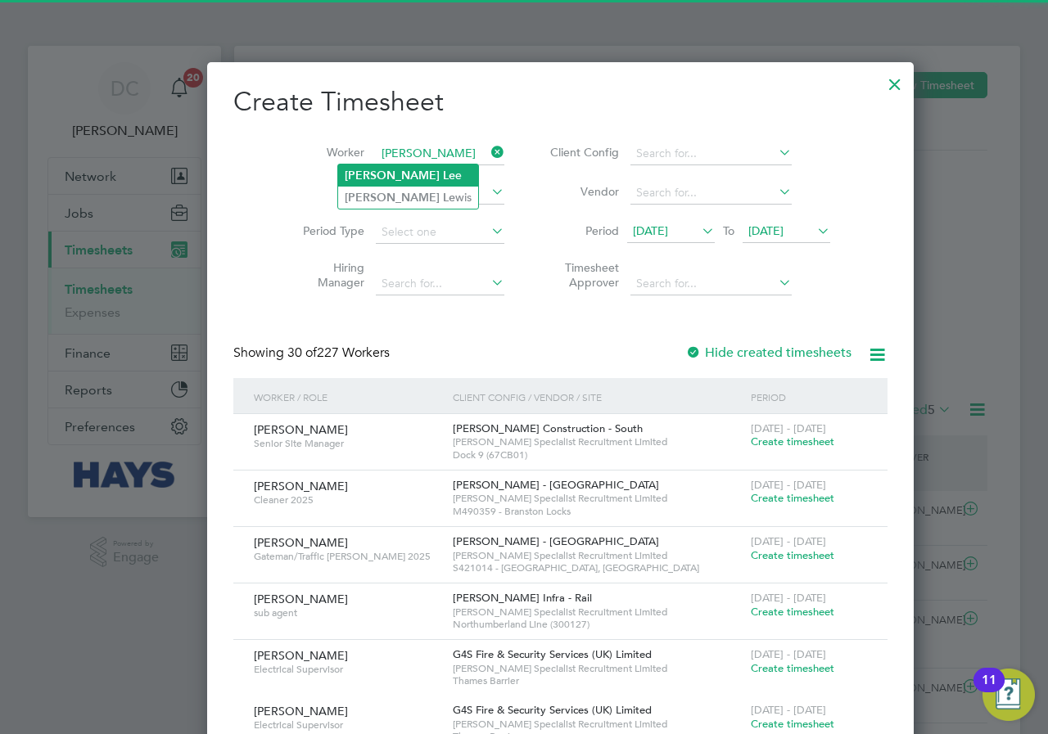
click at [423, 169] on li "[PERSON_NAME] e" at bounding box center [408, 176] width 140 height 22
type input "[PERSON_NAME]"
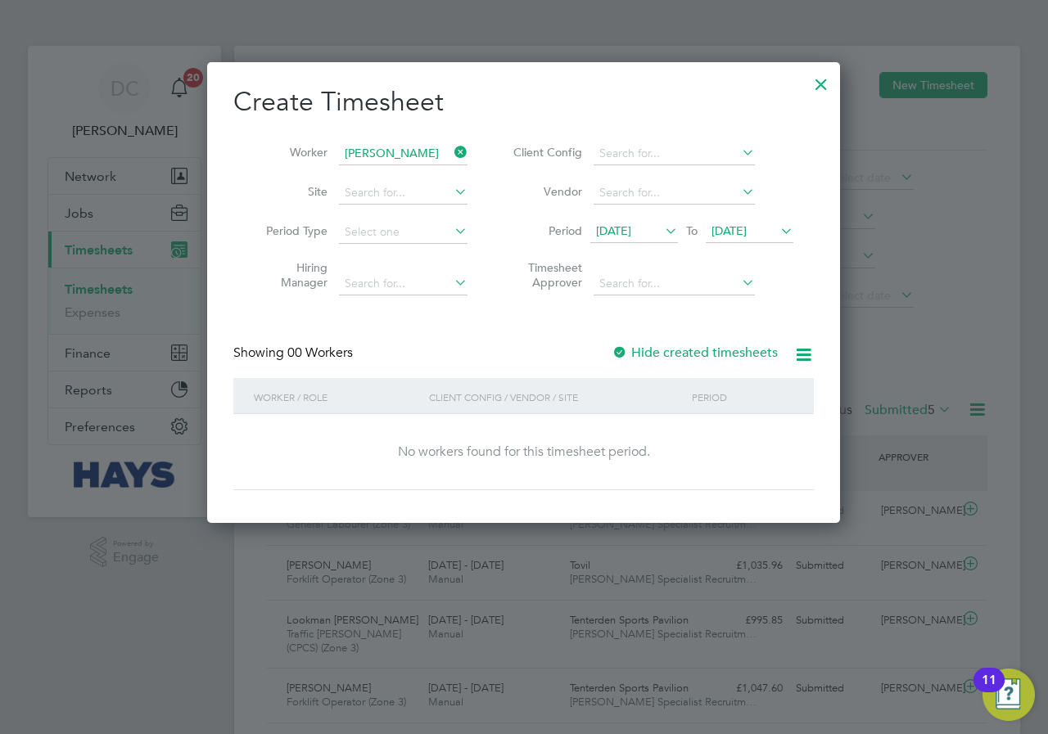
click at [727, 354] on label "Hide created timesheets" at bounding box center [695, 353] width 166 height 16
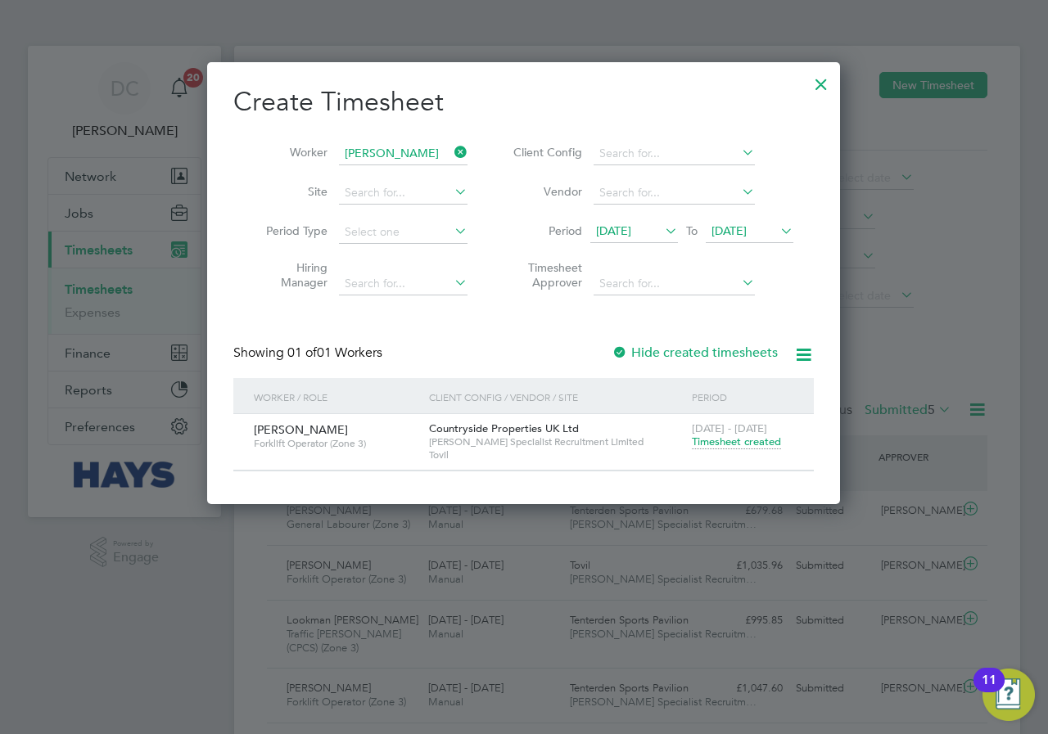
click at [716, 440] on span "Timesheet created" at bounding box center [736, 442] width 89 height 15
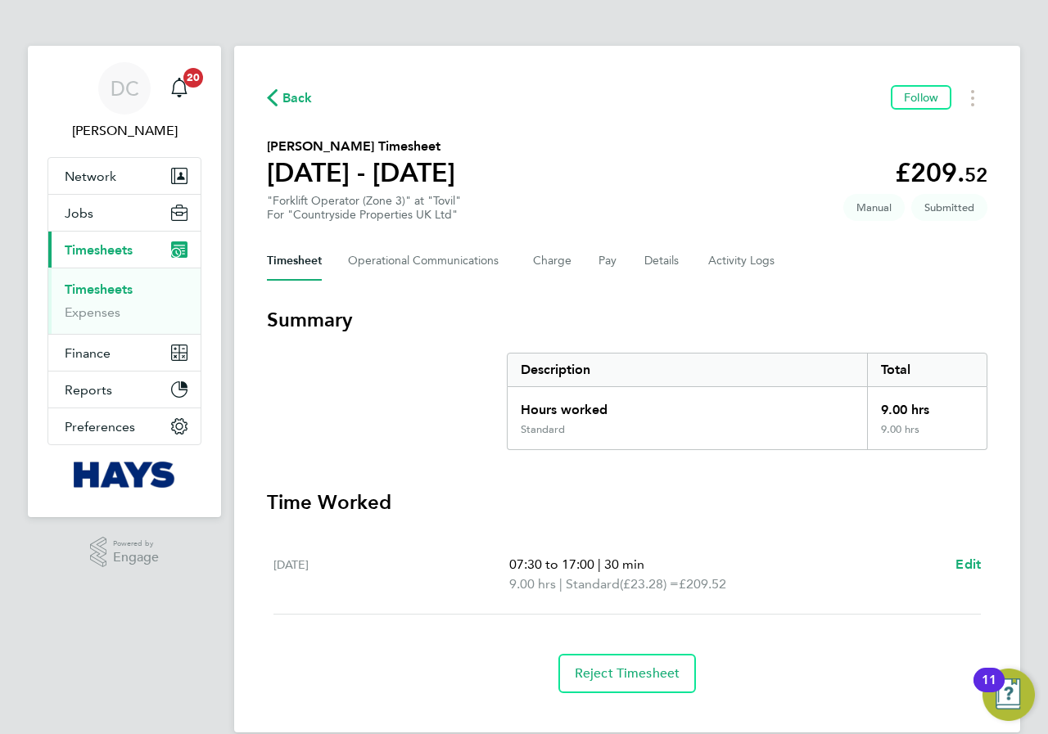
drag, startPoint x: 286, startPoint y: 85, endPoint x: 286, endPoint y: 98, distance: 13.1
click at [286, 87] on div "Back Follow" at bounding box center [627, 97] width 720 height 25
drag, startPoint x: 293, startPoint y: 102, endPoint x: 318, endPoint y: 133, distance: 40.1
click at [292, 102] on span "Back" at bounding box center [297, 98] width 30 height 20
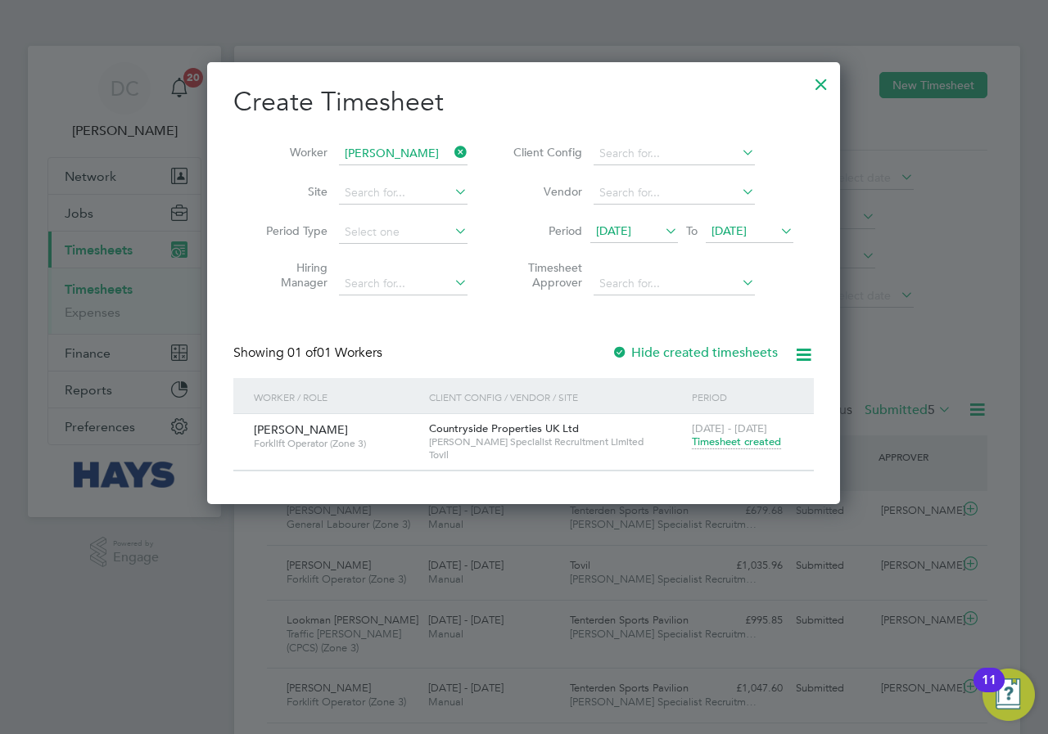
click at [451, 149] on icon at bounding box center [451, 152] width 0 height 23
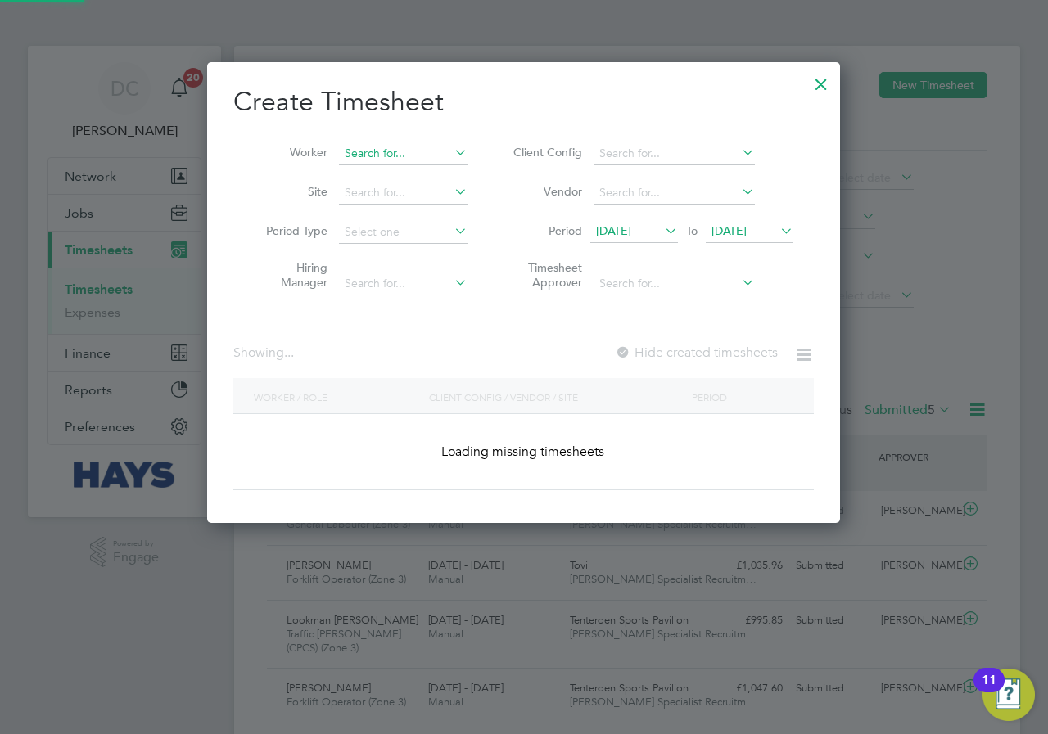
click at [391, 165] on div "Timesheets New Timesheet Timesheets I Follow All Timesheets Client Config Vendo…" at bounding box center [627, 428] width 786 height 765
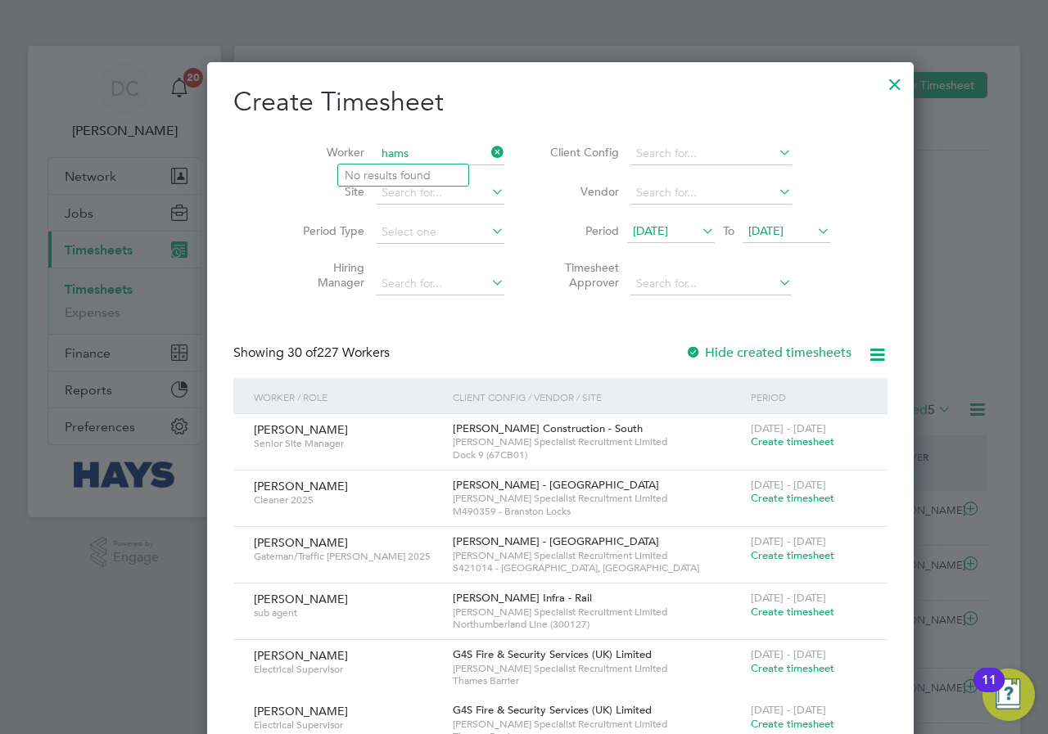
type input "hams"
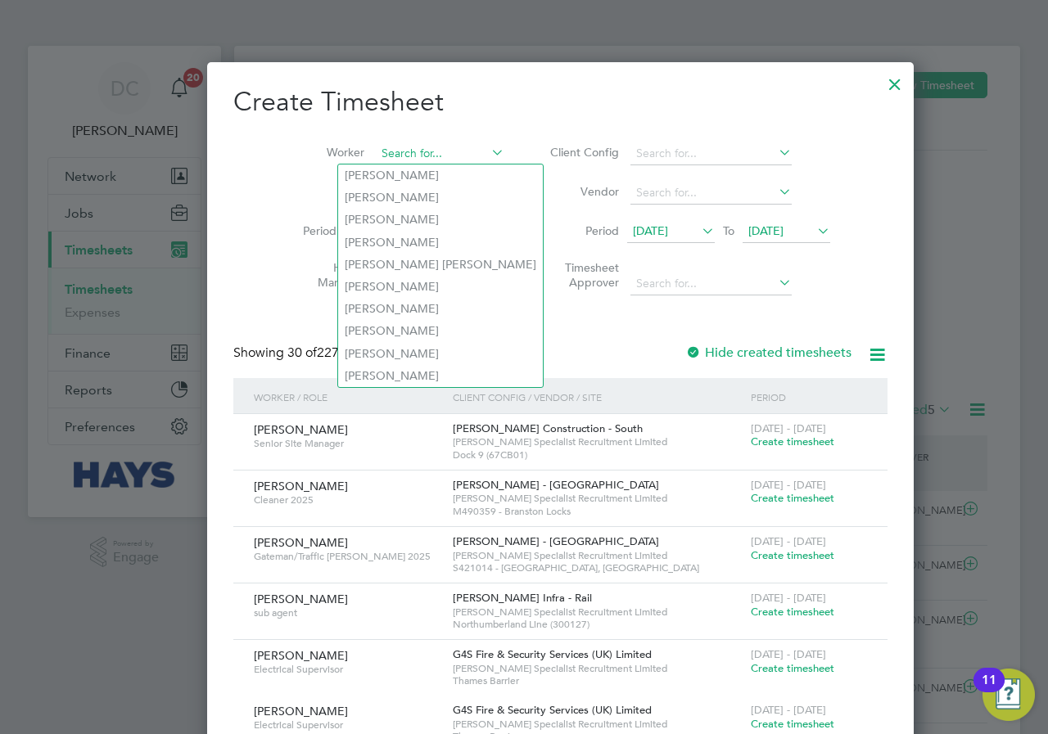
click at [396, 144] on input at bounding box center [440, 153] width 129 height 23
click at [376, 150] on input at bounding box center [440, 153] width 129 height 23
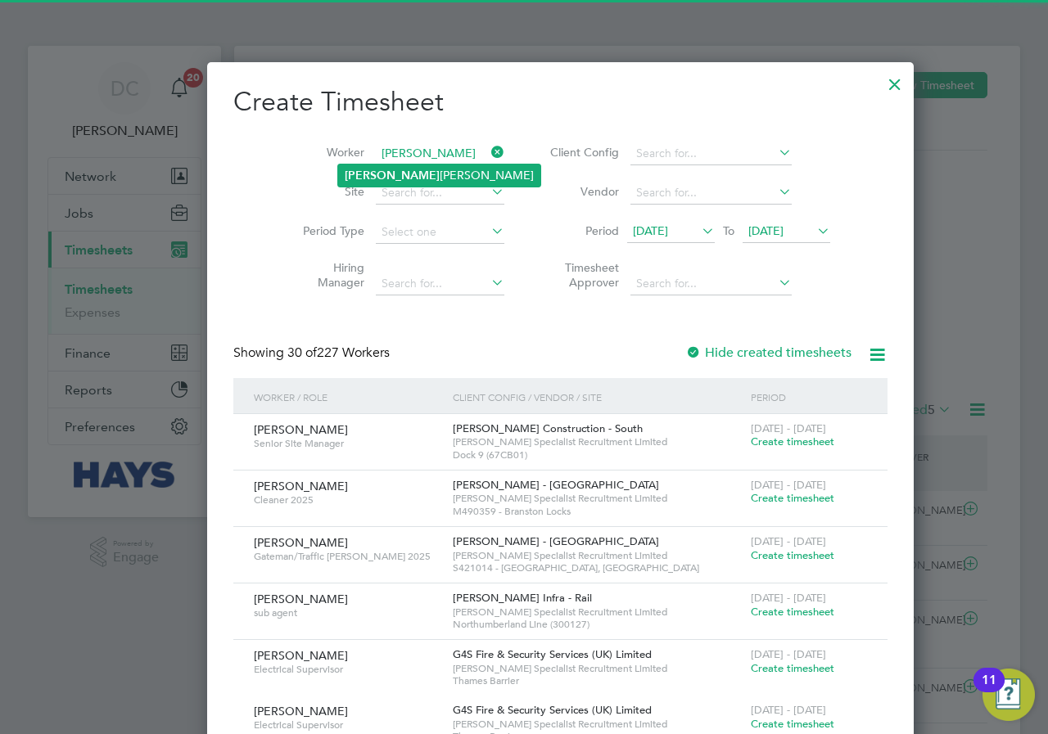
click at [395, 167] on li "[PERSON_NAME]" at bounding box center [439, 176] width 202 height 22
type input "[PERSON_NAME]"
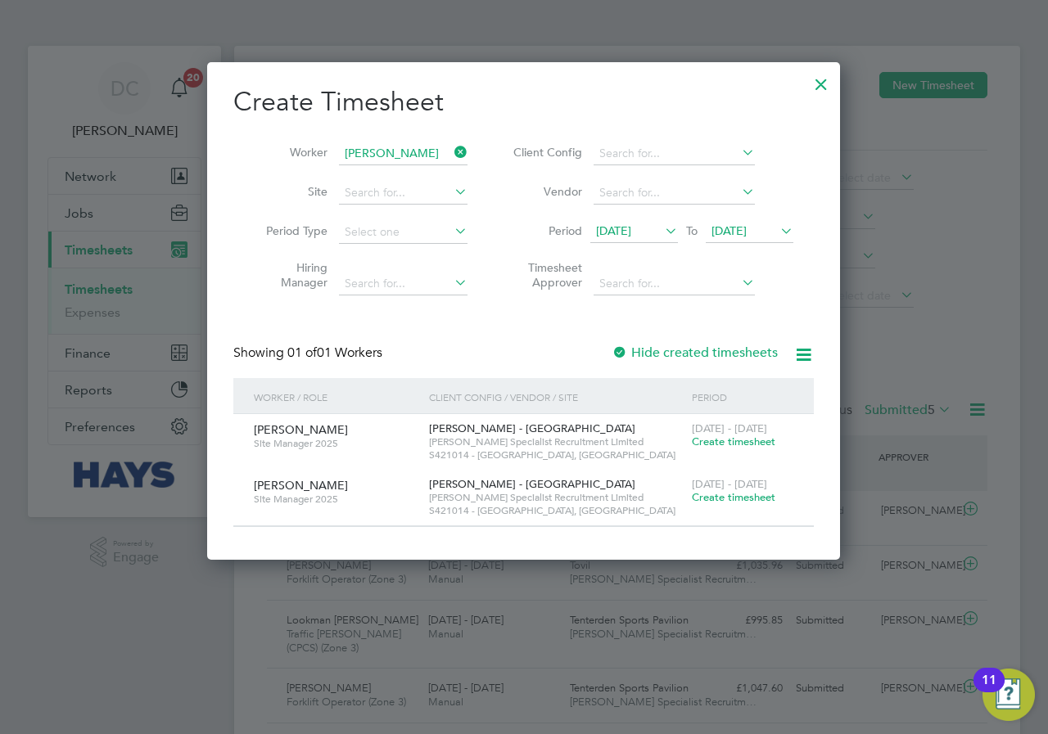
scroll to position [497, 634]
click at [734, 498] on span "Create timesheet" at bounding box center [734, 497] width 84 height 14
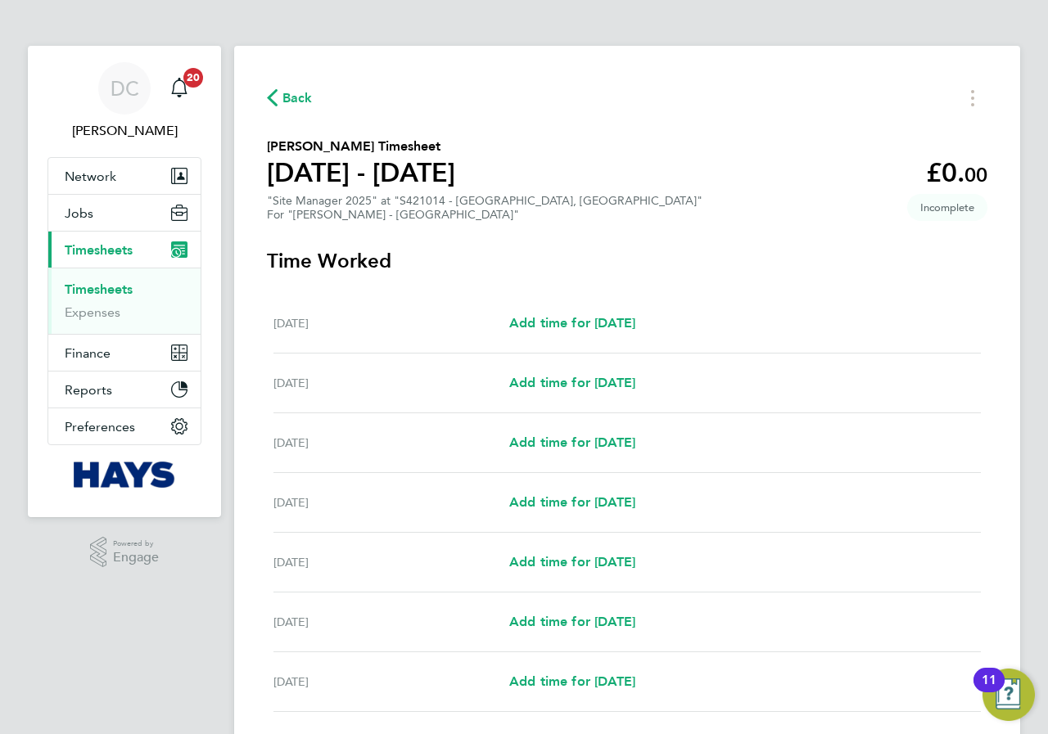
click at [282, 92] on span "Back" at bounding box center [290, 97] width 46 height 16
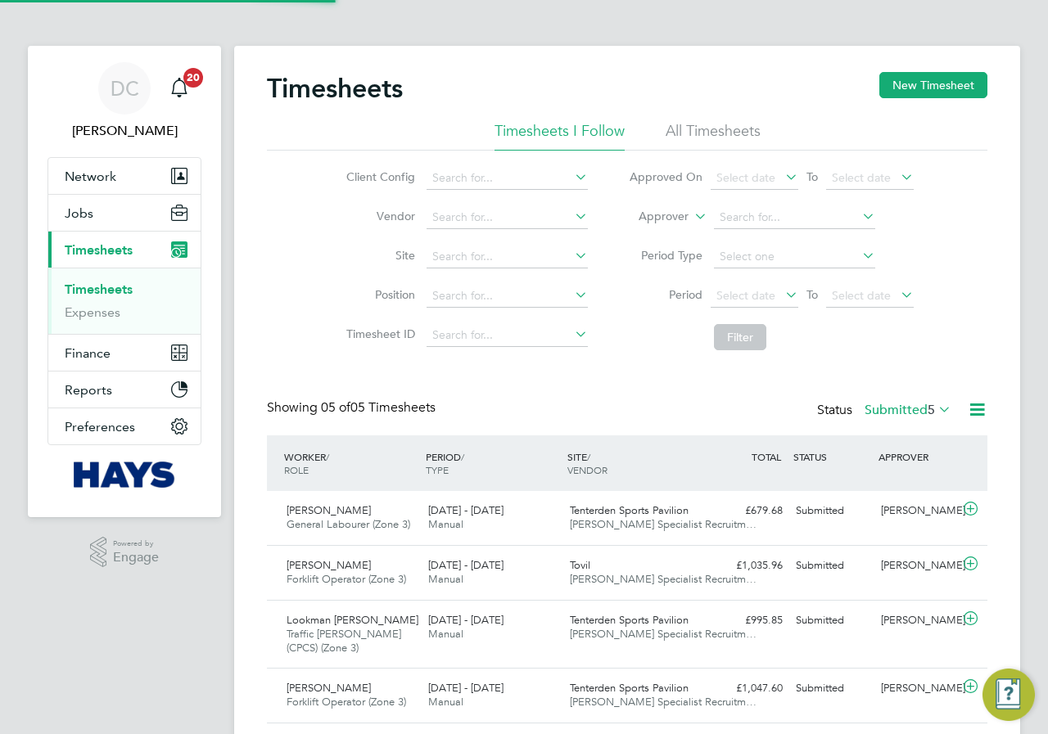
scroll to position [55, 142]
click at [966, 85] on button "New Timesheet" at bounding box center [933, 85] width 108 height 26
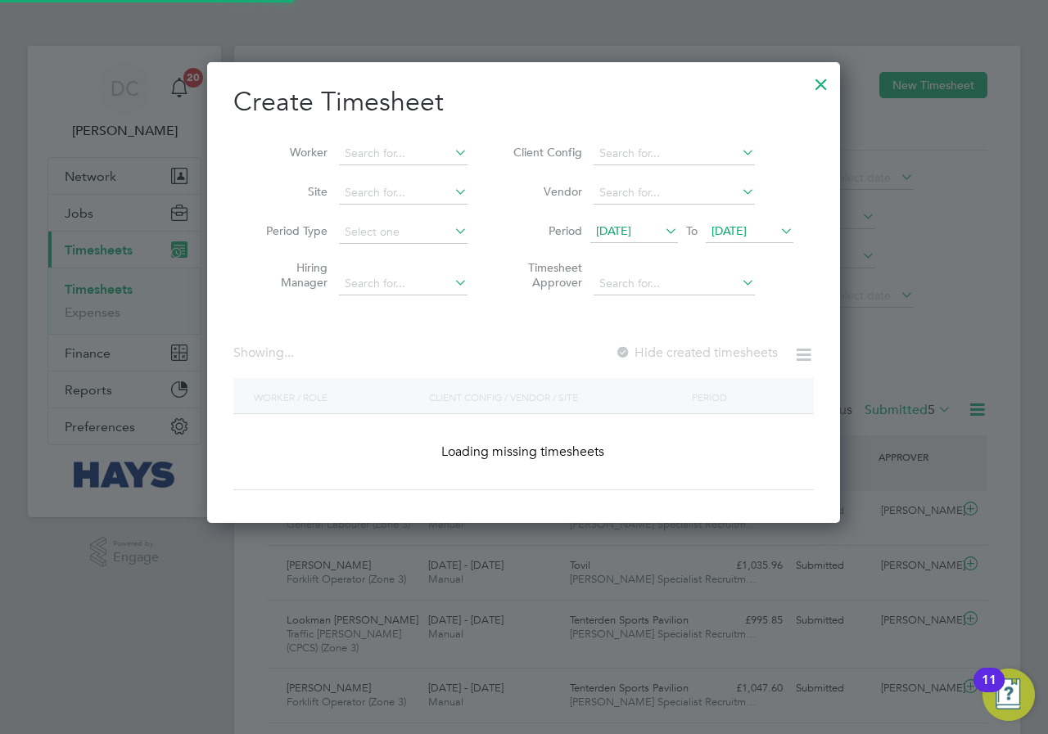
scroll to position [462, 634]
click at [441, 162] on input at bounding box center [403, 153] width 129 height 23
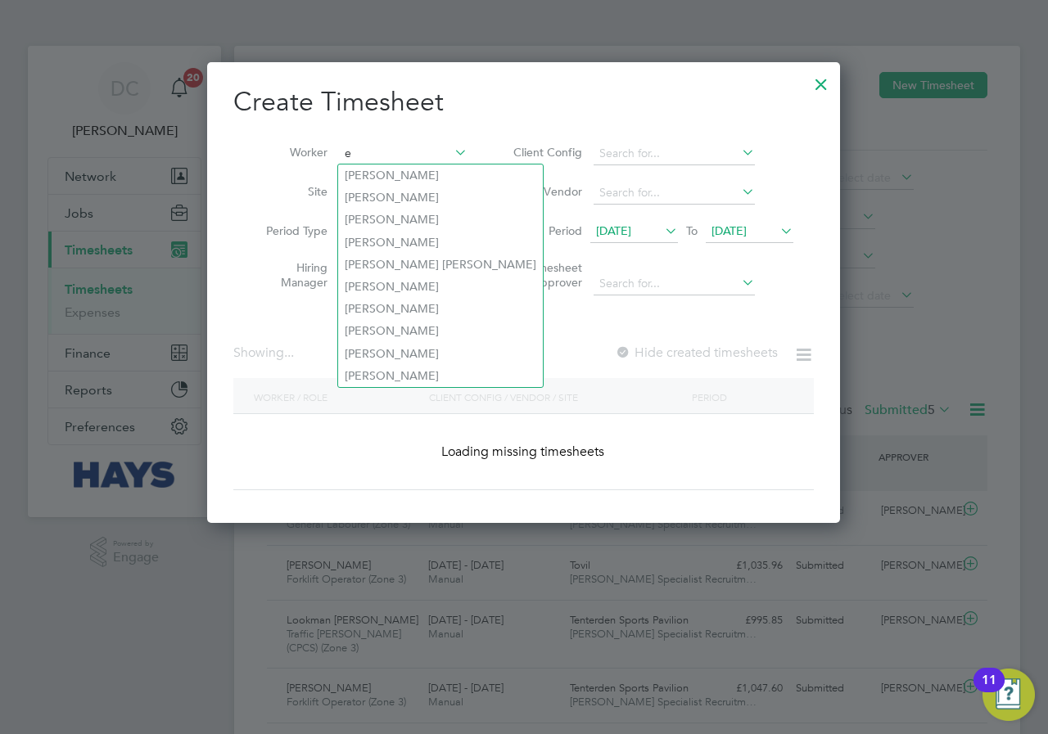
scroll to position [3057, 634]
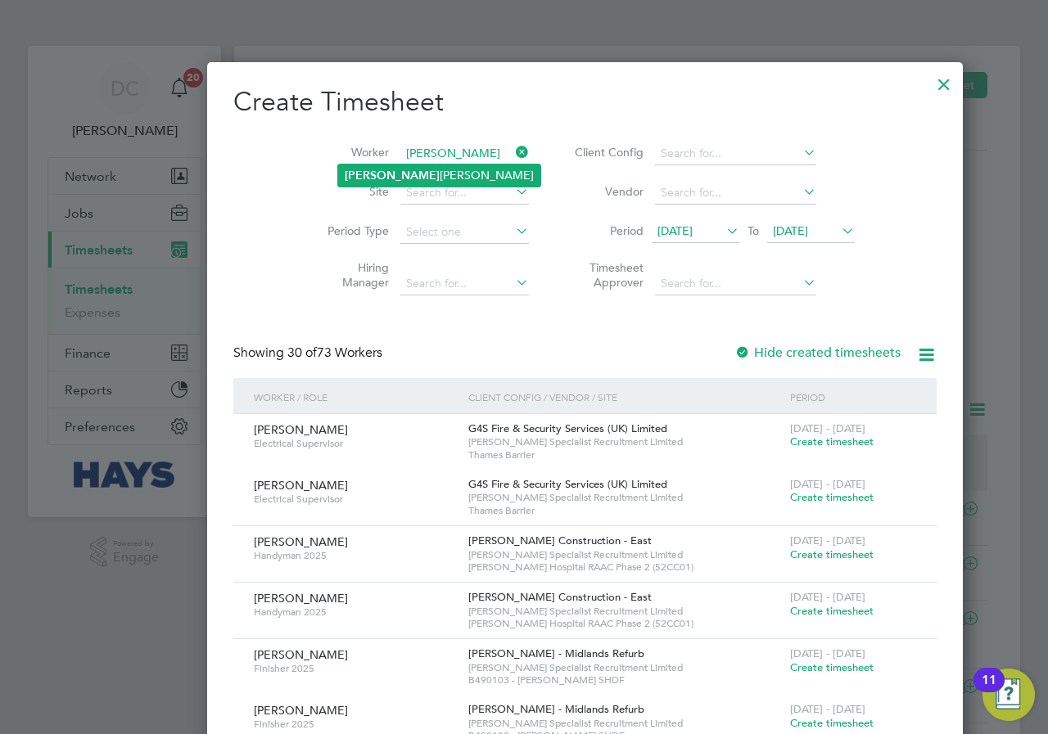
click at [425, 178] on li "[PERSON_NAME]" at bounding box center [439, 176] width 202 height 22
type input "[PERSON_NAME]"
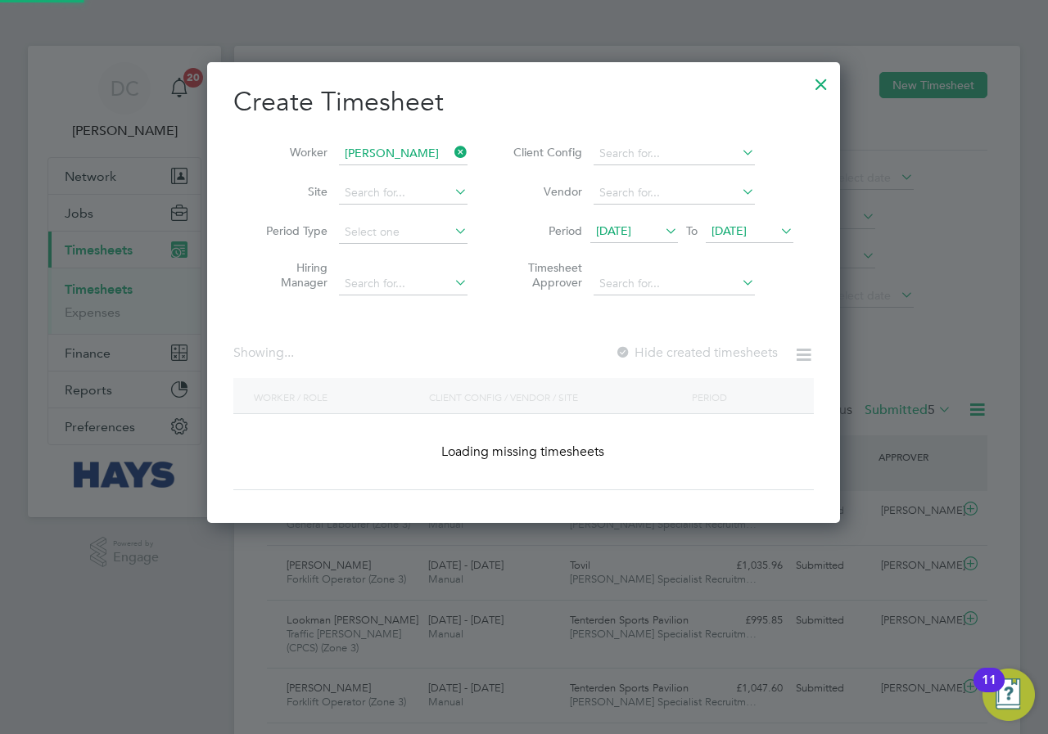
scroll to position [462, 634]
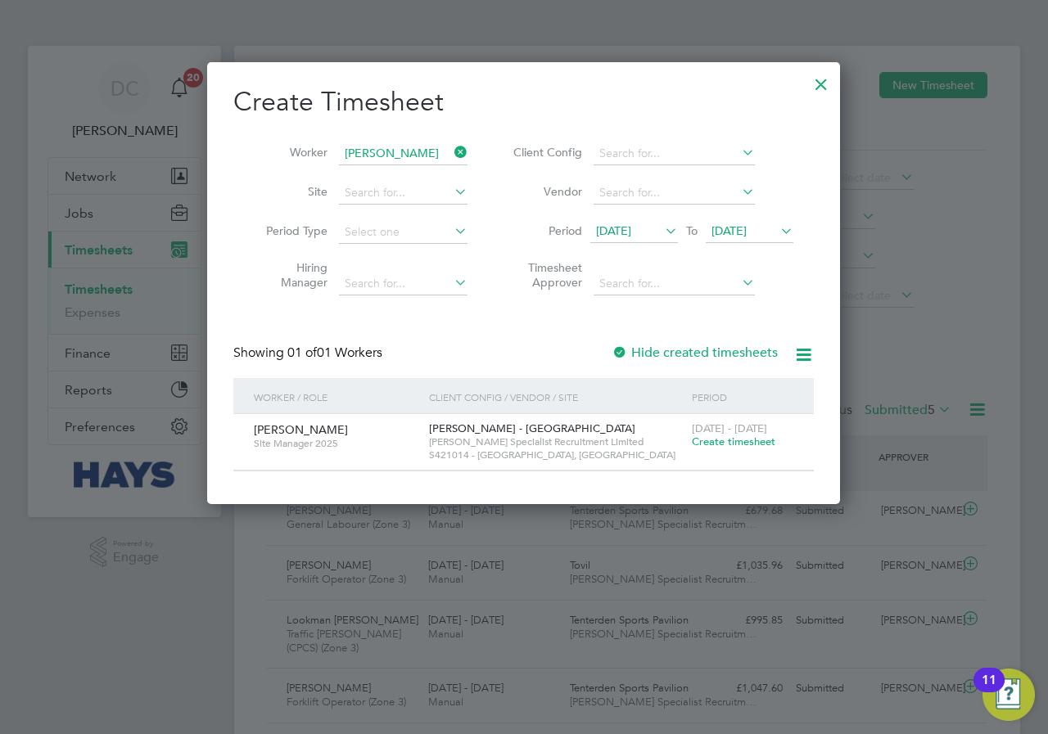
click at [720, 437] on span "Create timesheet" at bounding box center [734, 442] width 84 height 14
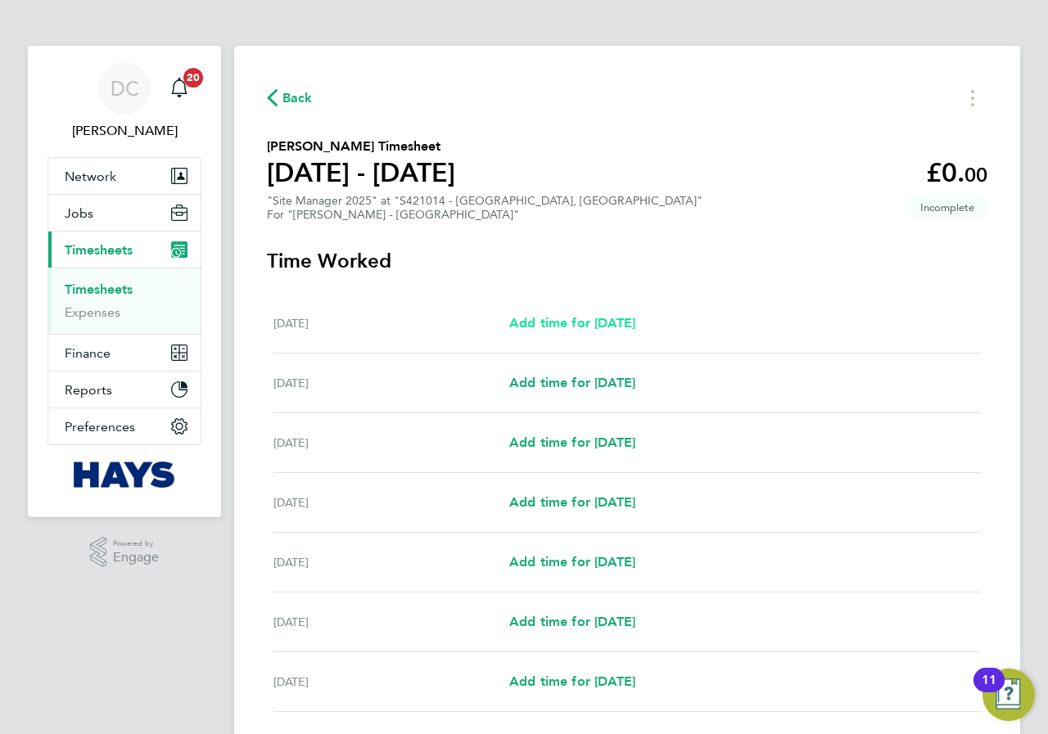
click at [569, 323] on span "Add time for [DATE]" at bounding box center [572, 323] width 126 height 16
select select "30"
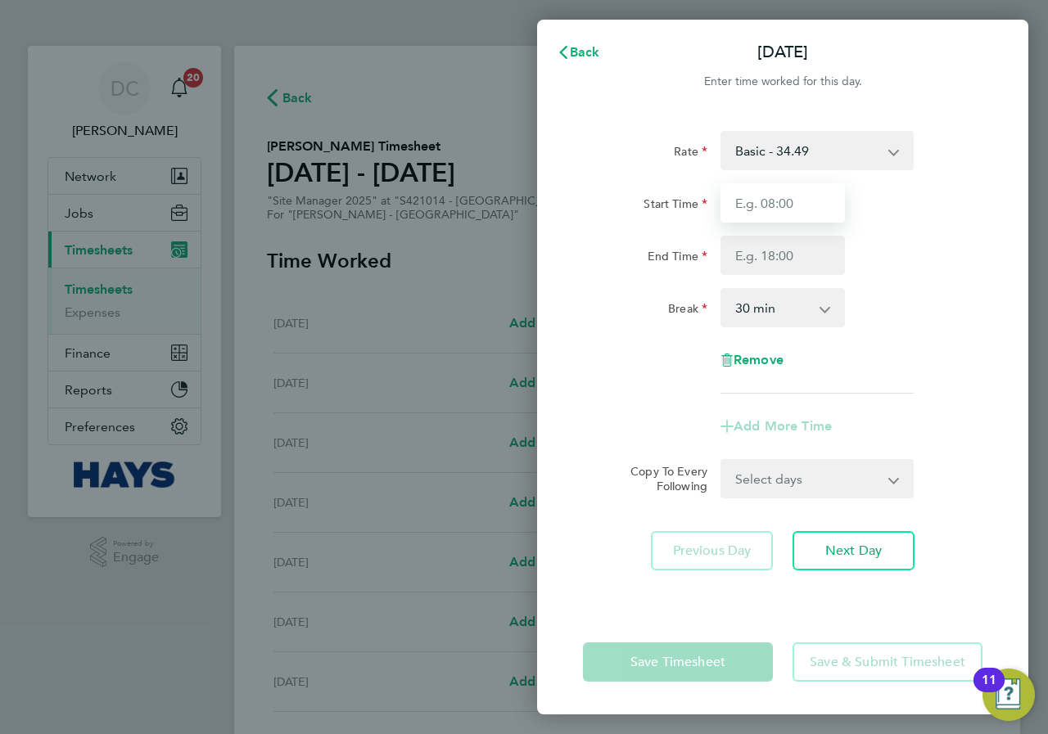
click at [801, 201] on input "Start Time" at bounding box center [782, 202] width 124 height 39
type input "07:30"
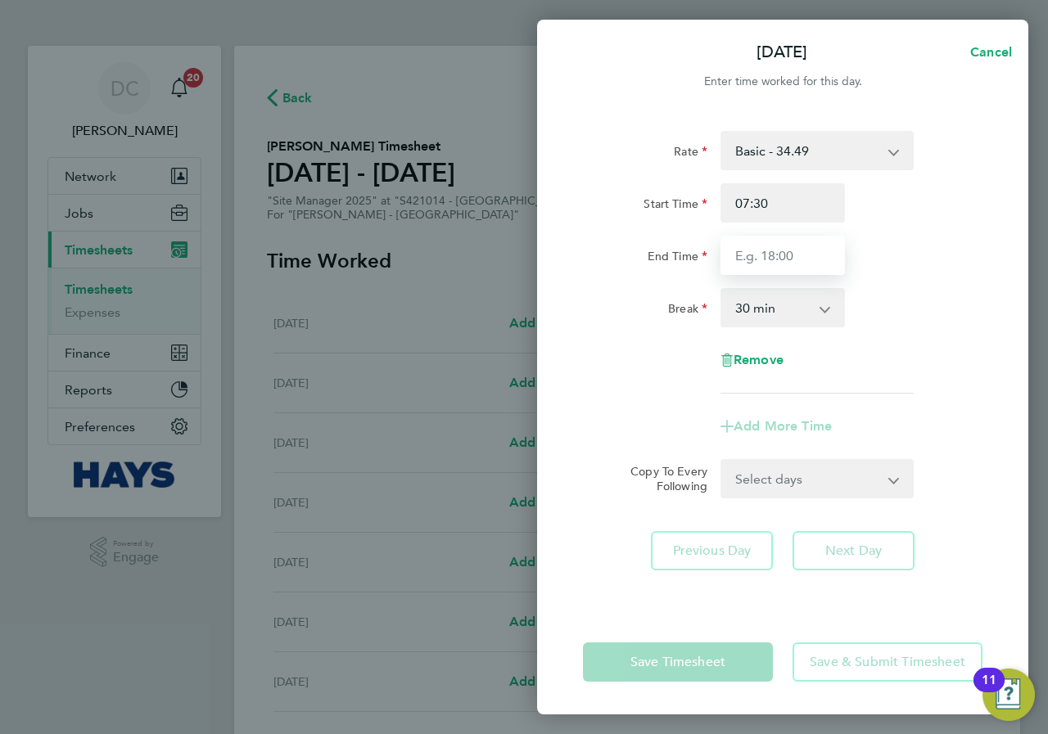
click at [788, 252] on input "End Time" at bounding box center [782, 255] width 124 height 39
click at [882, 315] on div "Break 0 min 15 min 30 min 45 min 60 min 75 min 90 min" at bounding box center [782, 307] width 413 height 39
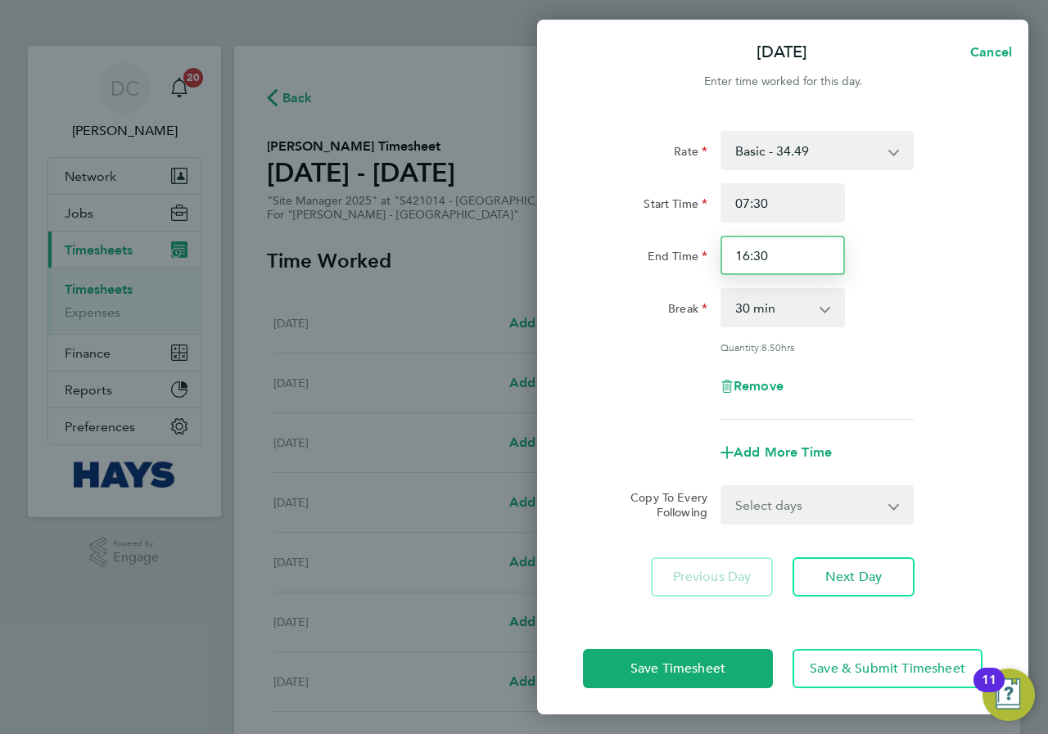
click at [786, 259] on input "16:30" at bounding box center [782, 255] width 124 height 39
type input "16:00"
click at [904, 251] on div "End Time 16:00" at bounding box center [782, 255] width 413 height 39
click at [899, 336] on div "Rate Basic - 34.49 Start Time 07:30 End Time 16:00 Break 0 min 15 min 30 min 45…" at bounding box center [782, 275] width 399 height 289
click at [997, 56] on span "Cancel" at bounding box center [988, 52] width 47 height 16
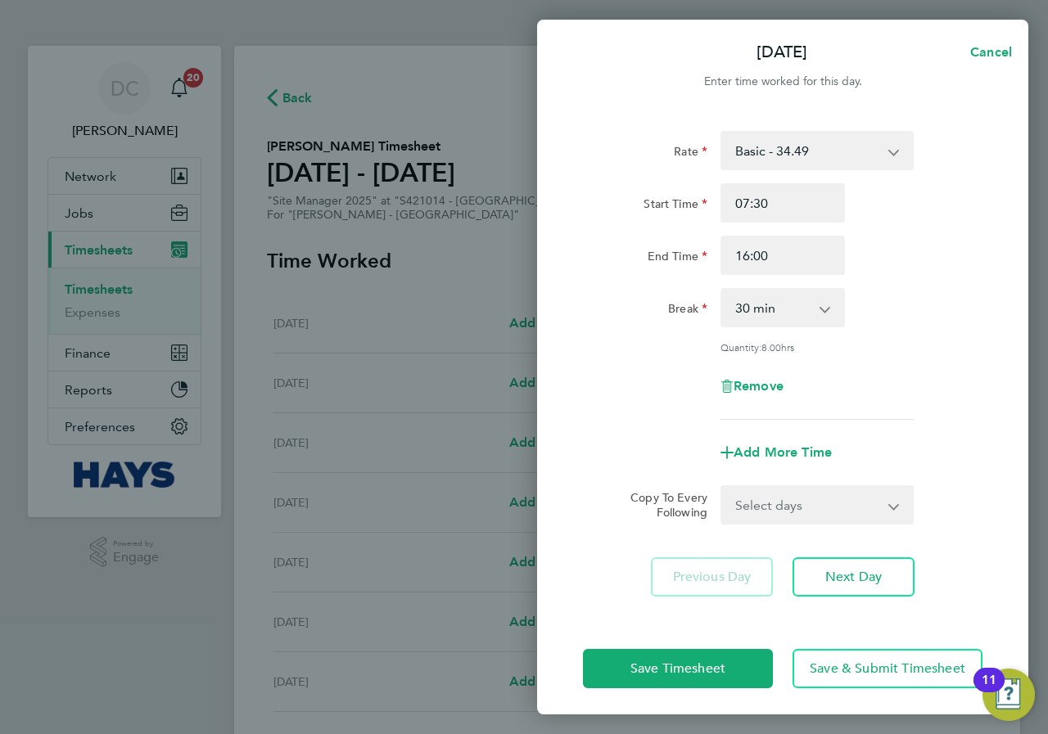
select select "30"
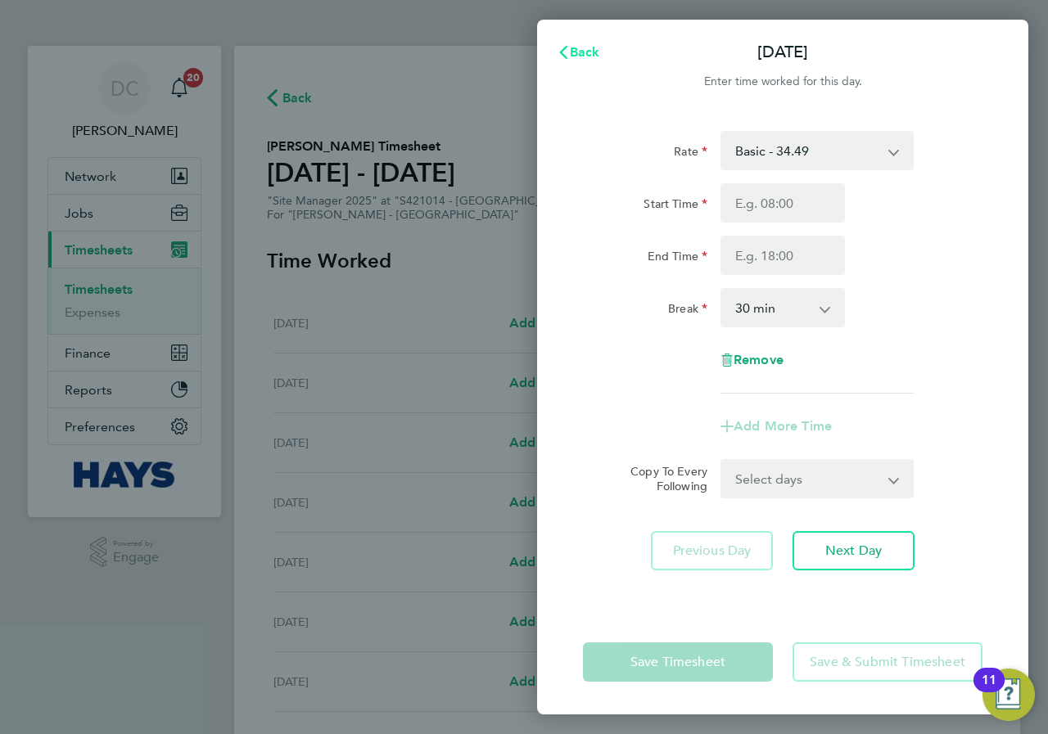
click at [594, 56] on span "Back" at bounding box center [585, 52] width 30 height 16
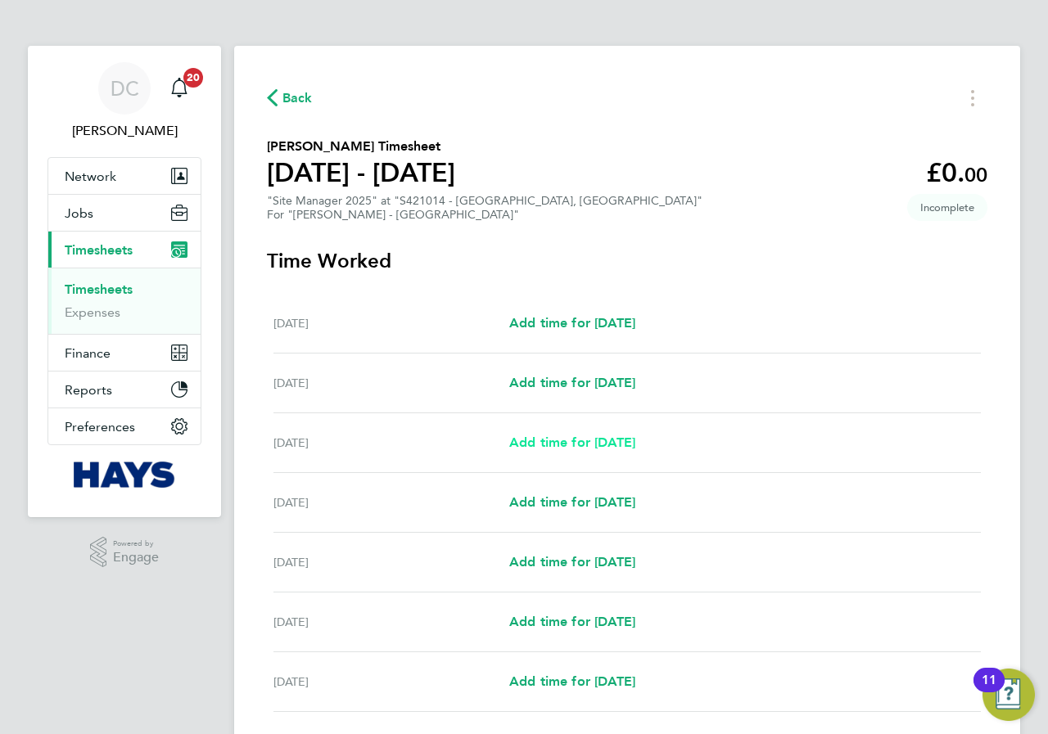
click at [558, 449] on span "Add time for [DATE]" at bounding box center [572, 443] width 126 height 16
select select "30"
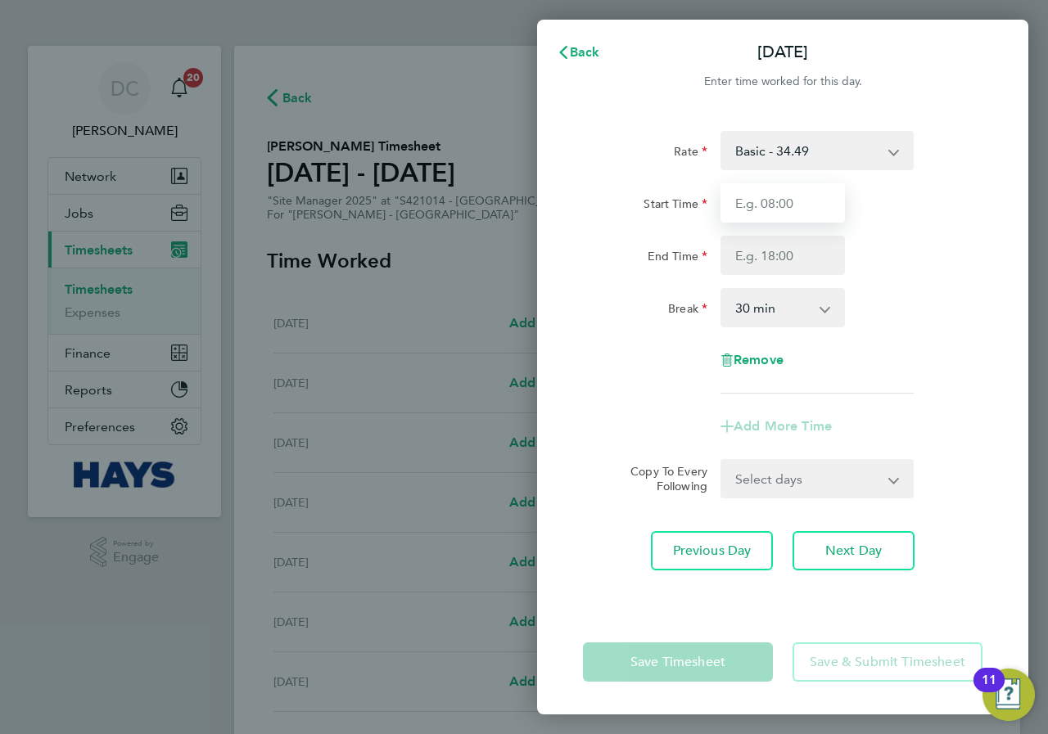
click at [795, 203] on input "Start Time" at bounding box center [782, 202] width 124 height 39
type input "07:00"
click at [790, 254] on input "End Time" at bounding box center [782, 255] width 124 height 39
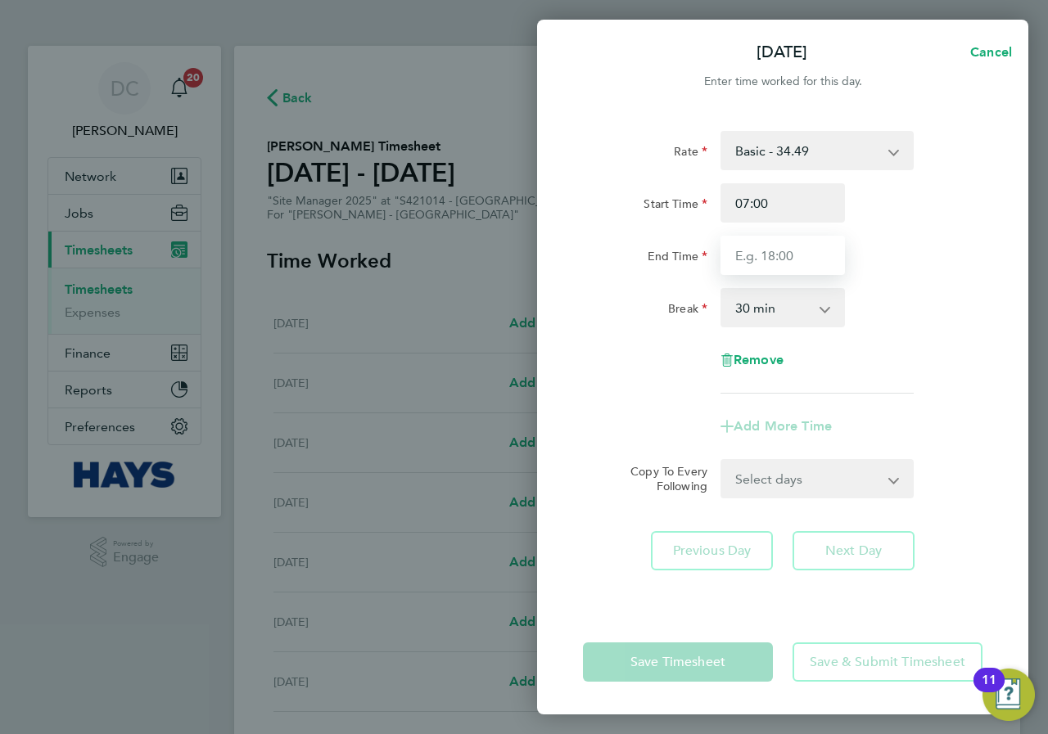
type input "14:30"
click at [907, 310] on div "Break 0 min 15 min 30 min 45 min 60 min 75 min 90 min" at bounding box center [782, 307] width 413 height 39
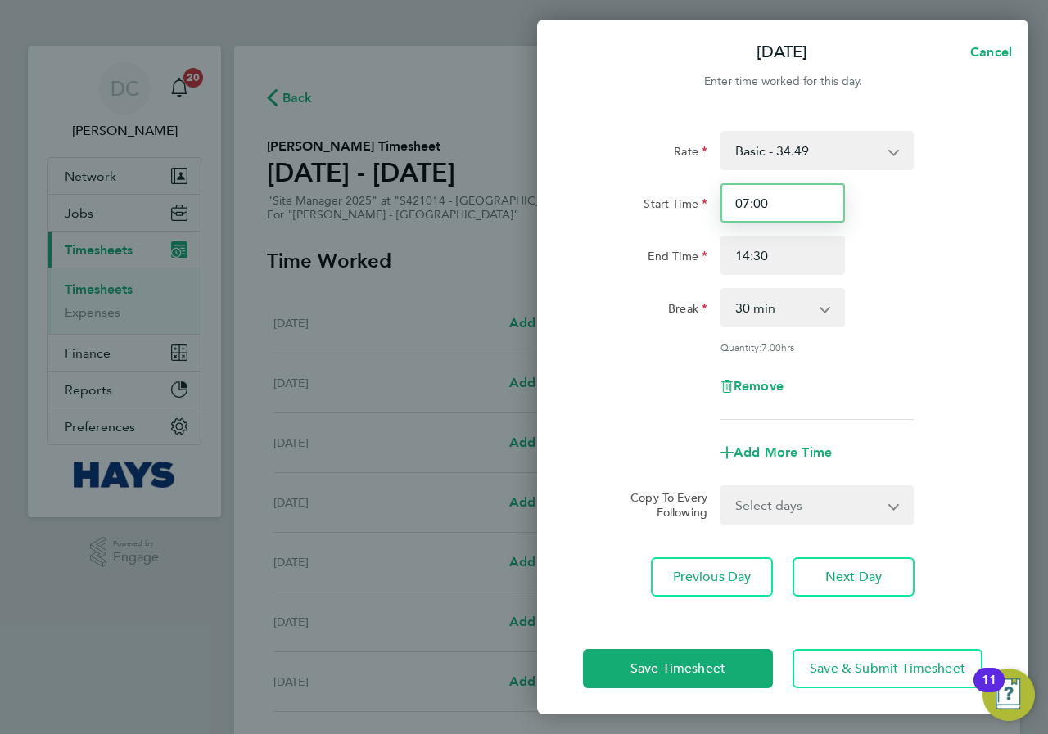
click at [779, 208] on input "07:00" at bounding box center [782, 202] width 124 height 39
type input "07:30"
drag, startPoint x: 921, startPoint y: 261, endPoint x: 896, endPoint y: 257, distance: 24.9
click at [921, 261] on div "End Time 14:30" at bounding box center [782, 255] width 413 height 39
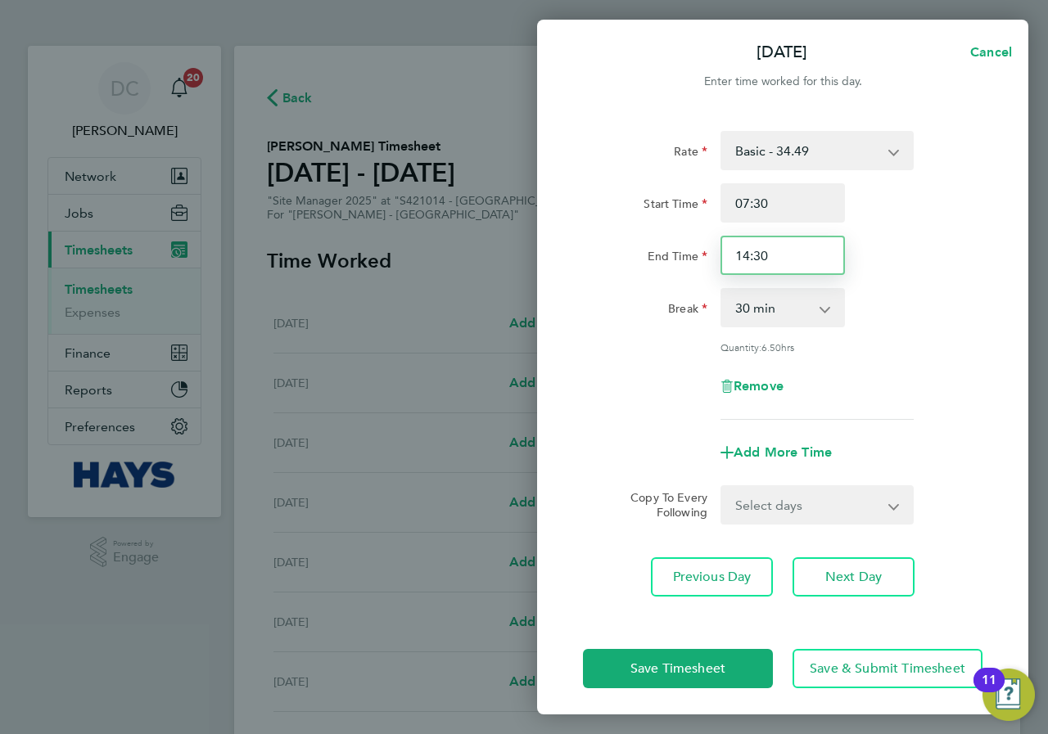
drag, startPoint x: 799, startPoint y: 257, endPoint x: 688, endPoint y: 247, distance: 111.8
click at [688, 247] on div "End Time 14:30" at bounding box center [782, 255] width 413 height 39
click at [924, 296] on div "Break 0 min 15 min 30 min 45 min 60 min 75 min 90 min" at bounding box center [782, 307] width 413 height 39
click at [771, 253] on input "17:30" at bounding box center [782, 255] width 124 height 39
click at [932, 324] on div "Break 0 min 15 min 30 min 45 min 60 min 75 min 90 min" at bounding box center [782, 307] width 413 height 39
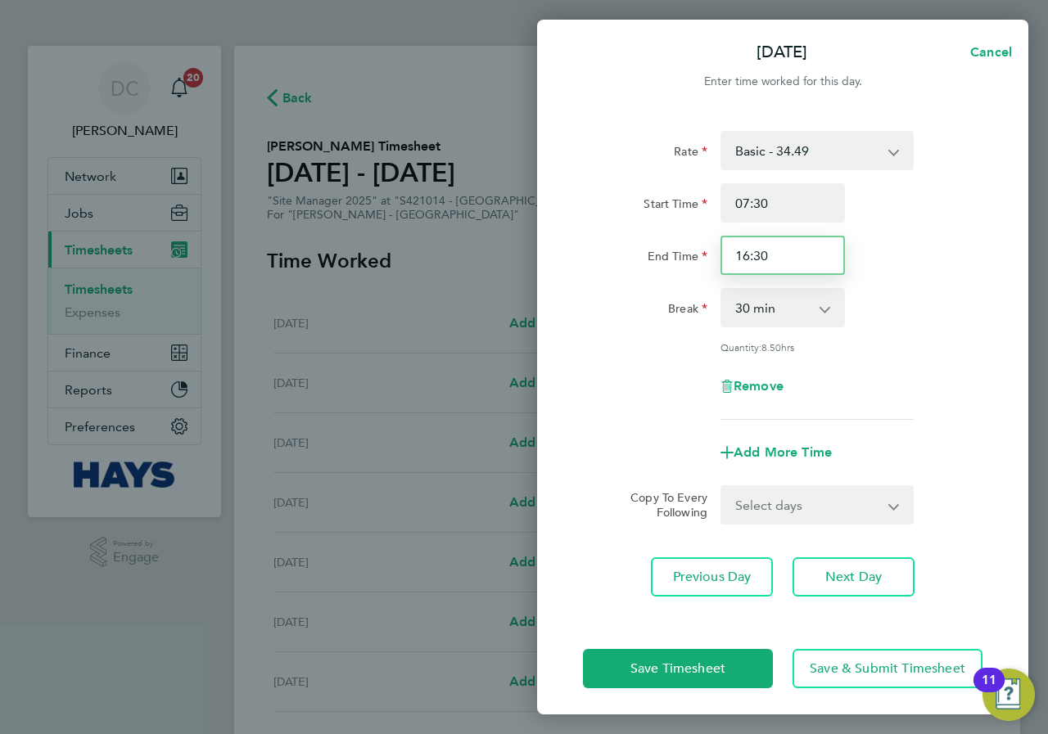
click at [800, 248] on input "16:30" at bounding box center [782, 255] width 124 height 39
type input "16:00"
click at [871, 310] on div "Break 0 min 15 min 30 min 45 min 60 min 75 min 90 min" at bounding box center [782, 307] width 413 height 39
click at [905, 306] on div "Break 0 min 15 min 30 min 45 min 60 min 75 min 90 min" at bounding box center [782, 307] width 413 height 39
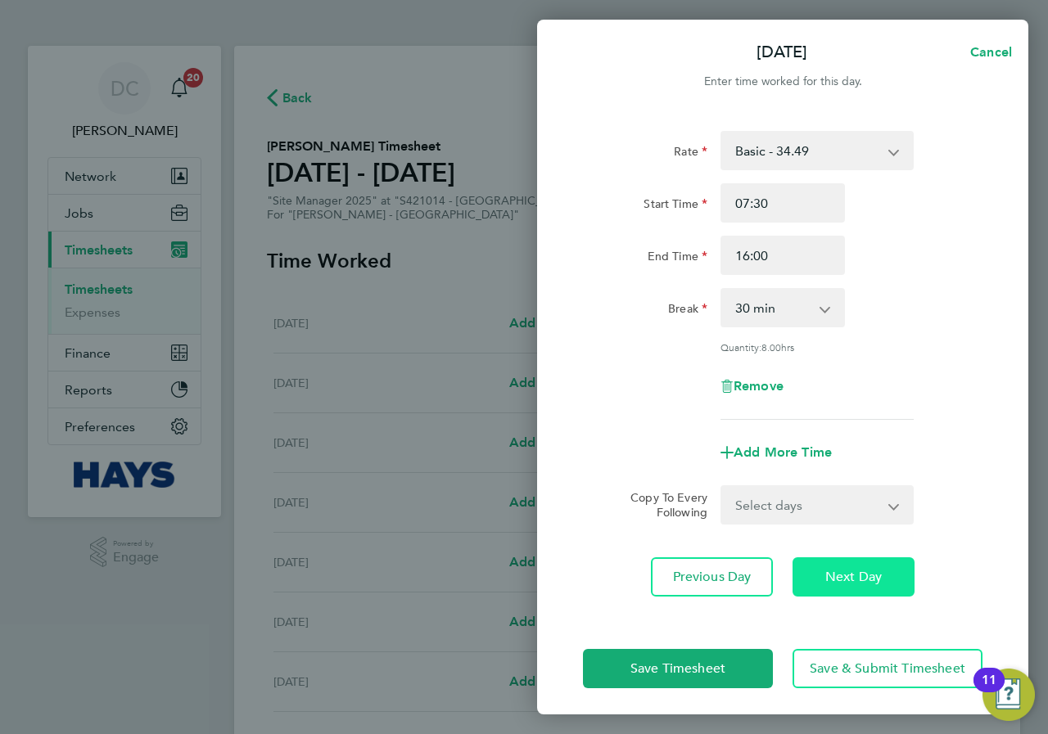
click at [867, 572] on span "Next Day" at bounding box center [853, 577] width 56 height 16
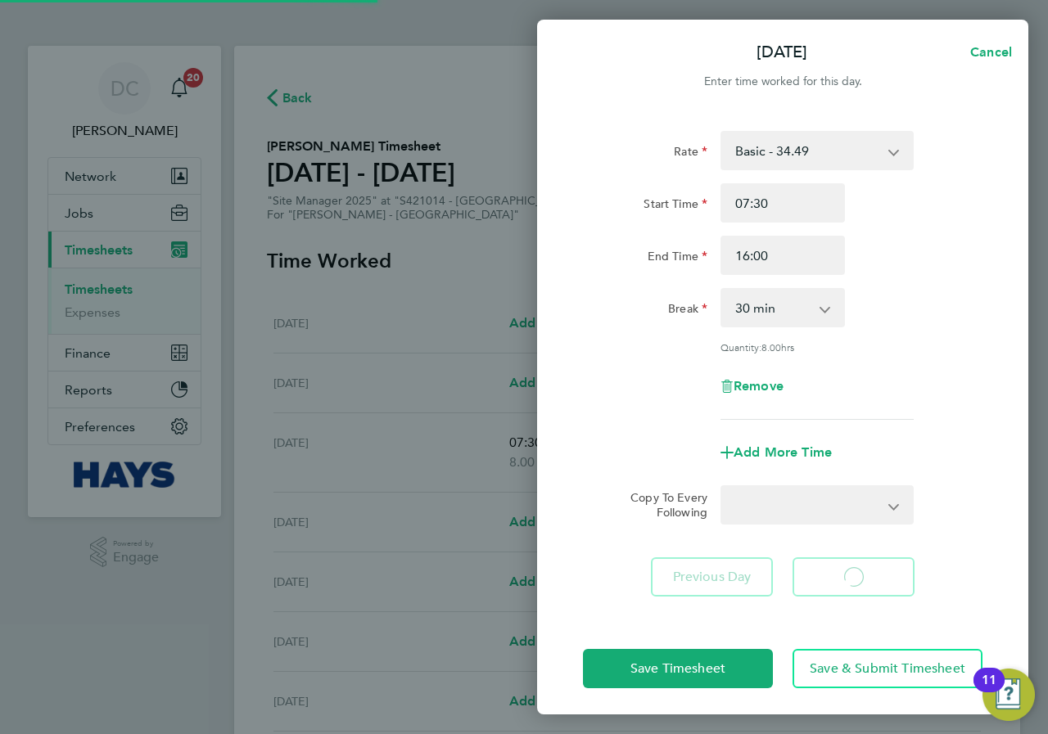
select select "30"
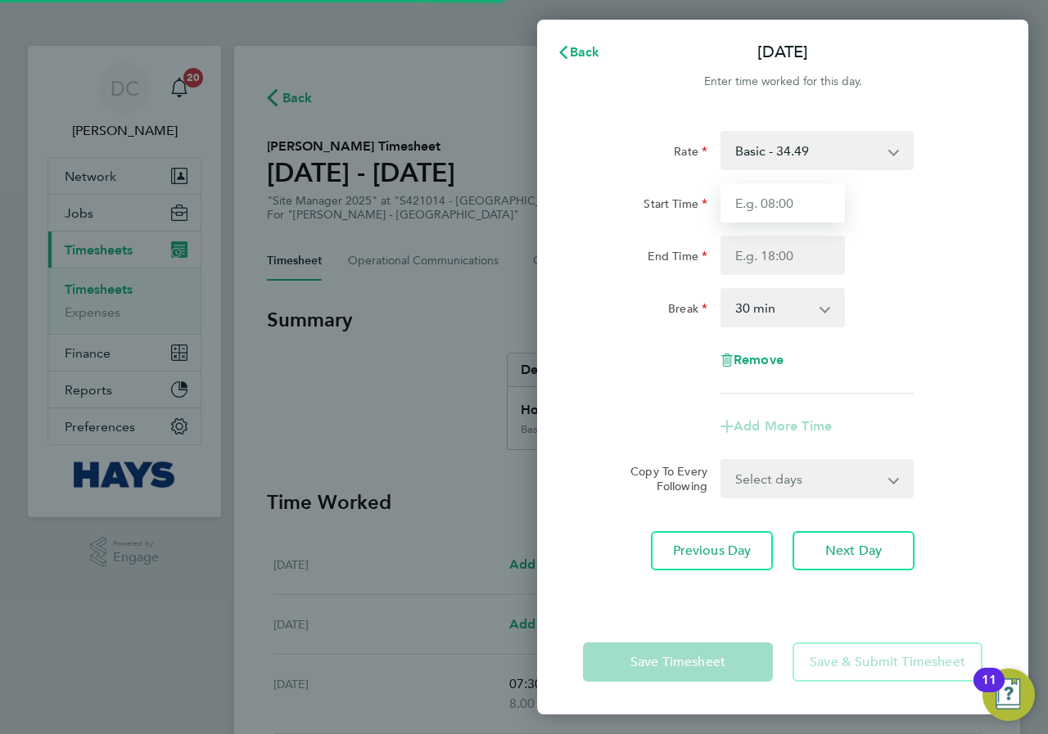
click at [780, 210] on input "Start Time" at bounding box center [782, 202] width 124 height 39
type input "07:30"
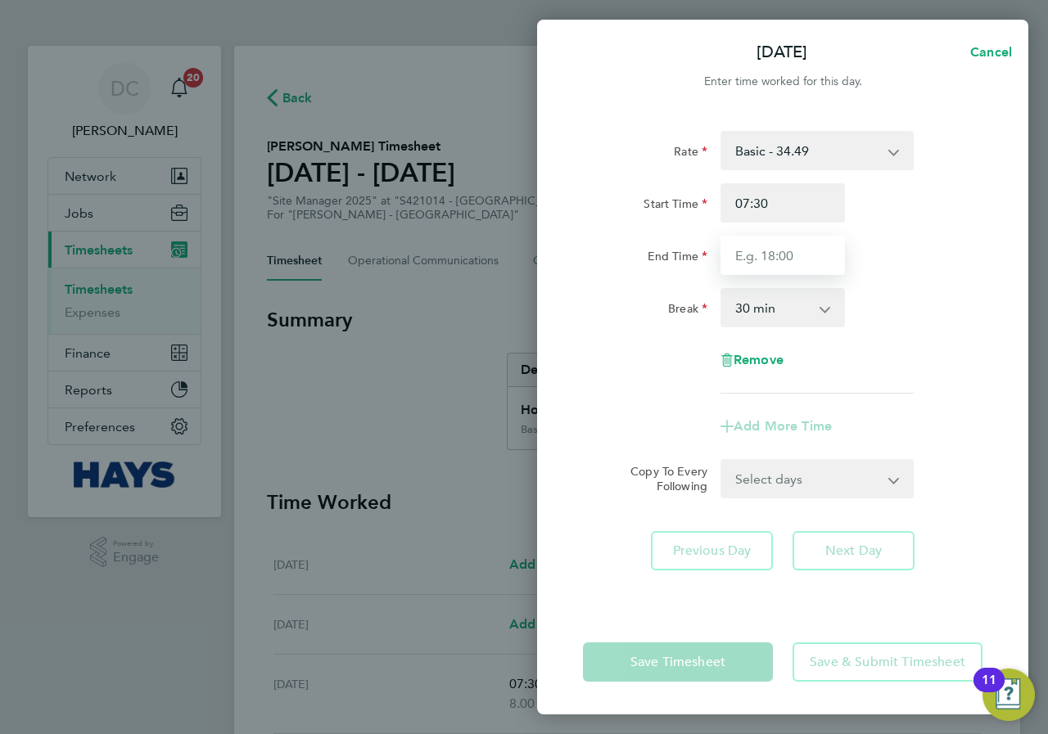
click at [799, 254] on input "End Time" at bounding box center [782, 255] width 124 height 39
type input "16:00"
click at [947, 374] on div "Remove" at bounding box center [782, 360] width 413 height 39
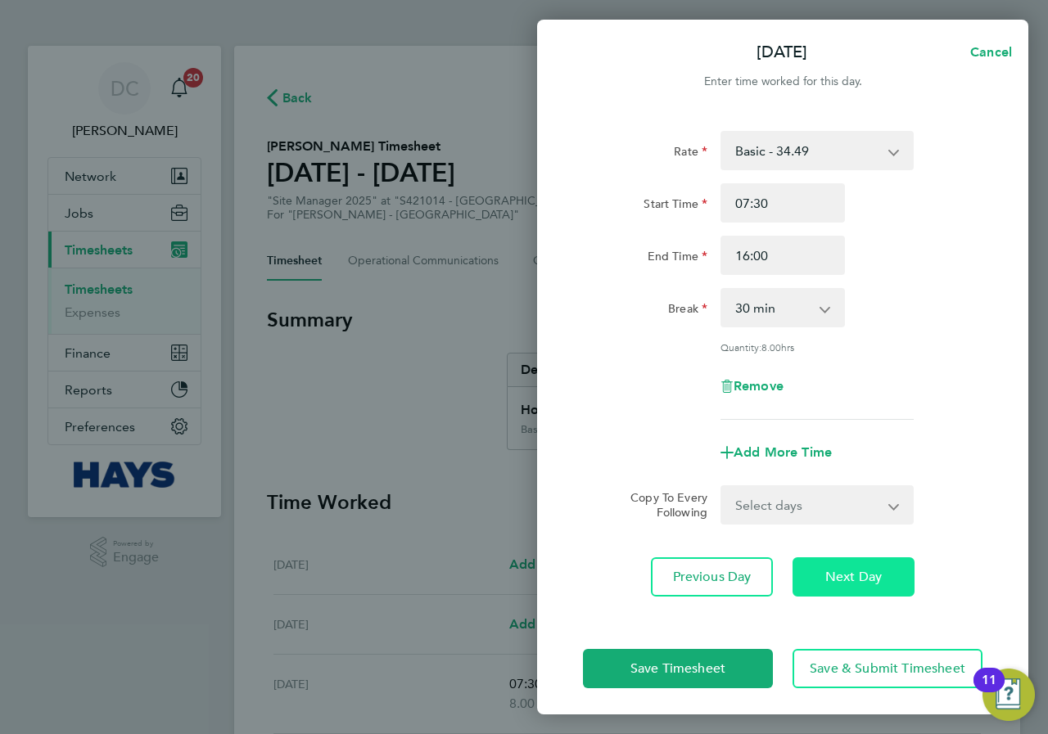
click at [873, 571] on span "Next Day" at bounding box center [853, 577] width 56 height 16
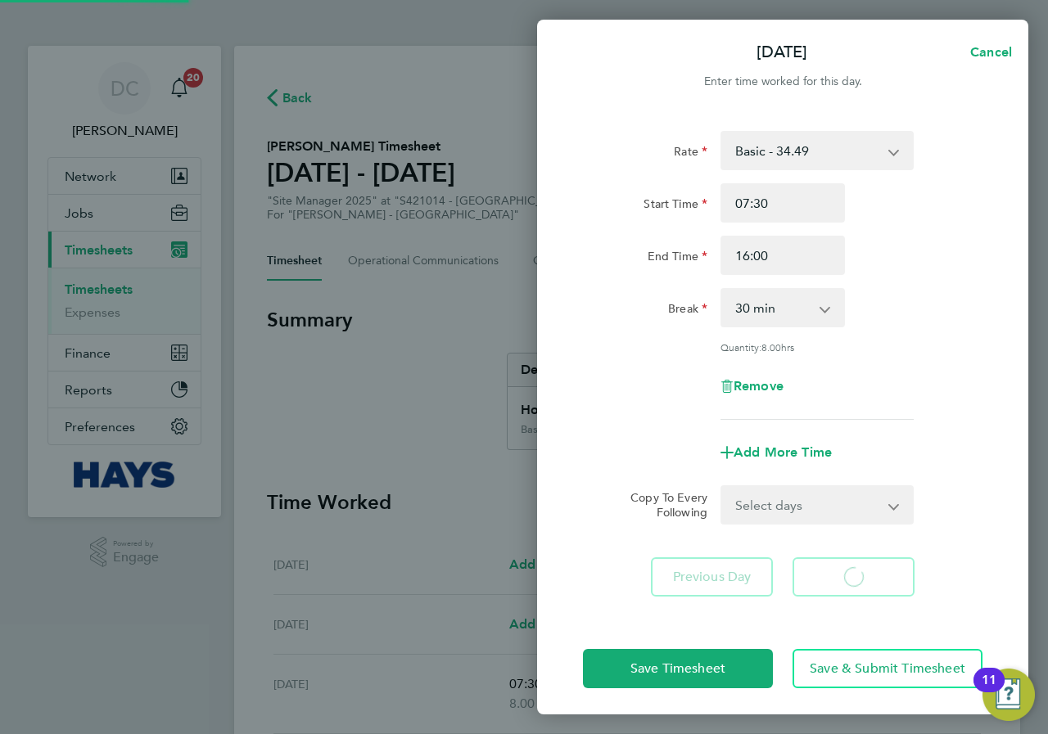
select select "30"
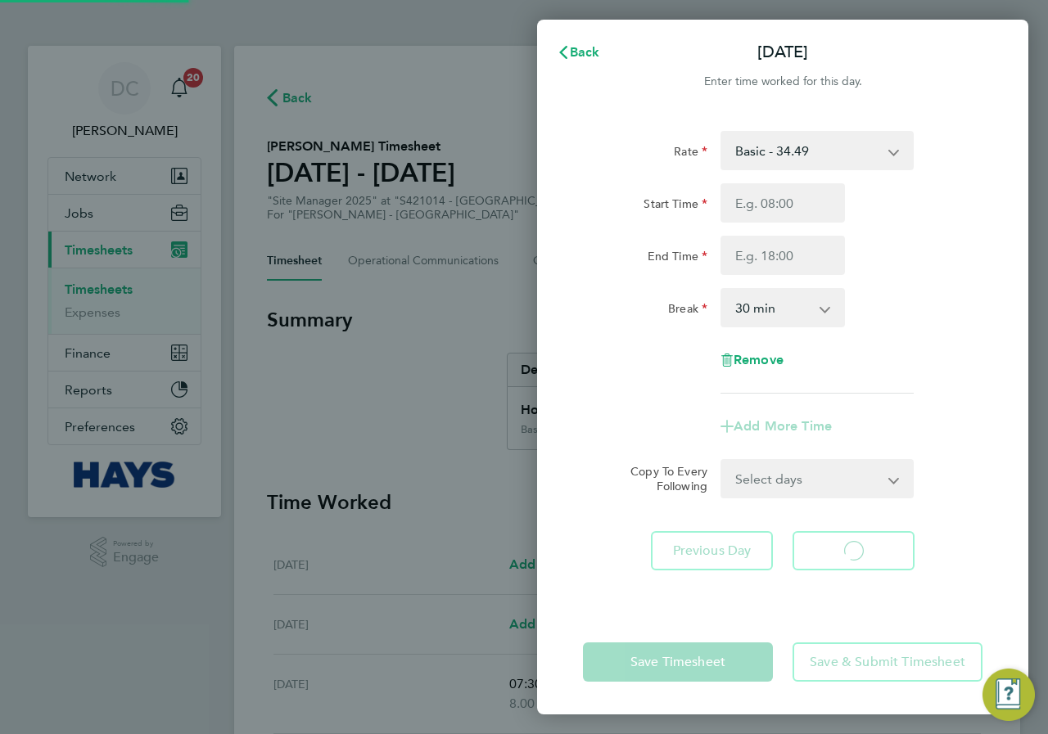
select select "30"
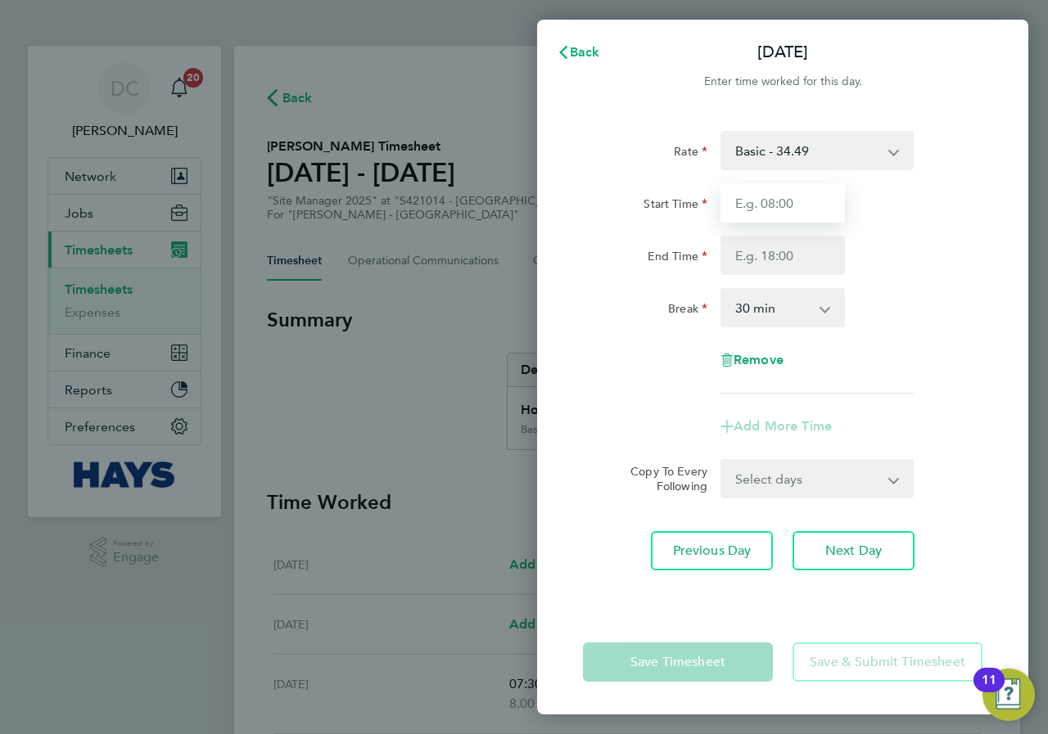
drag, startPoint x: 777, startPoint y: 201, endPoint x: 785, endPoint y: 221, distance: 21.3
click at [777, 201] on input "Start Time" at bounding box center [782, 202] width 124 height 39
type input "07:30"
click at [797, 255] on input "End Time" at bounding box center [782, 255] width 124 height 39
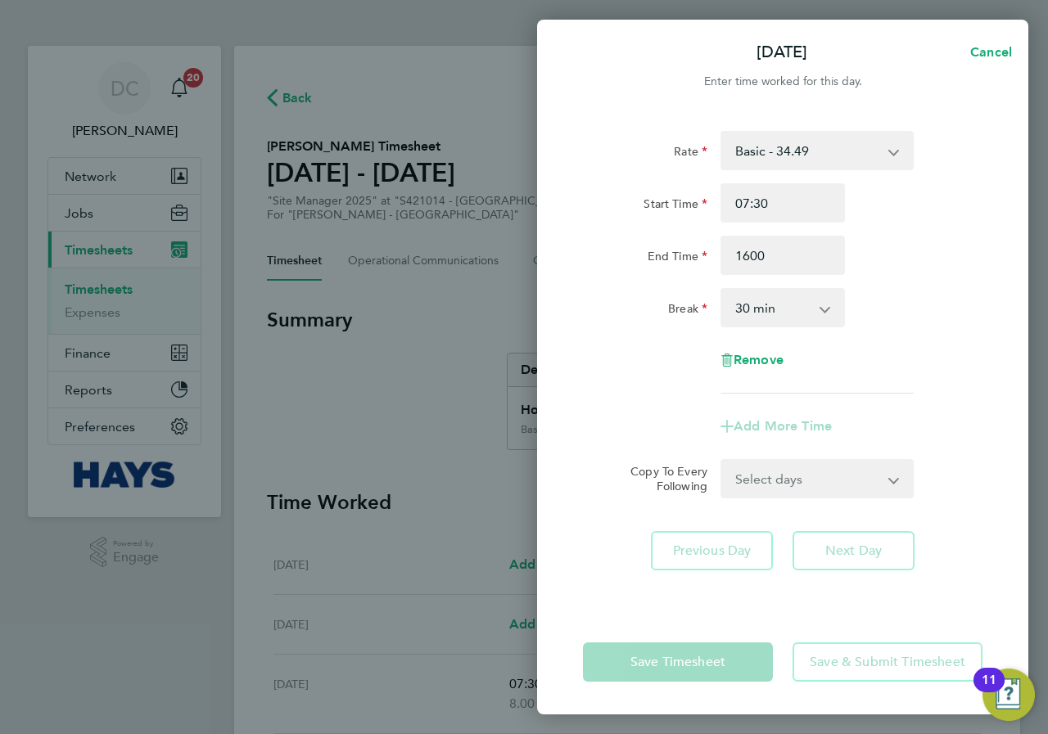
type input "16:00"
click at [913, 298] on div "Break 0 min 15 min 30 min 45 min 60 min 75 min 90 min" at bounding box center [782, 307] width 413 height 39
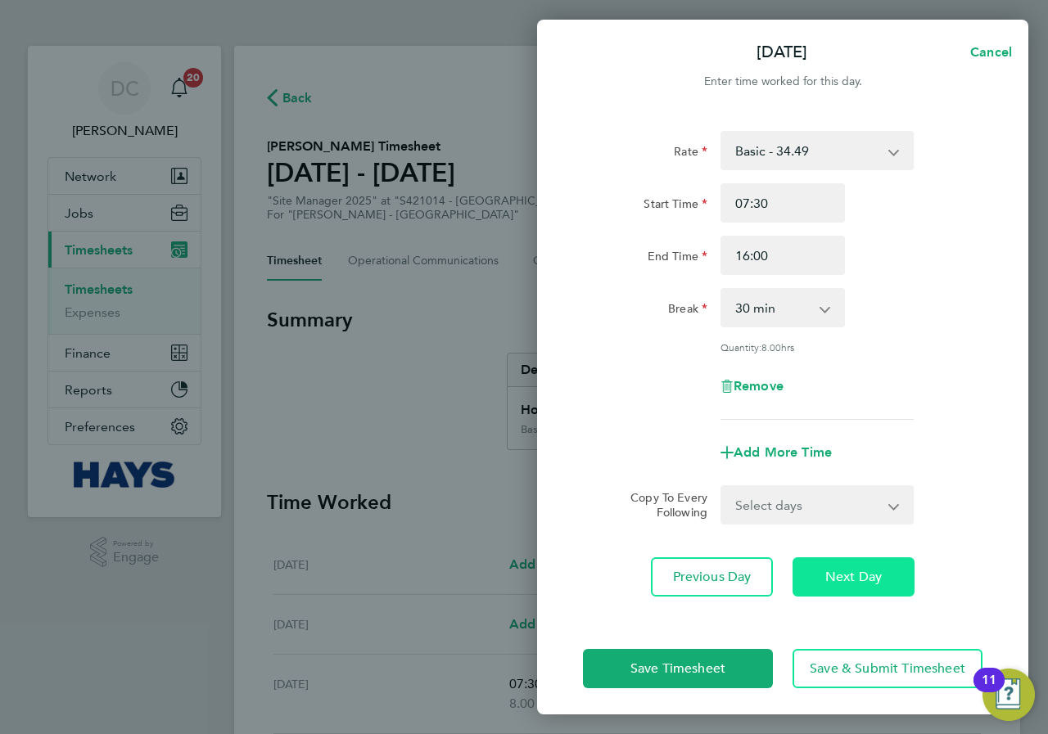
click at [859, 580] on span "Next Day" at bounding box center [853, 577] width 56 height 16
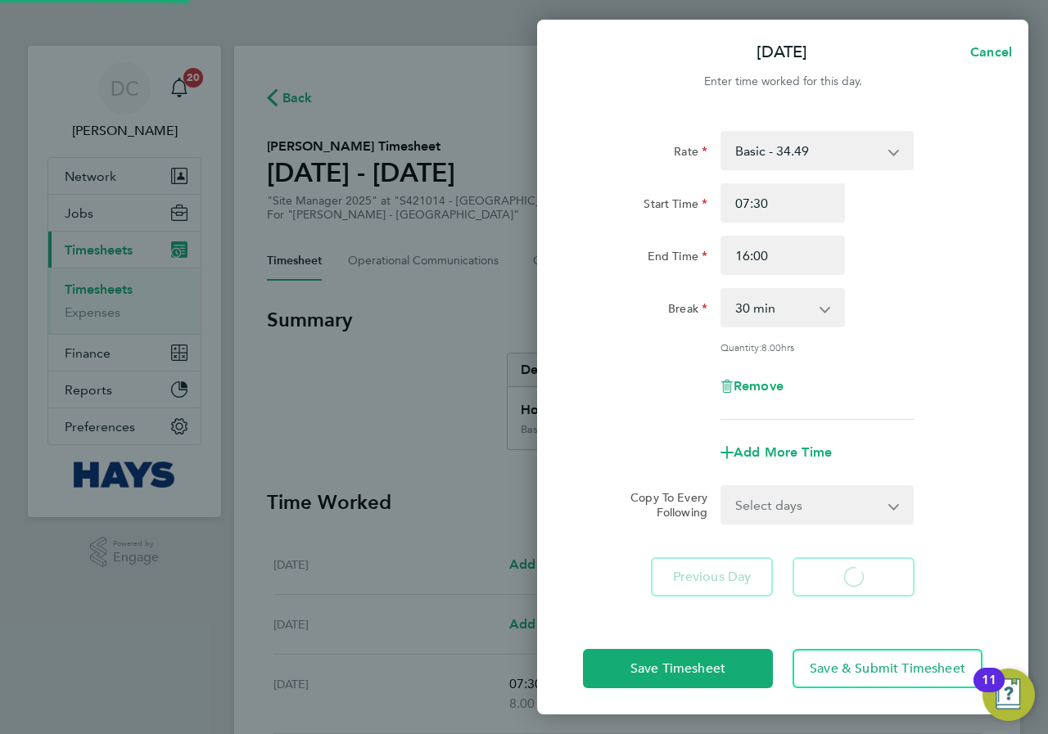
select select "30"
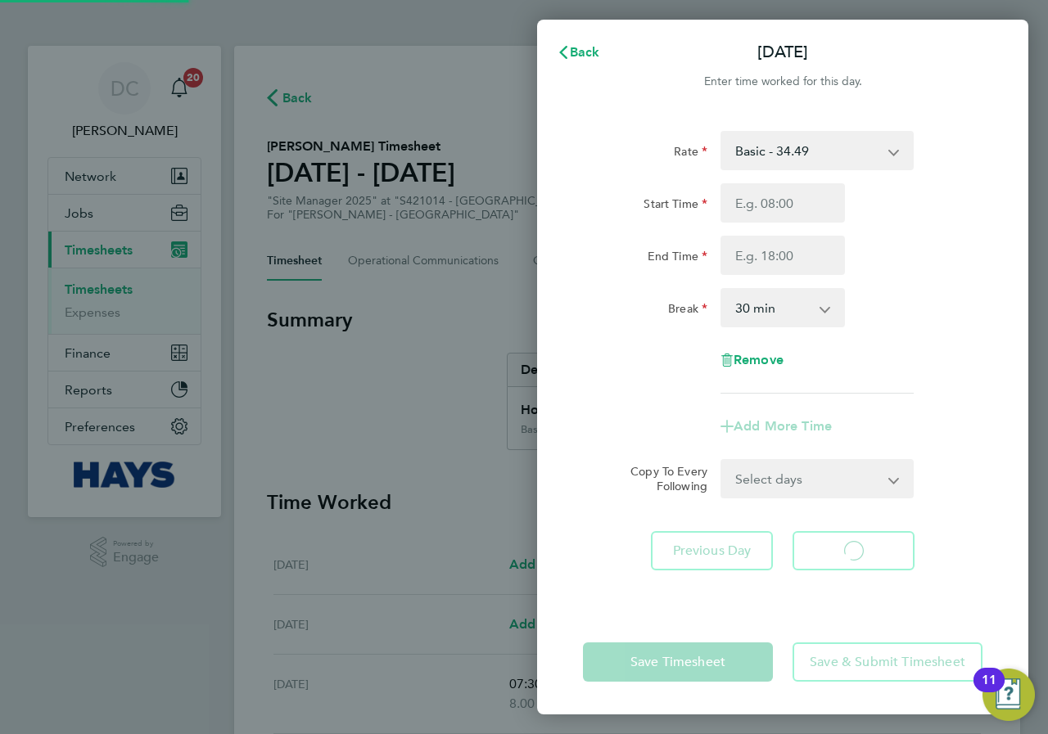
select select "30"
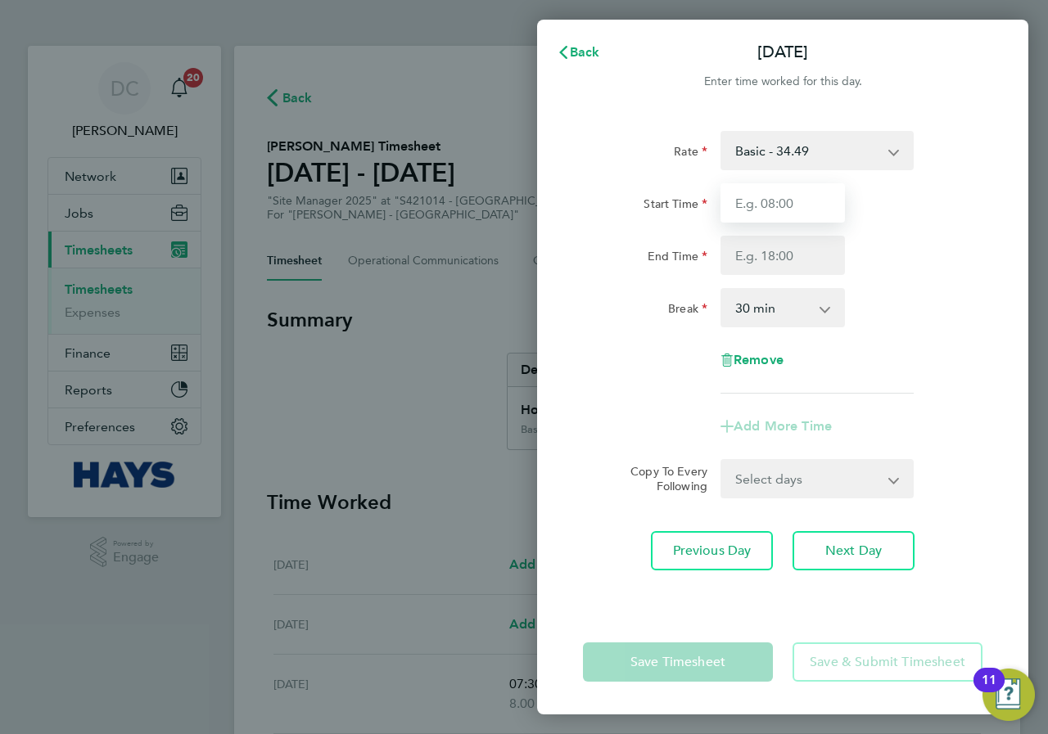
click at [793, 194] on input "Start Time" at bounding box center [782, 202] width 124 height 39
type input "07:30"
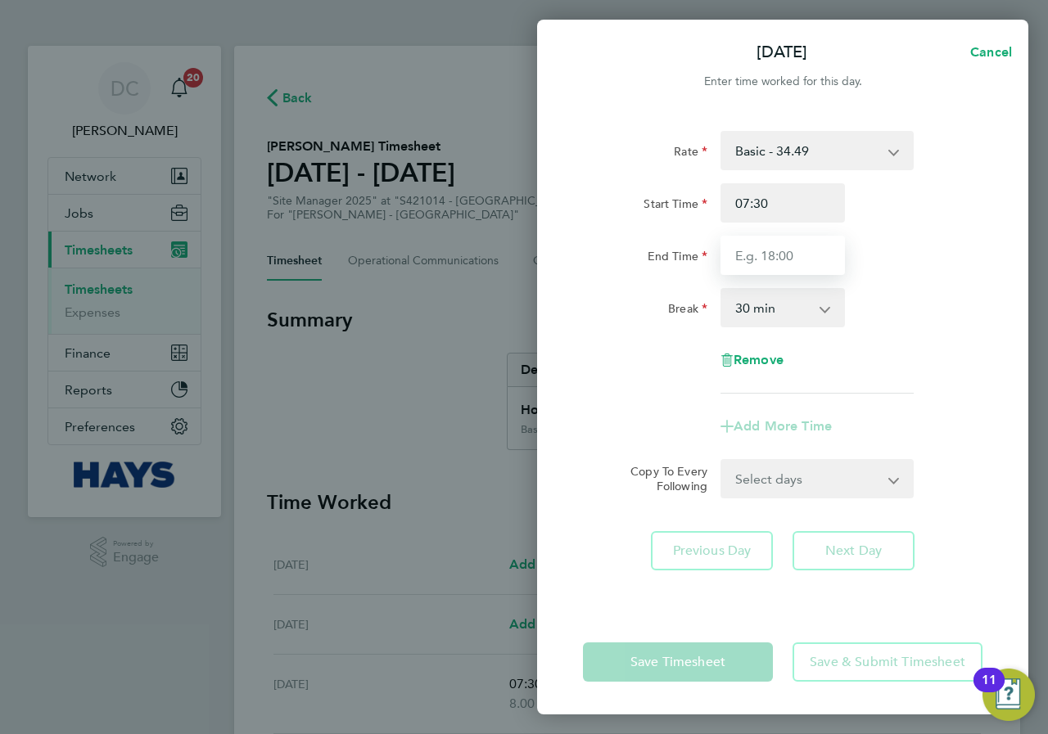
click at [784, 255] on input "End Time" at bounding box center [782, 255] width 124 height 39
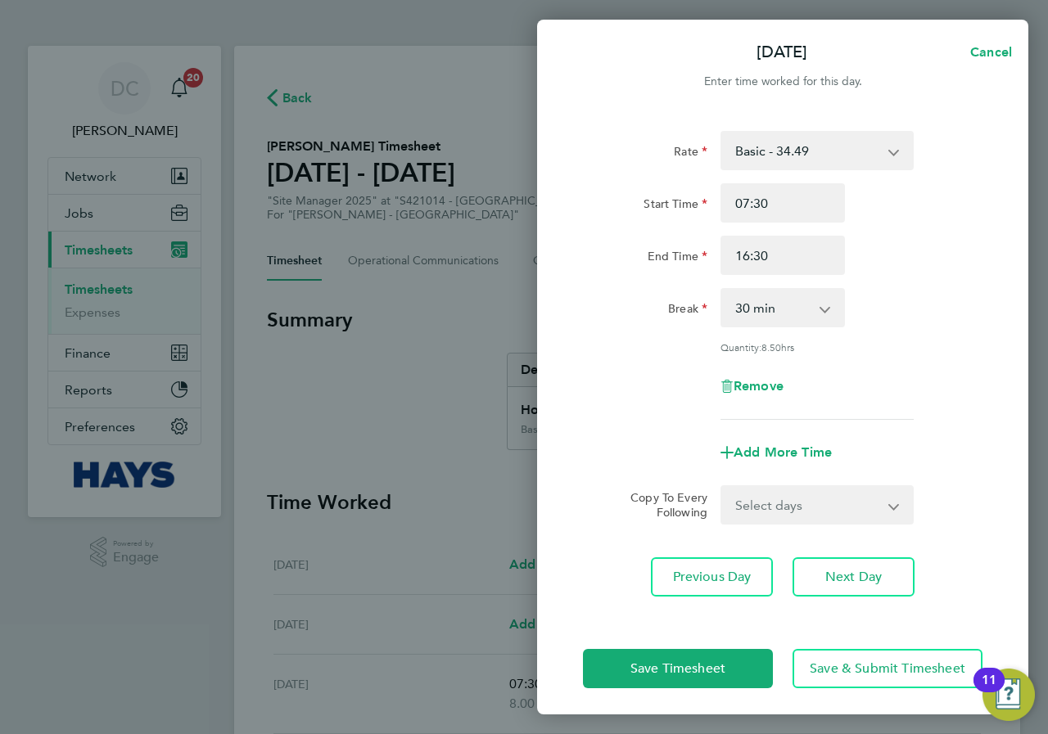
click at [945, 306] on div "Break 0 min 15 min 30 min 45 min 60 min 75 min 90 min" at bounding box center [782, 307] width 413 height 39
click at [770, 241] on input "16:30" at bounding box center [782, 255] width 124 height 39
type input "16:00"
click at [909, 302] on div "Break 0 min 15 min 30 min 45 min 60 min 75 min 90 min" at bounding box center [782, 307] width 413 height 39
click at [854, 579] on span "Next Day" at bounding box center [853, 577] width 56 height 16
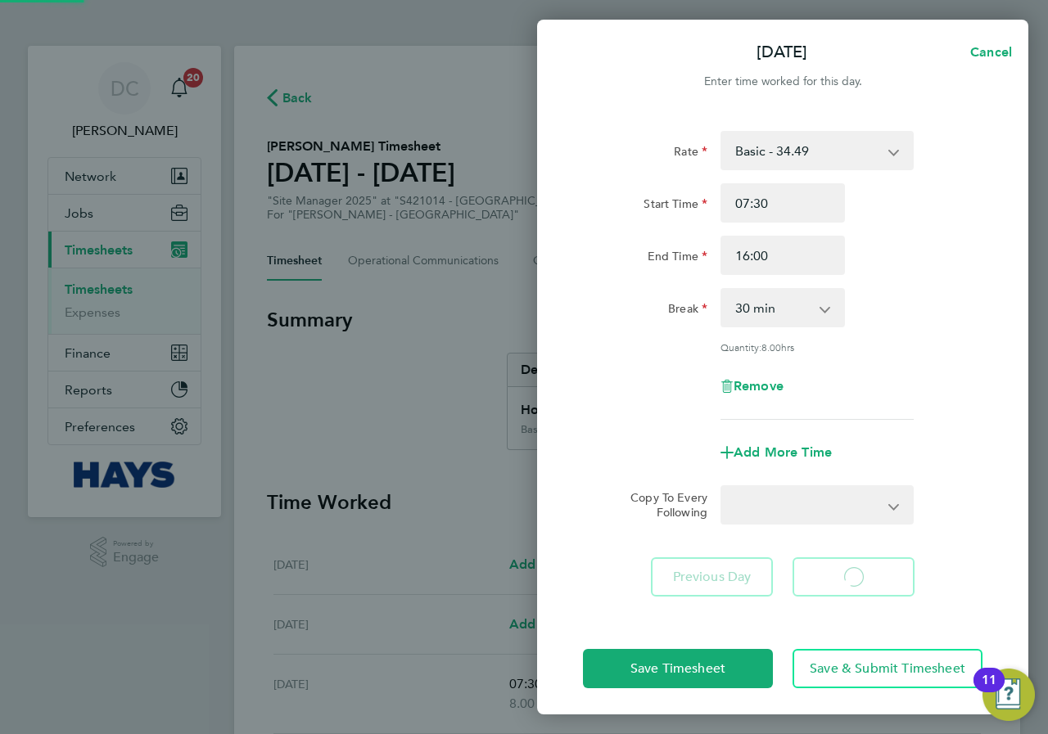
select select "30"
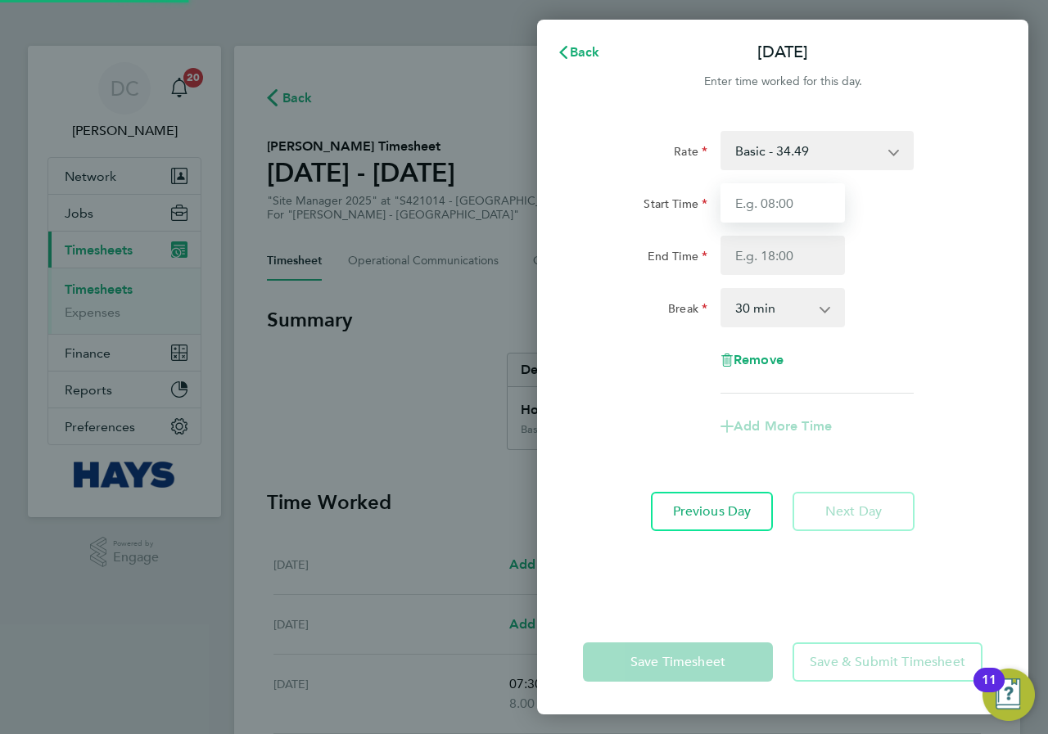
click at [800, 200] on input "Start Time" at bounding box center [782, 202] width 124 height 39
type input "07:30"
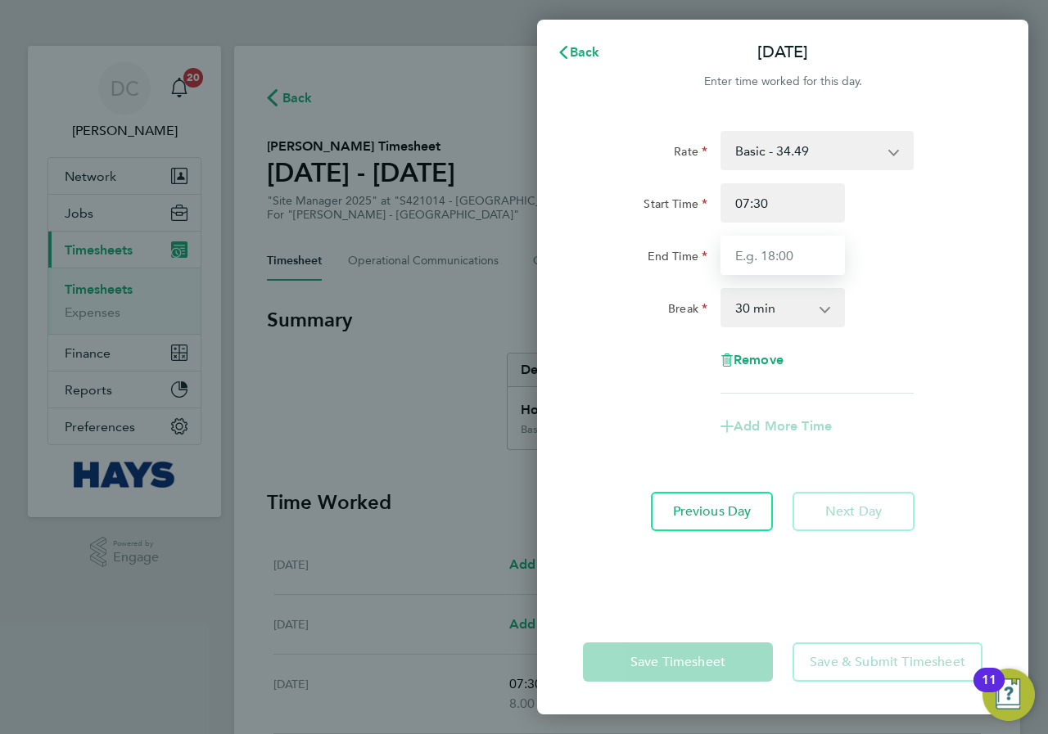
click at [816, 256] on input "End Time" at bounding box center [782, 255] width 124 height 39
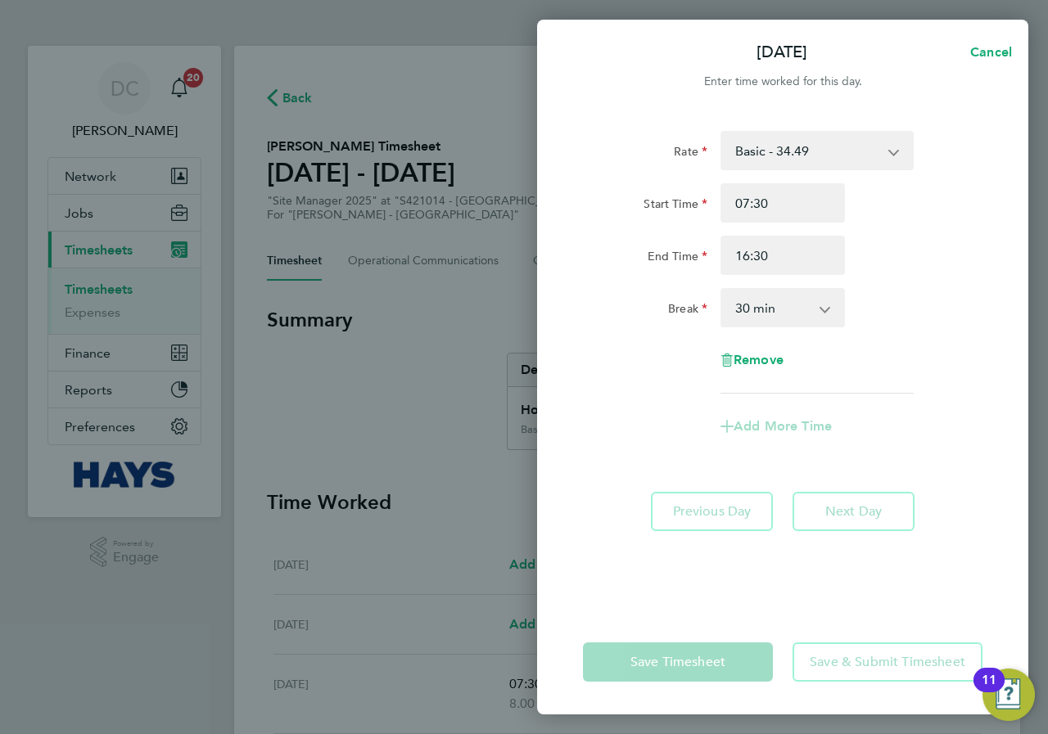
click at [923, 300] on div "Break 0 min 15 min 30 min 45 min 60 min 75 min 90 min" at bounding box center [782, 307] width 413 height 39
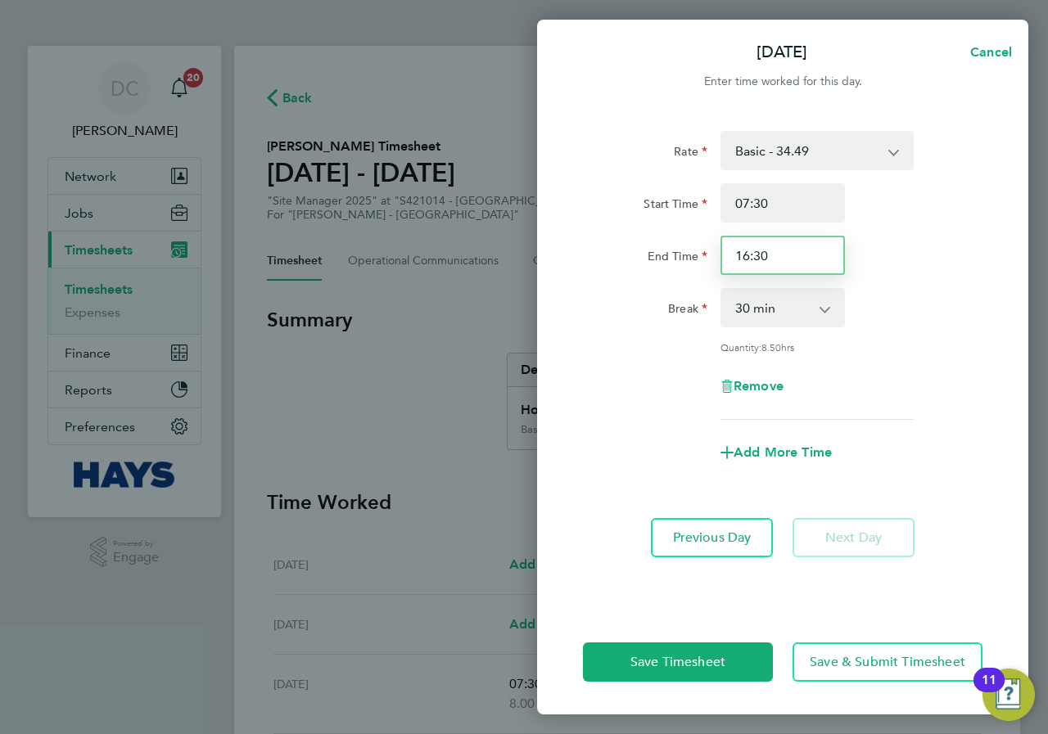
click at [832, 264] on input "16:30" at bounding box center [782, 255] width 124 height 39
type input "16:00"
click at [916, 298] on div "Break 0 min 15 min 30 min 45 min 60 min 75 min 90 min" at bounding box center [782, 307] width 413 height 39
click at [981, 354] on div "Rate Basic - 34.49 Start Time 07:30 End Time 16:00 Break 0 min 15 min 30 min 45…" at bounding box center [782, 275] width 399 height 289
click at [996, 462] on div "Rate Basic - 34.49 Start Time 07:30 End Time 16:00 Break 0 min 15 min 30 min 45…" at bounding box center [782, 360] width 491 height 499
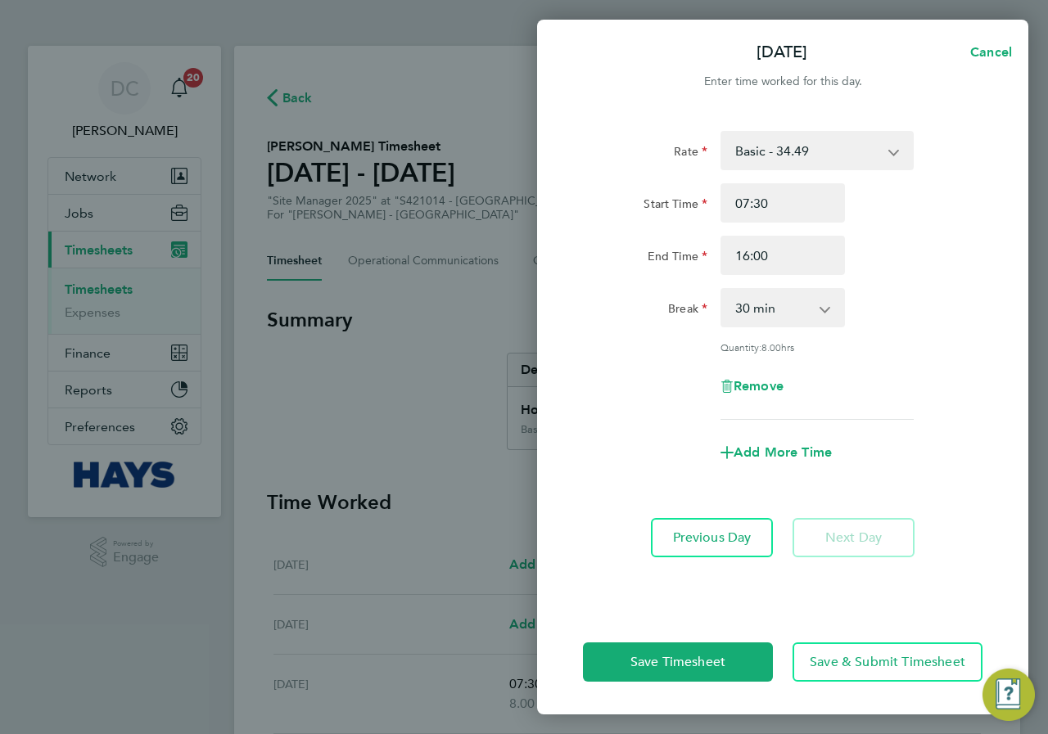
click at [952, 433] on div "Add More Time" at bounding box center [782, 452] width 413 height 39
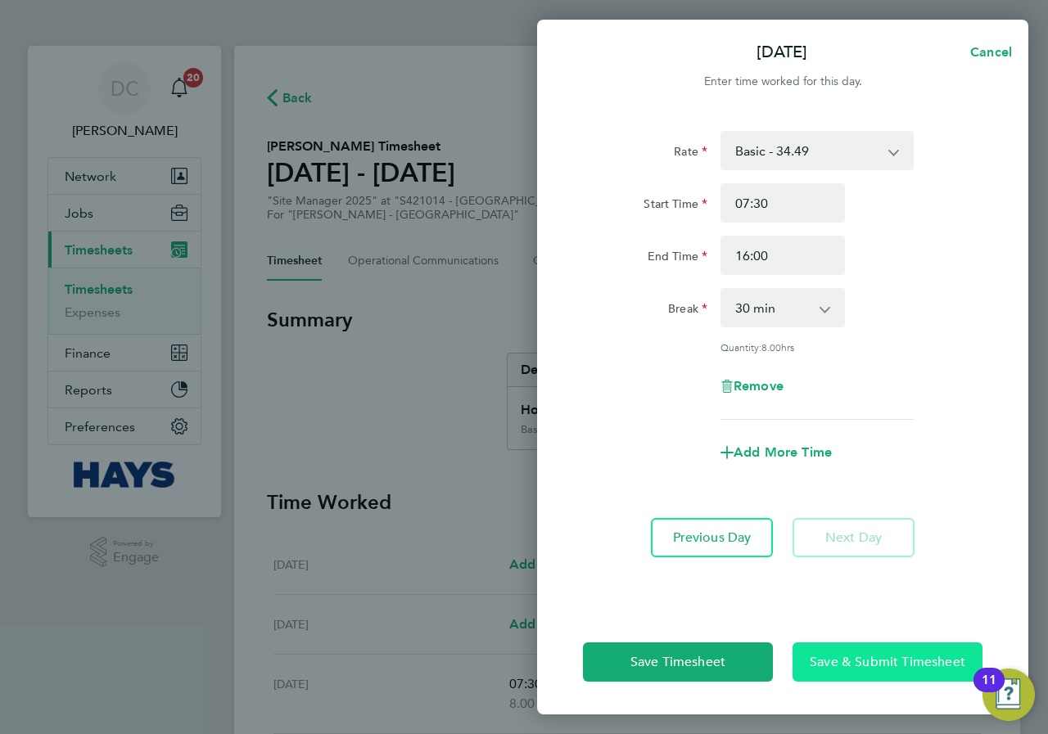
click at [879, 657] on span "Save & Submit Timesheet" at bounding box center [888, 662] width 156 height 16
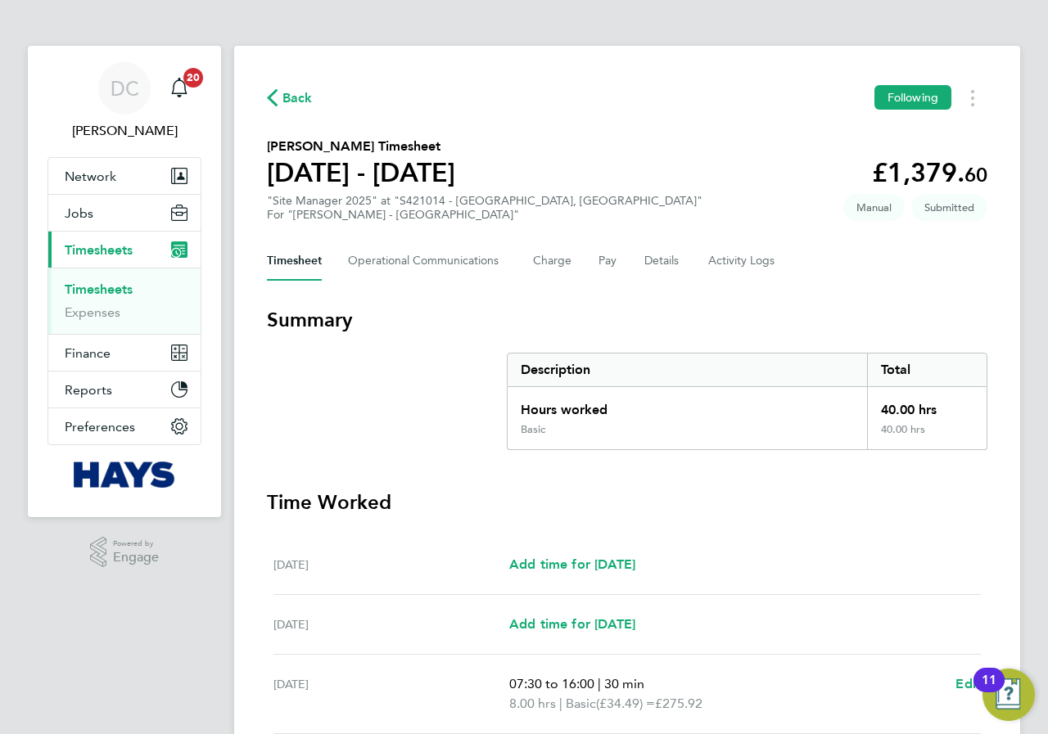
click at [296, 99] on span "Back" at bounding box center [297, 98] width 30 height 20
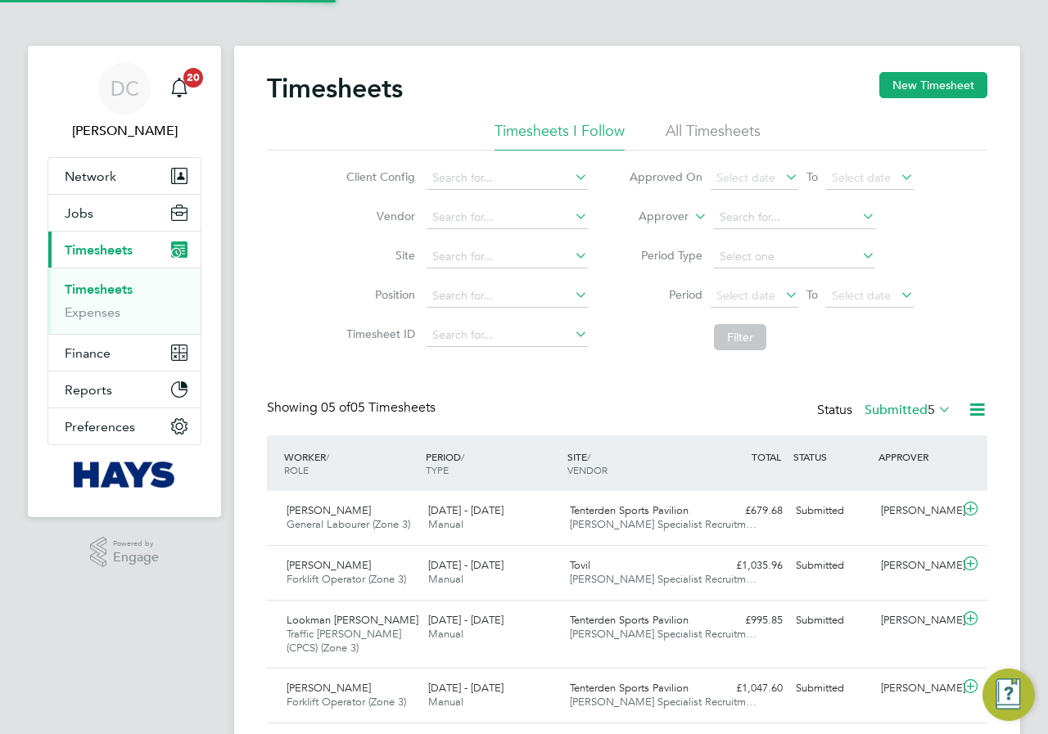
scroll to position [55, 142]
